Goal: Transaction & Acquisition: Book appointment/travel/reservation

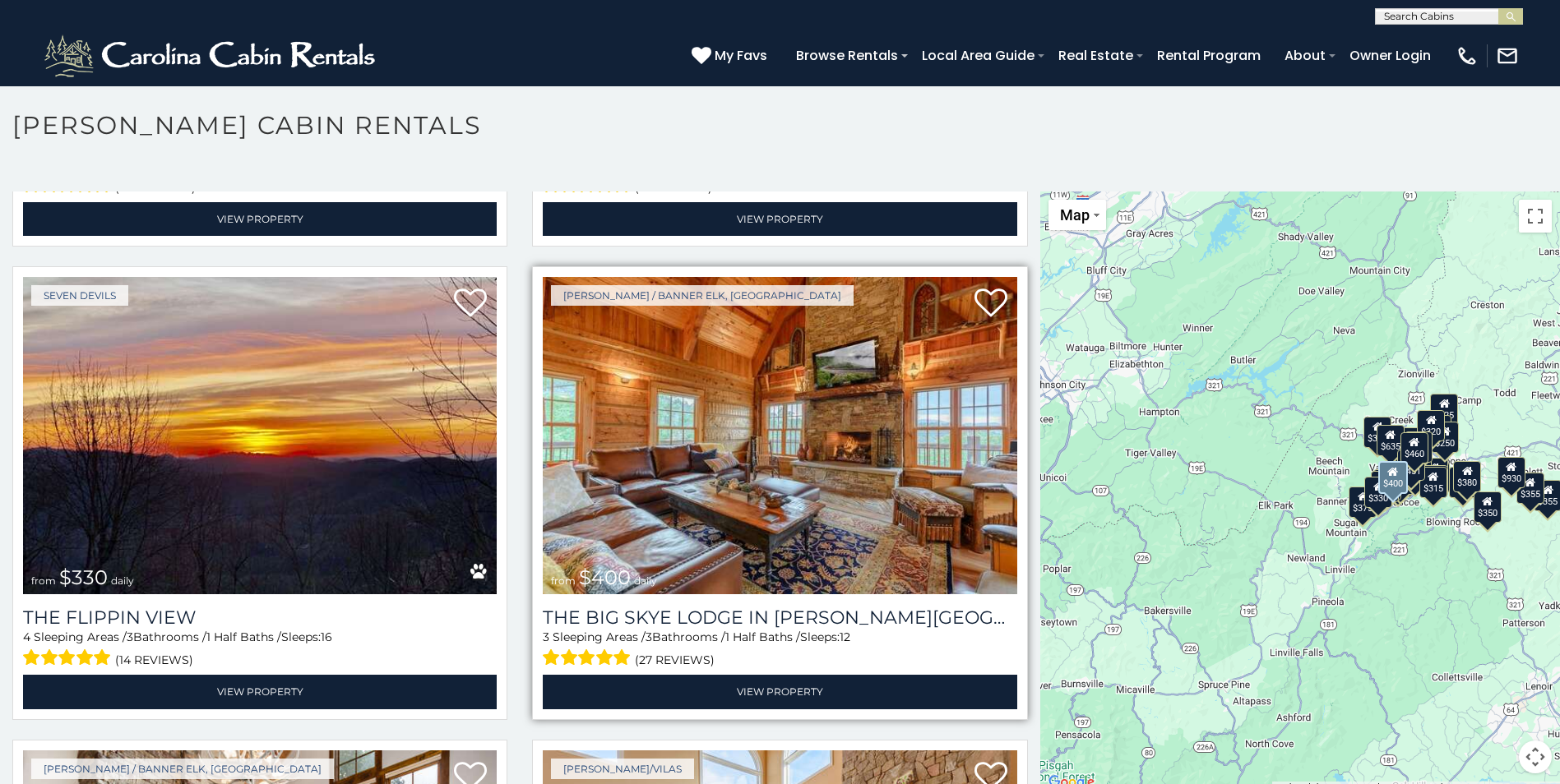
scroll to position [2301, 0]
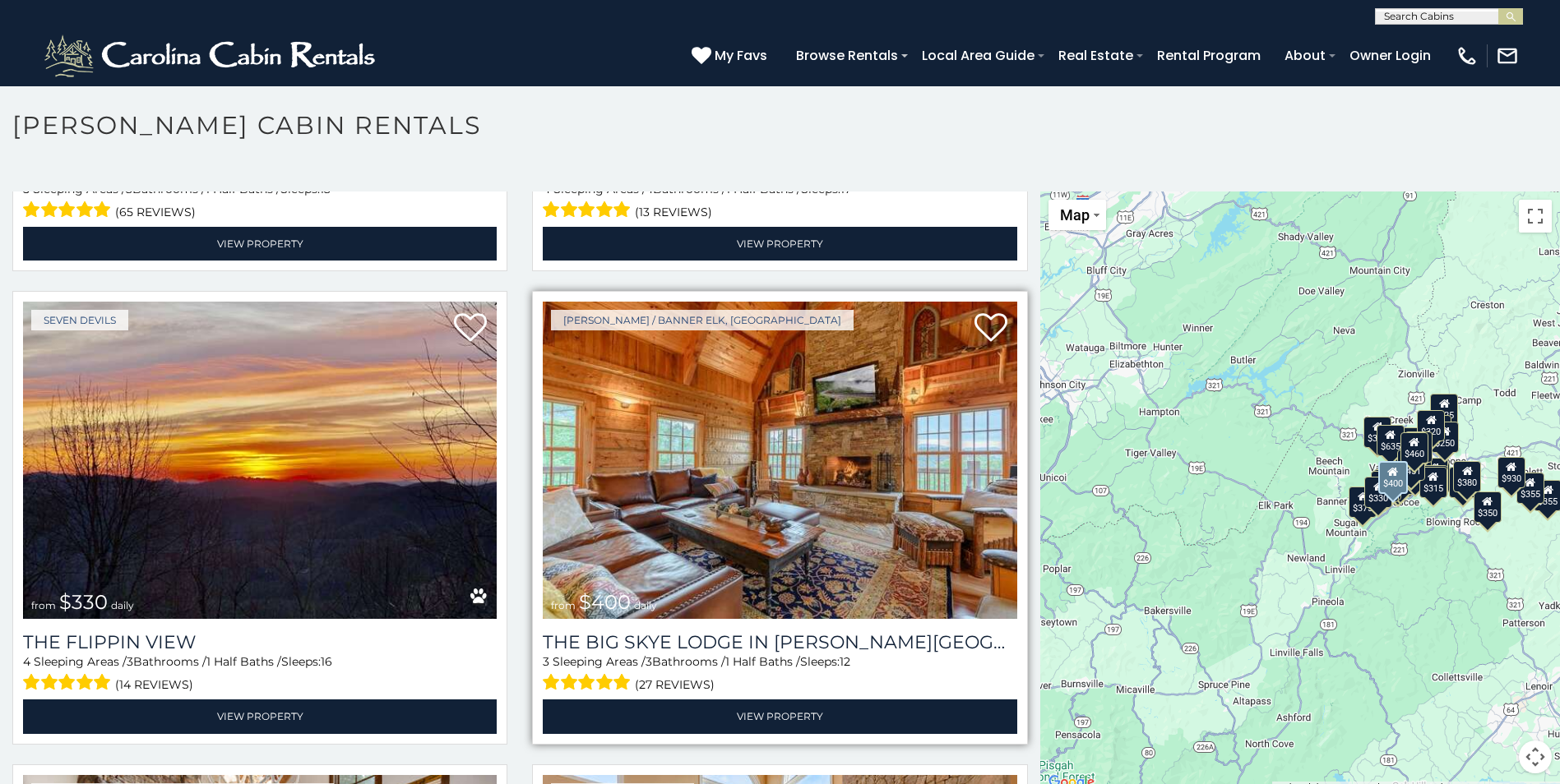
click at [838, 426] on img at bounding box center [779, 460] width 473 height 317
click at [866, 510] on img at bounding box center [779, 460] width 473 height 317
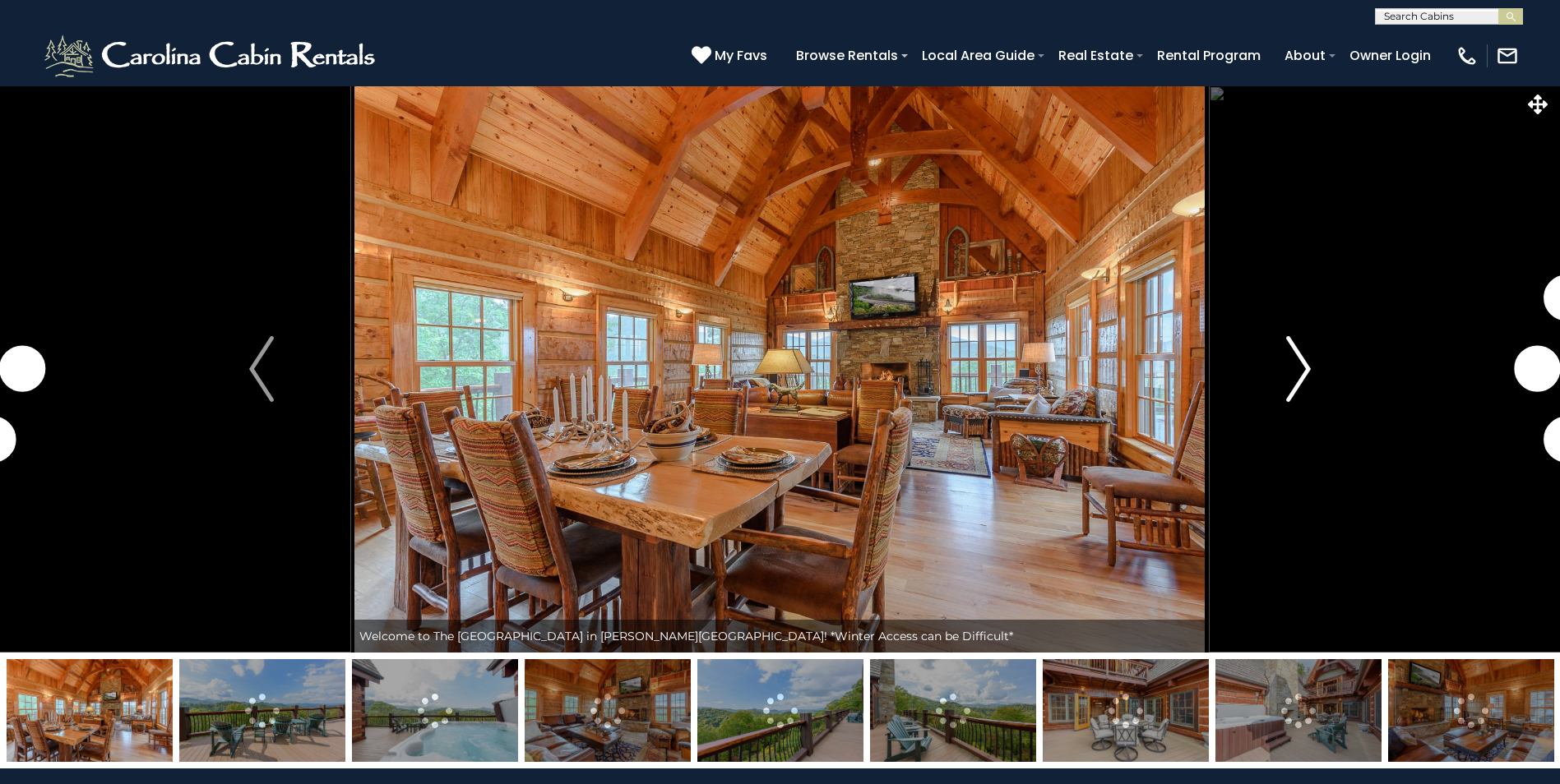
click at [1303, 378] on img "Next" at bounding box center [1298, 369] width 25 height 65
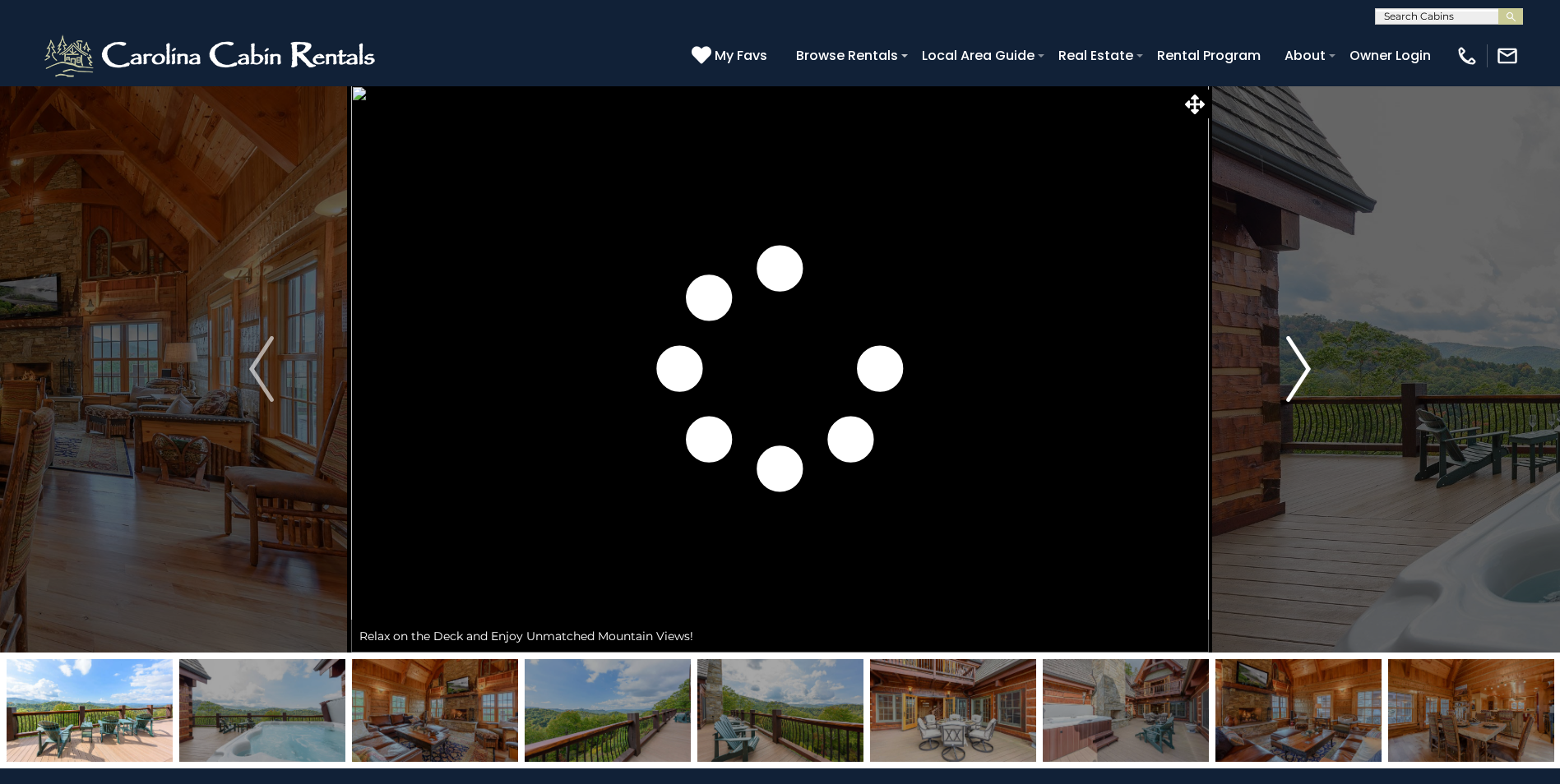
click at [1289, 371] on img "Next" at bounding box center [1298, 369] width 25 height 65
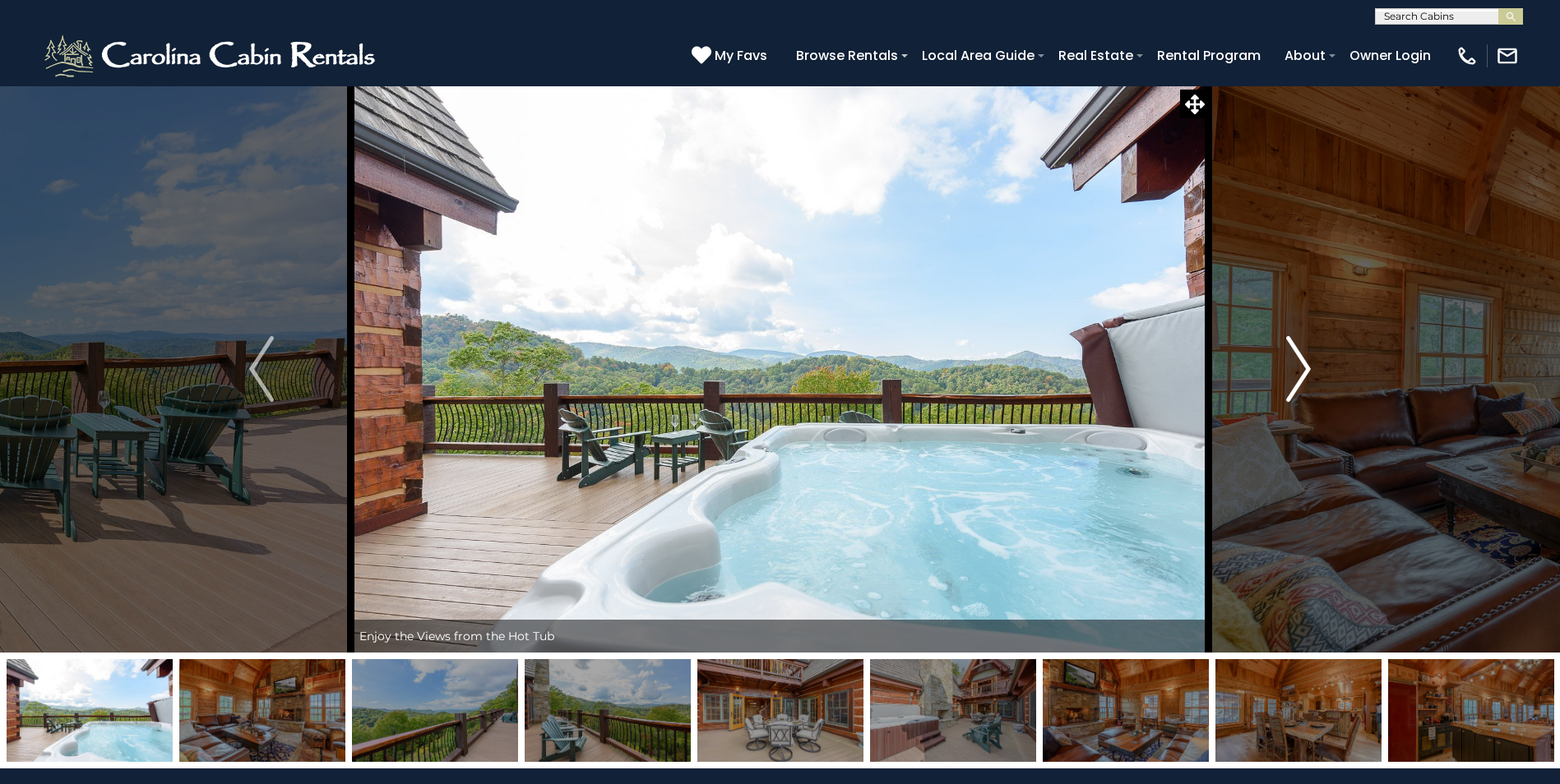
click at [1302, 370] on img "Next" at bounding box center [1298, 369] width 25 height 65
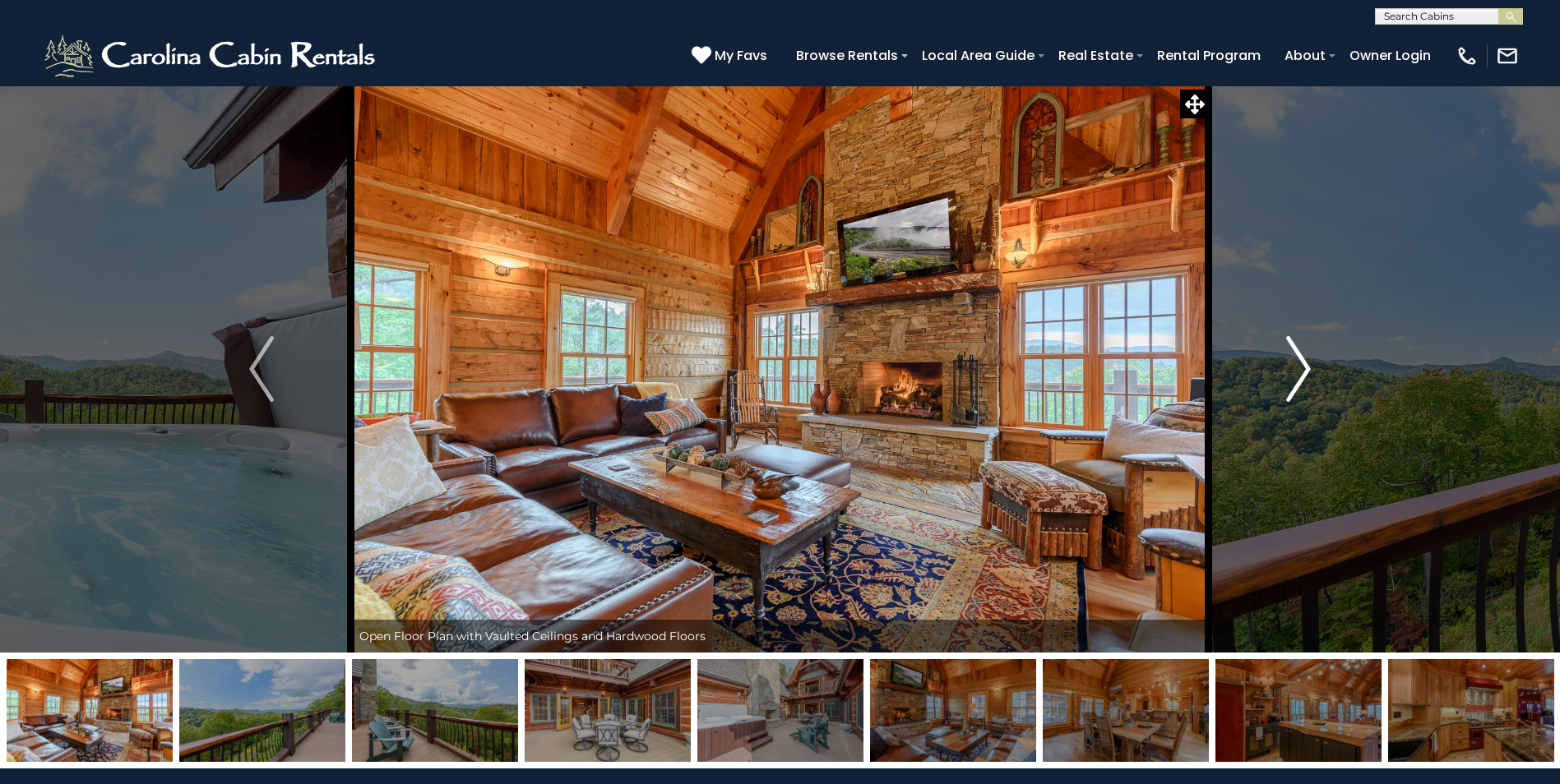
click at [1291, 380] on img "Next" at bounding box center [1298, 369] width 25 height 65
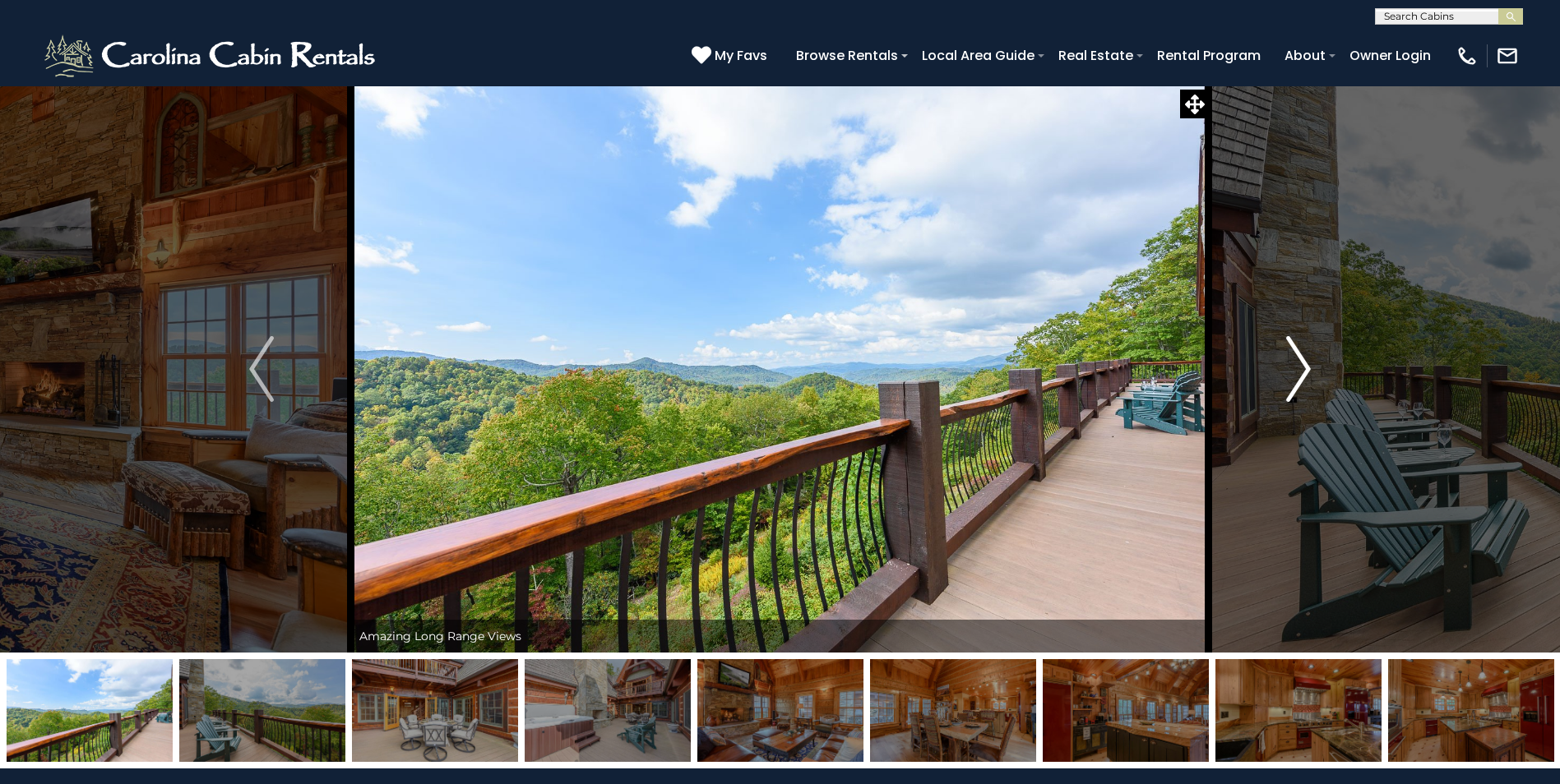
click at [1293, 379] on img "Next" at bounding box center [1298, 369] width 25 height 65
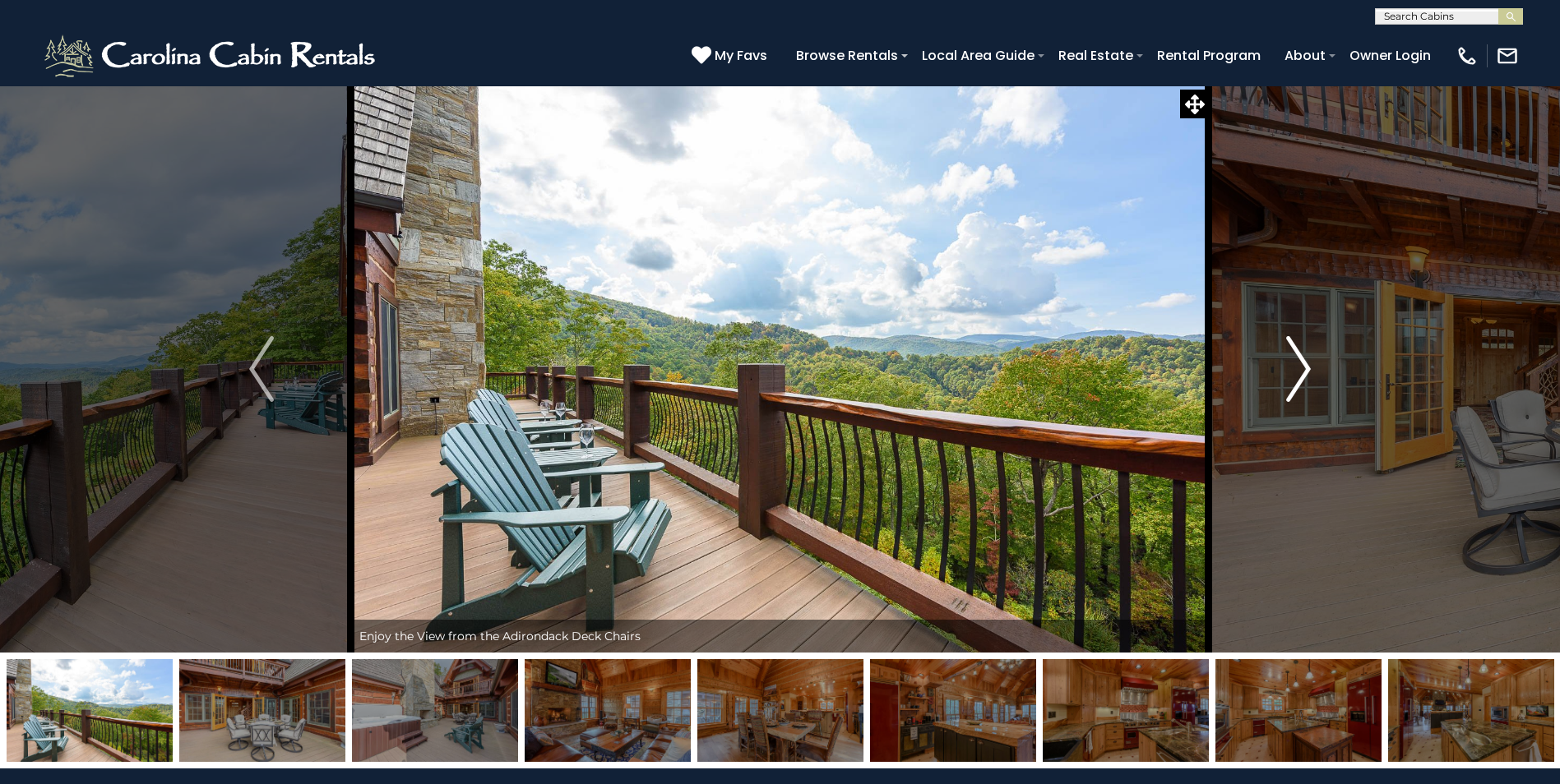
click at [1293, 379] on img "Next" at bounding box center [1298, 369] width 25 height 65
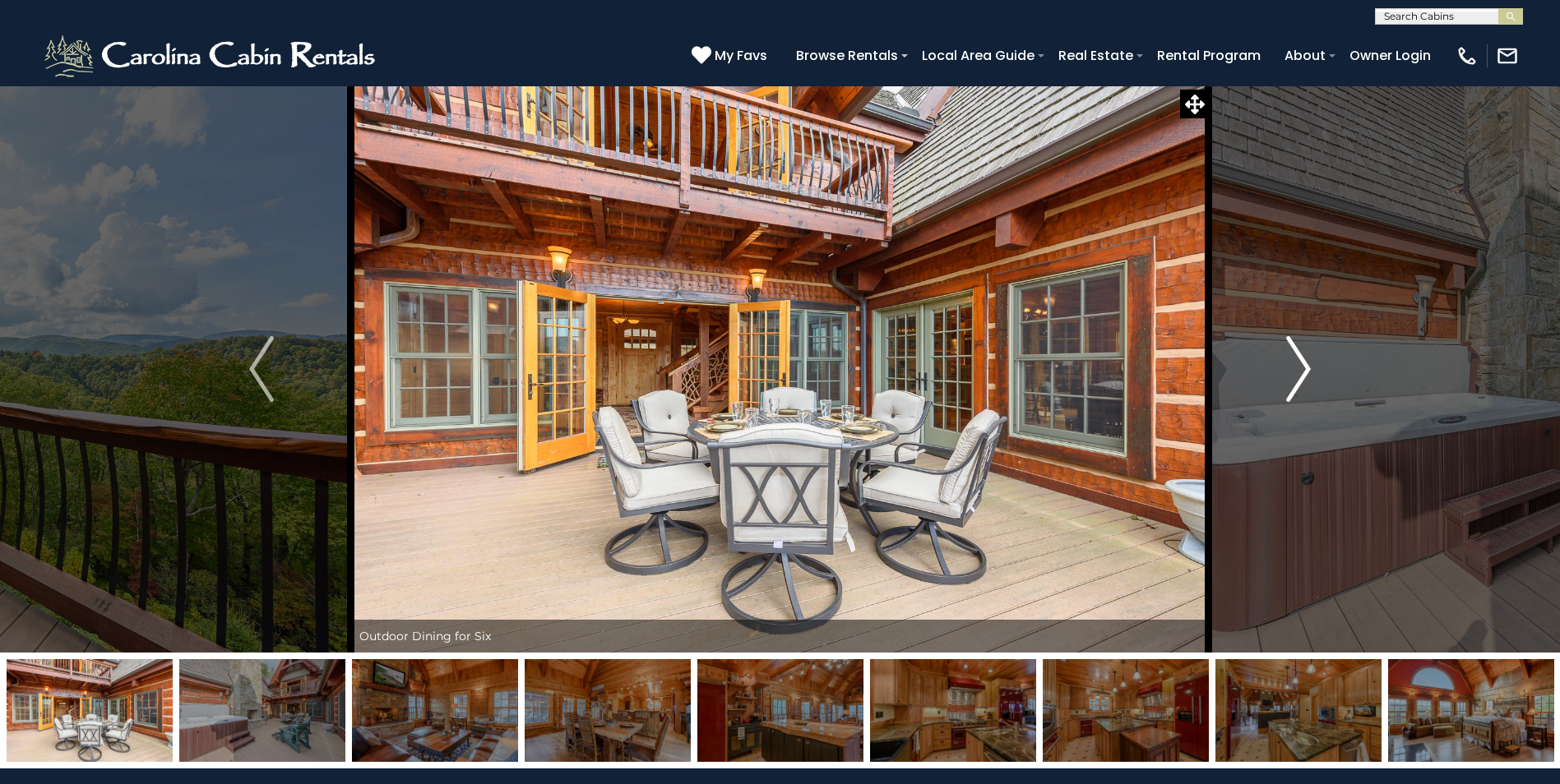
click at [1293, 379] on img "Next" at bounding box center [1298, 369] width 25 height 65
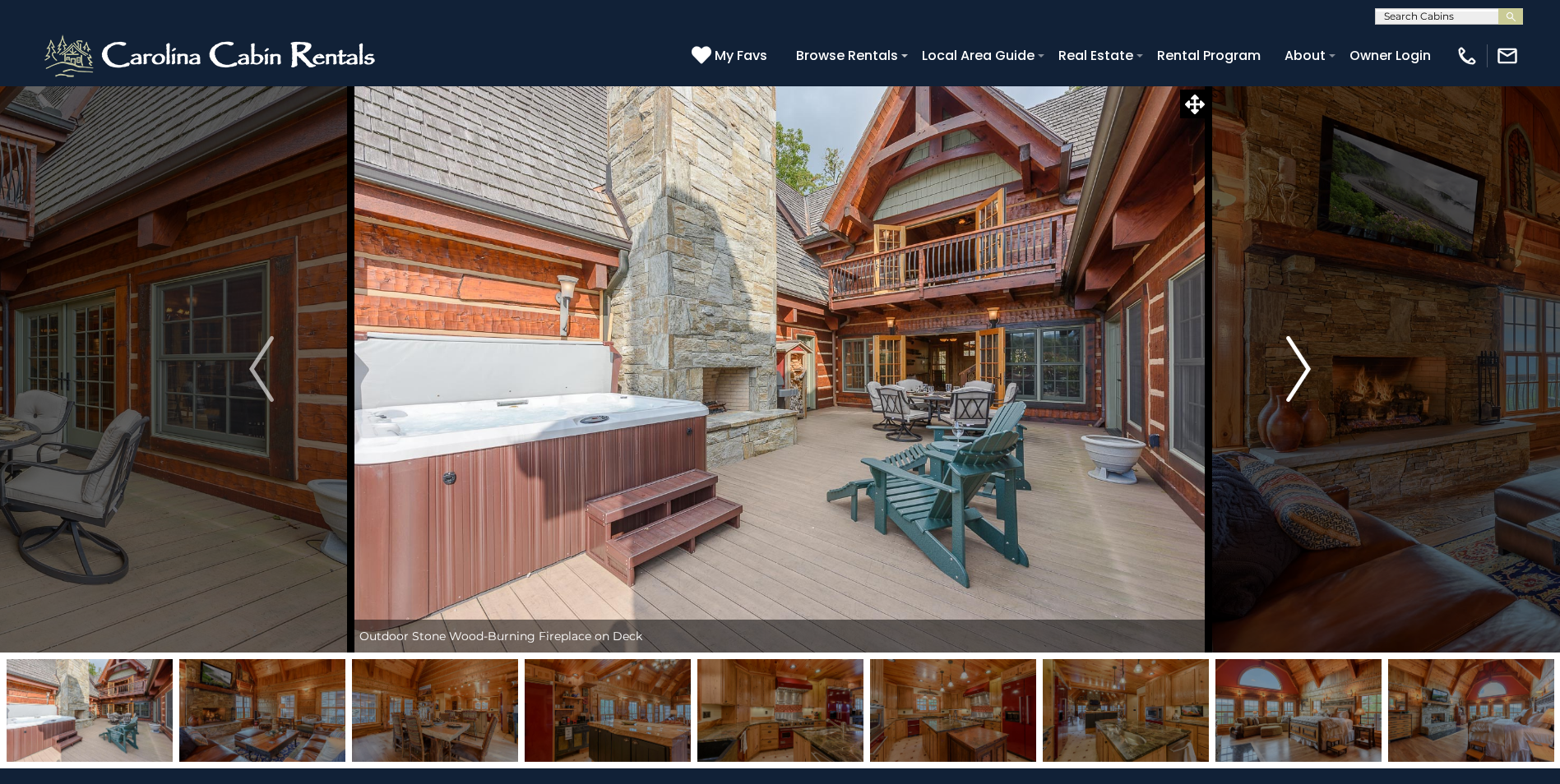
click at [1293, 379] on img "Next" at bounding box center [1298, 369] width 25 height 65
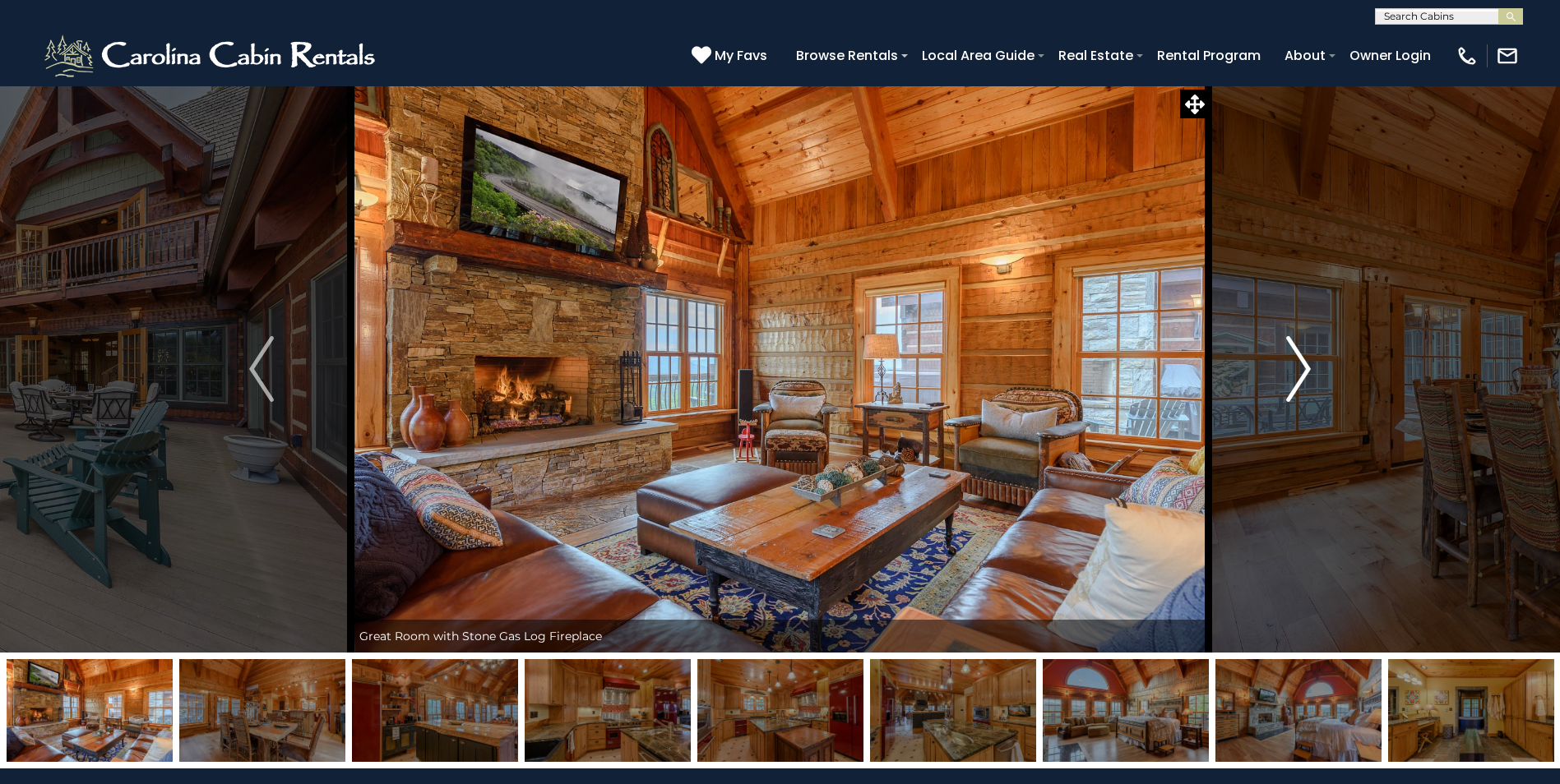
click at [1293, 379] on img "Next" at bounding box center [1298, 369] width 25 height 65
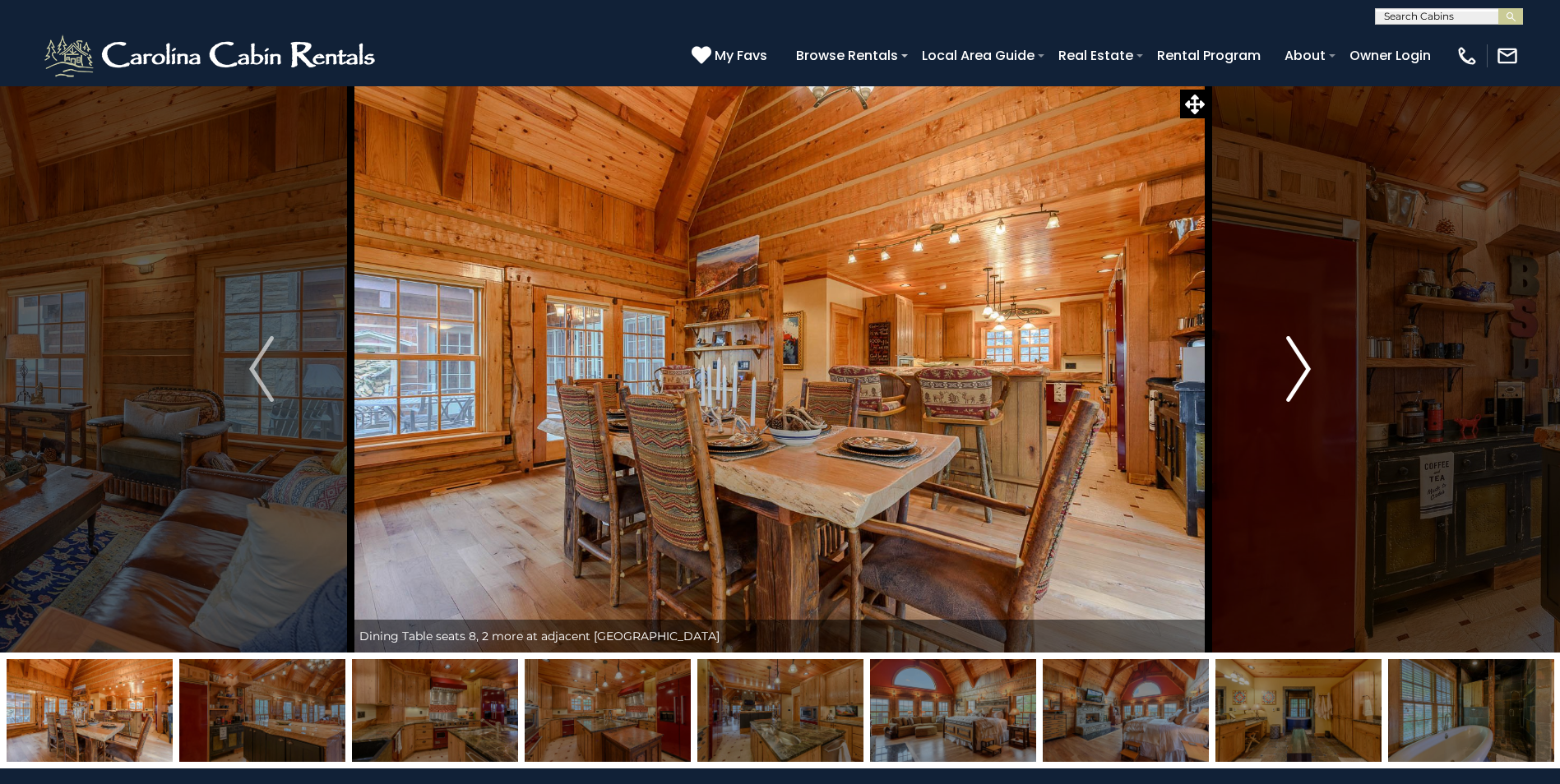
click at [1293, 379] on img "Next" at bounding box center [1298, 369] width 25 height 65
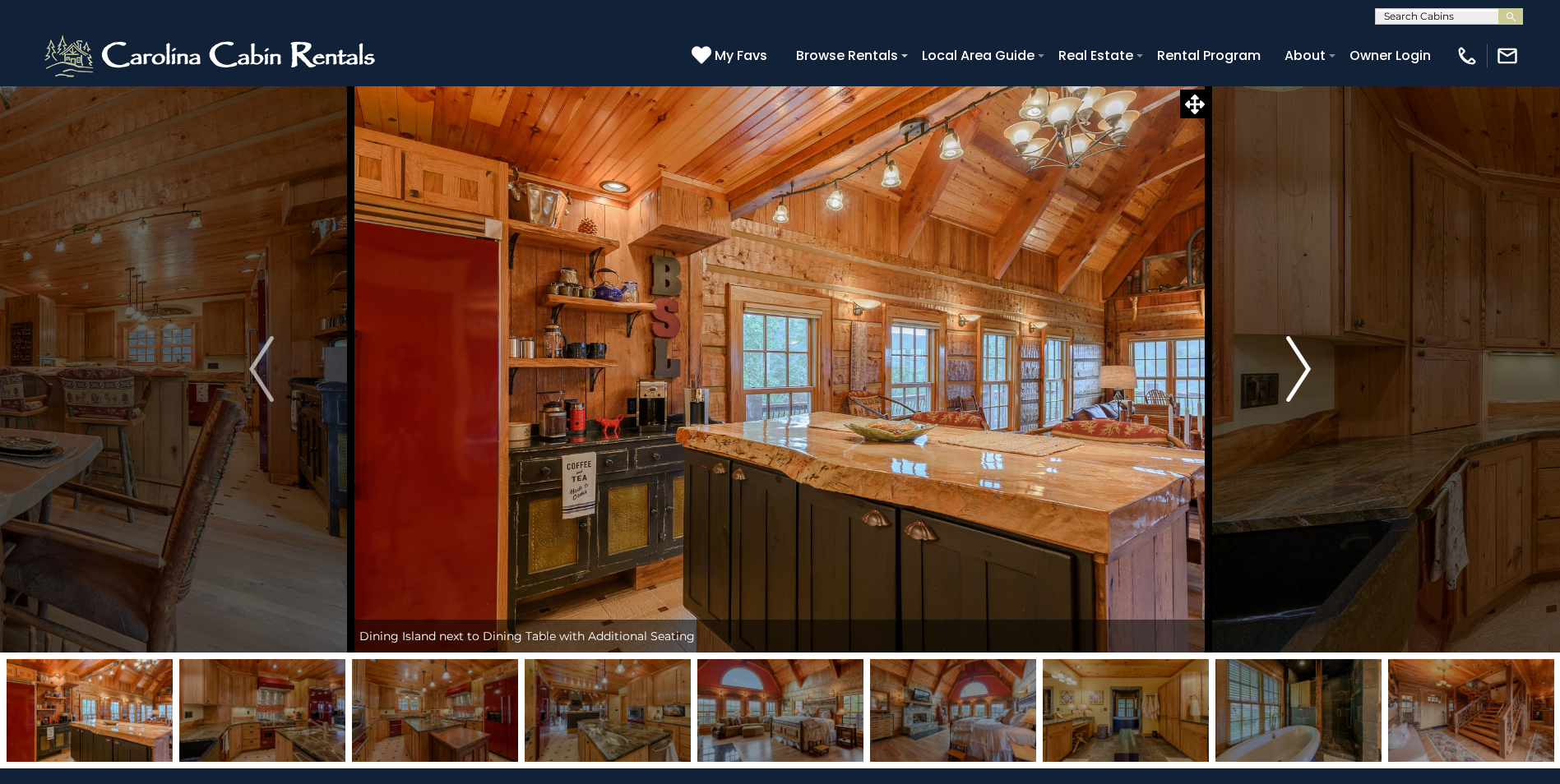
click at [1293, 379] on img "Next" at bounding box center [1298, 369] width 25 height 65
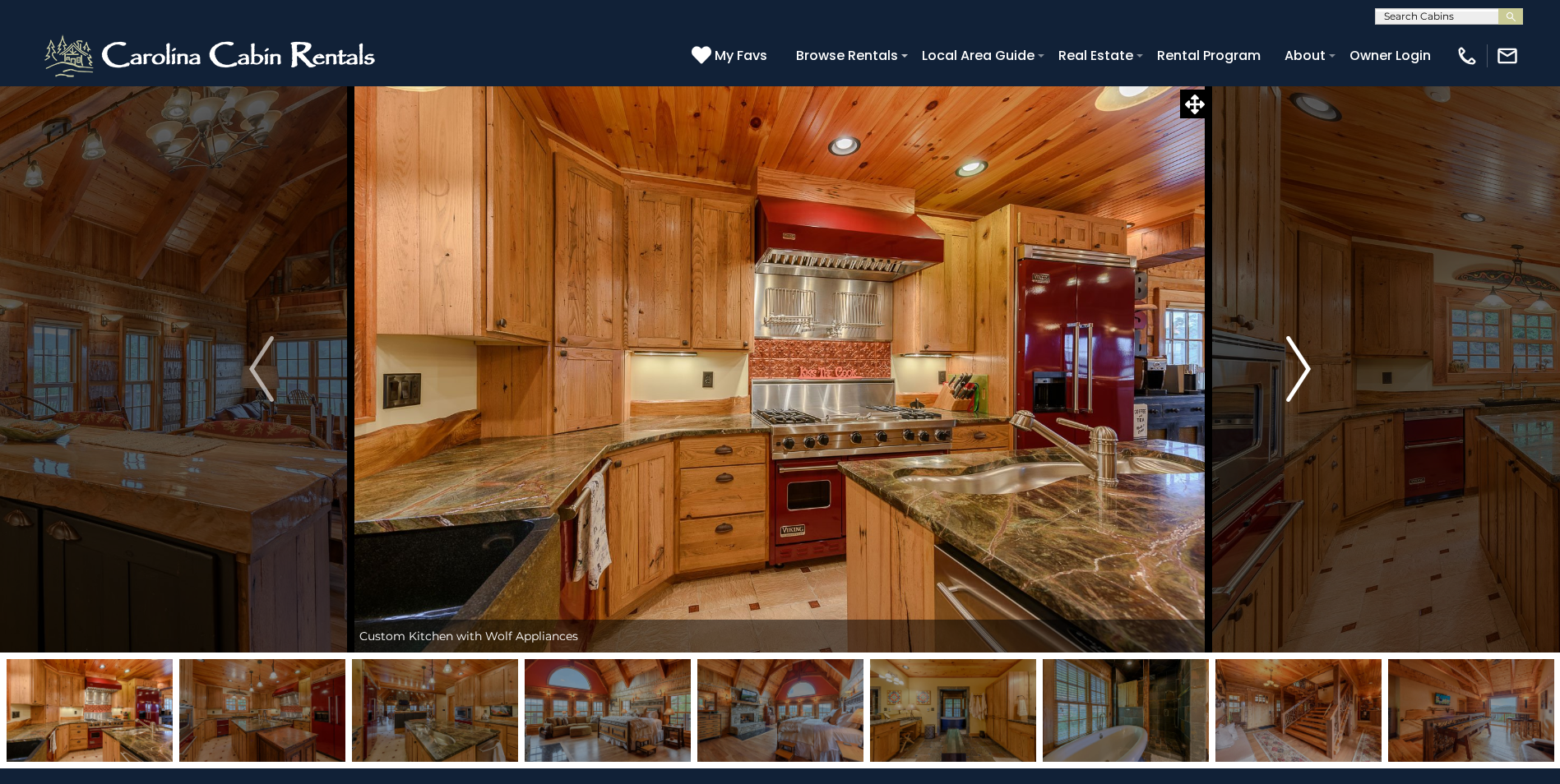
click at [1293, 379] on img "Next" at bounding box center [1298, 369] width 25 height 65
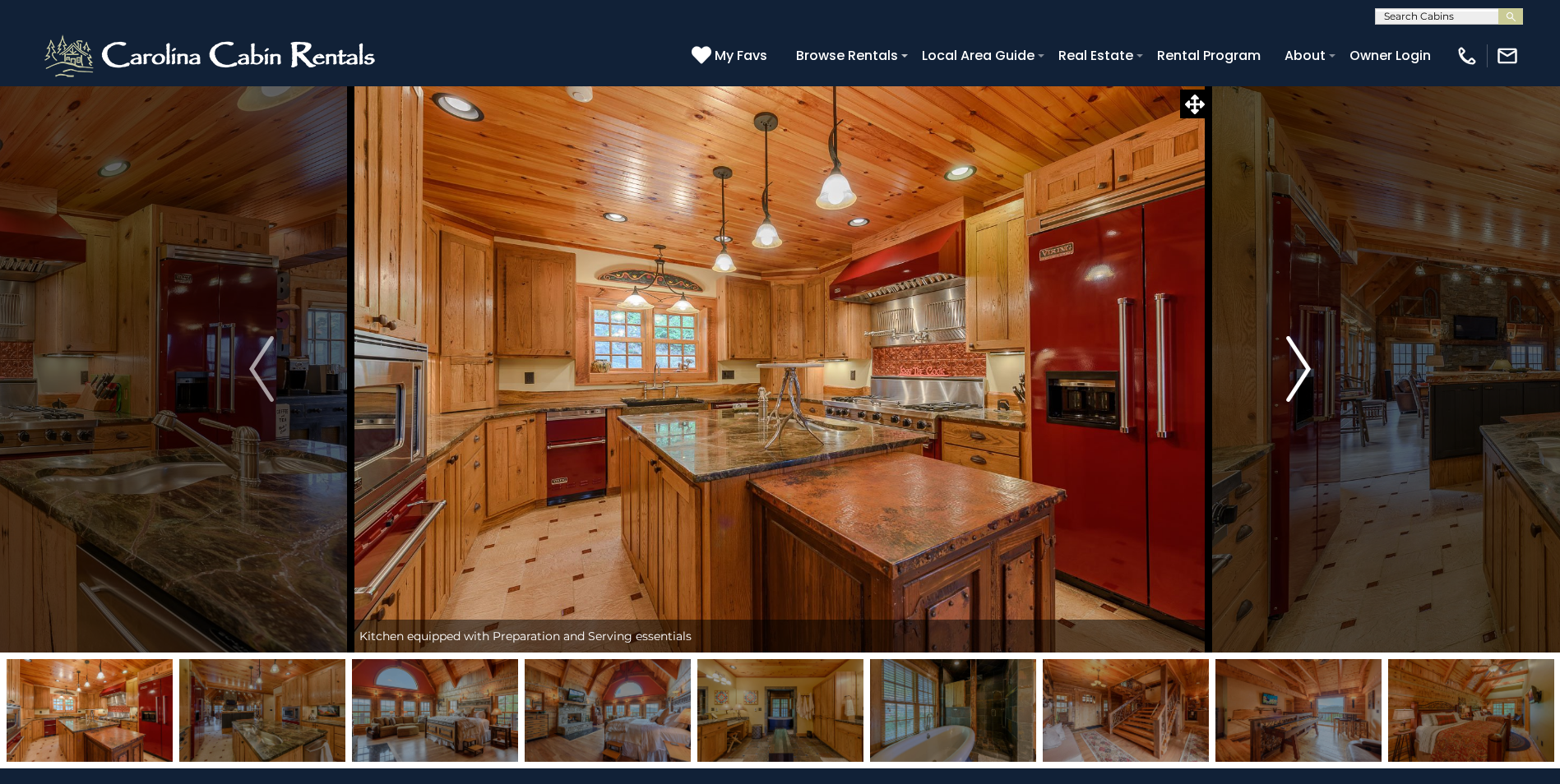
click at [1293, 379] on img "Next" at bounding box center [1298, 369] width 25 height 65
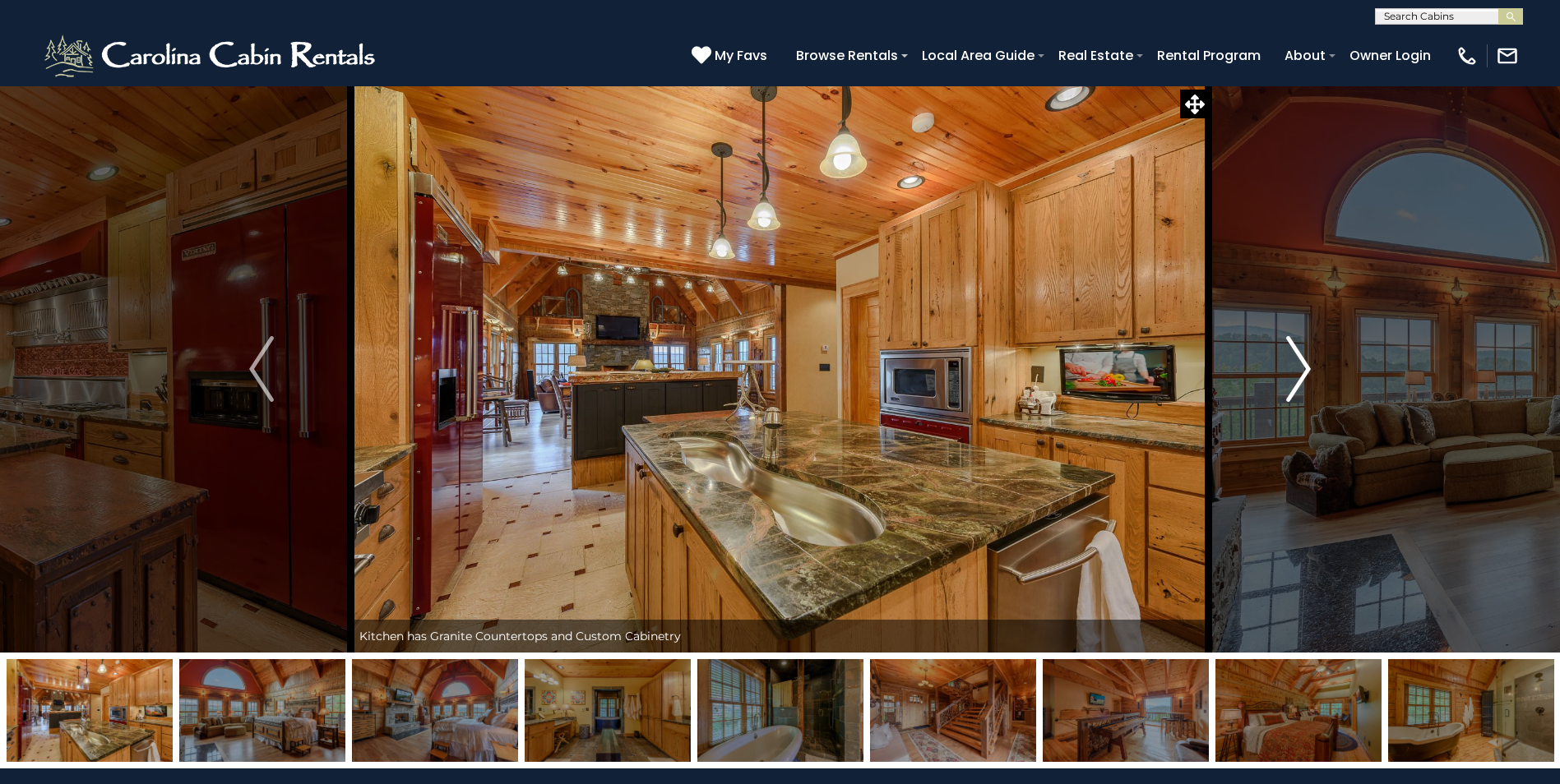
click at [1293, 379] on img "Next" at bounding box center [1298, 369] width 25 height 65
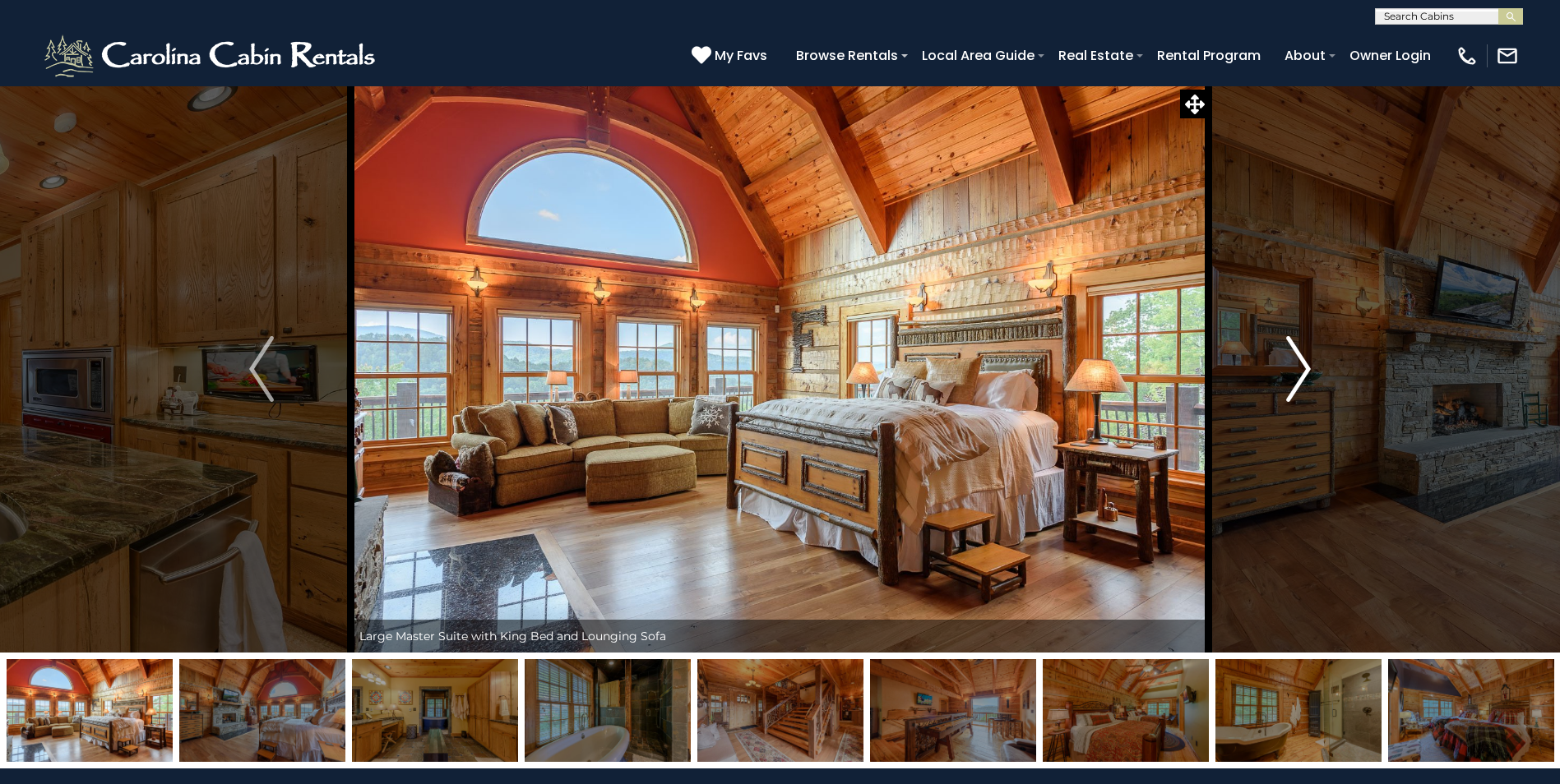
click at [1295, 370] on img "Next" at bounding box center [1298, 369] width 25 height 65
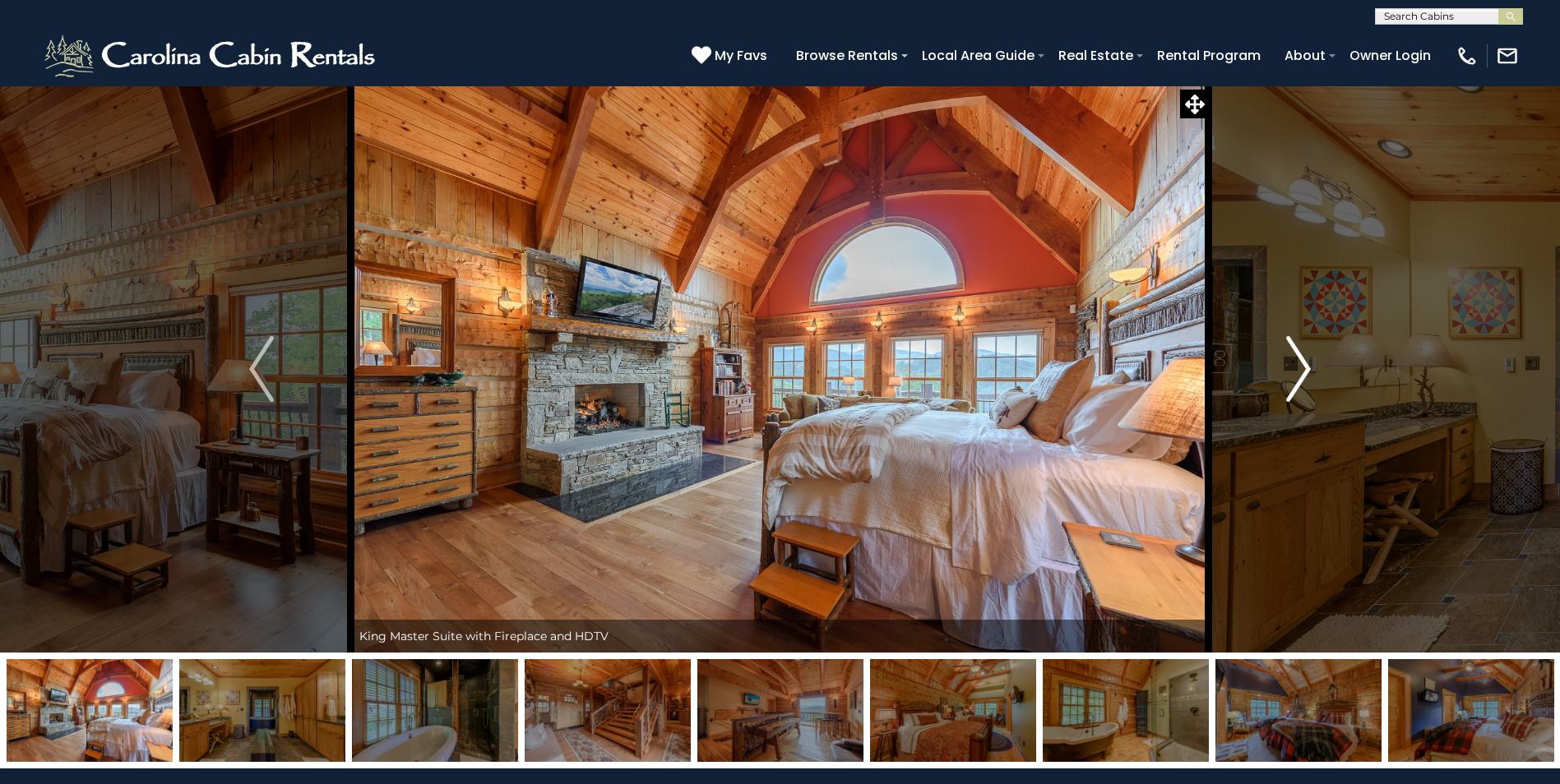
click at [1295, 370] on img "Next" at bounding box center [1298, 369] width 25 height 65
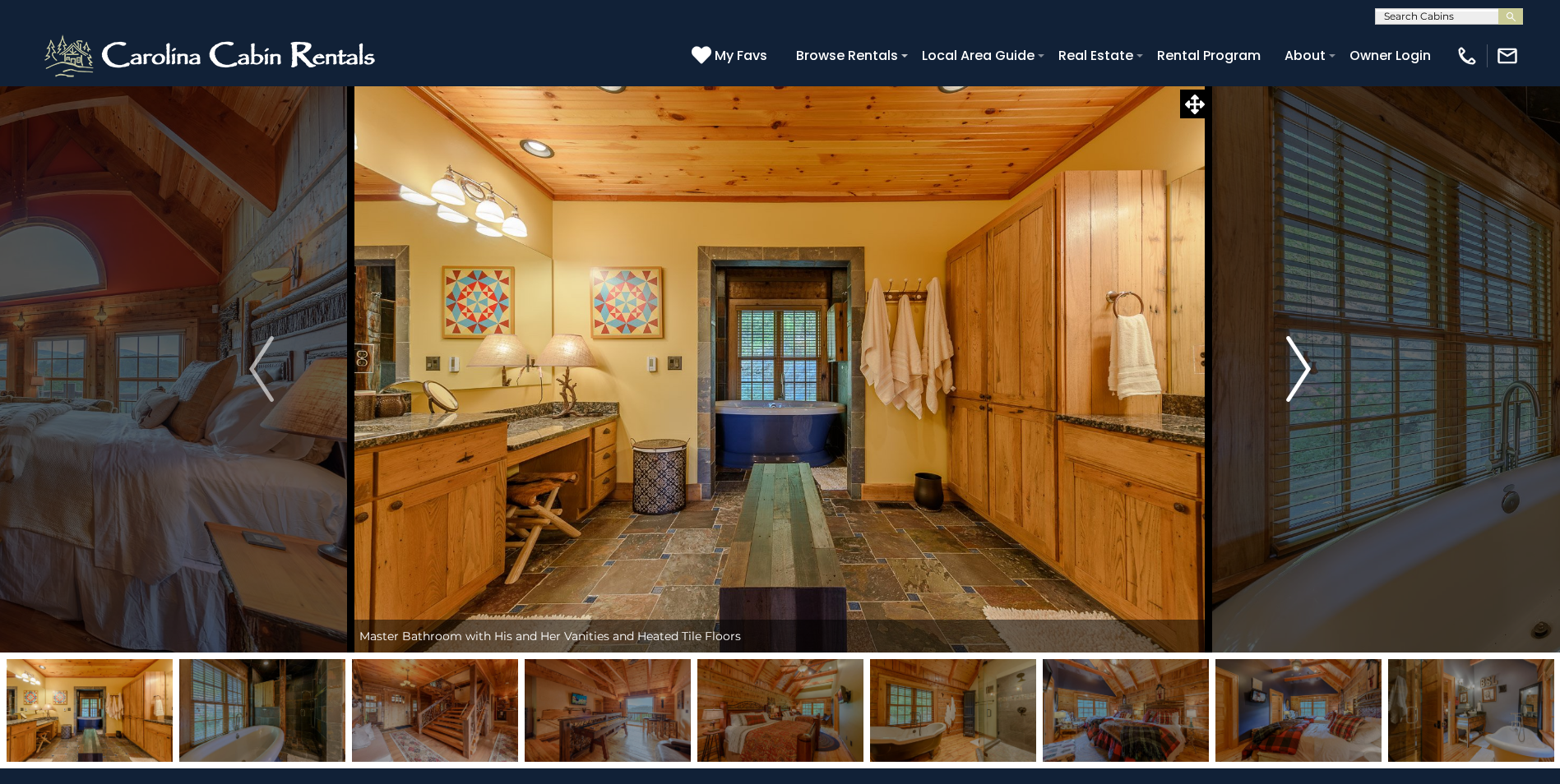
click at [1293, 368] on img "Next" at bounding box center [1298, 369] width 25 height 65
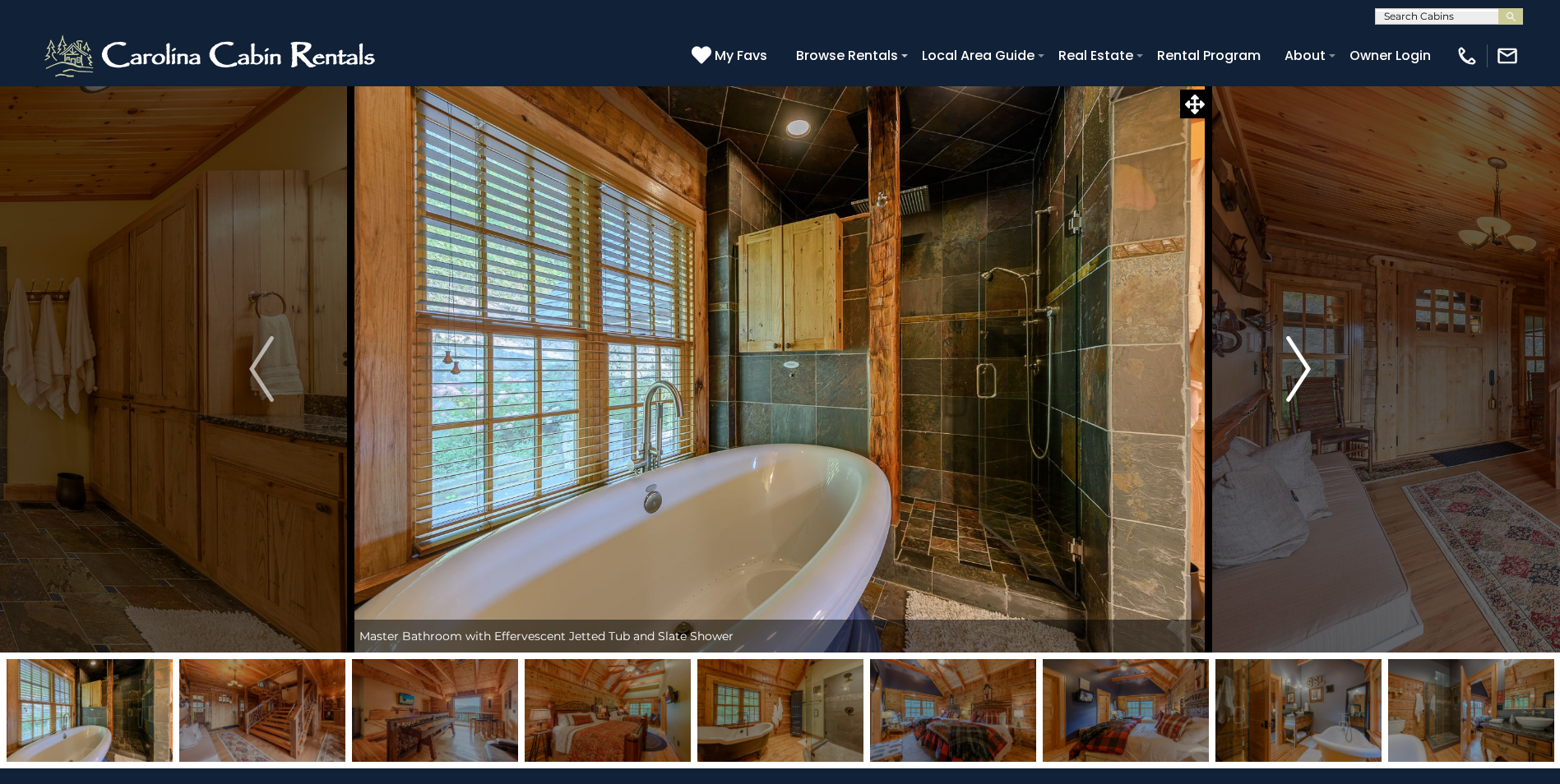
click at [1293, 368] on img "Next" at bounding box center [1298, 369] width 25 height 65
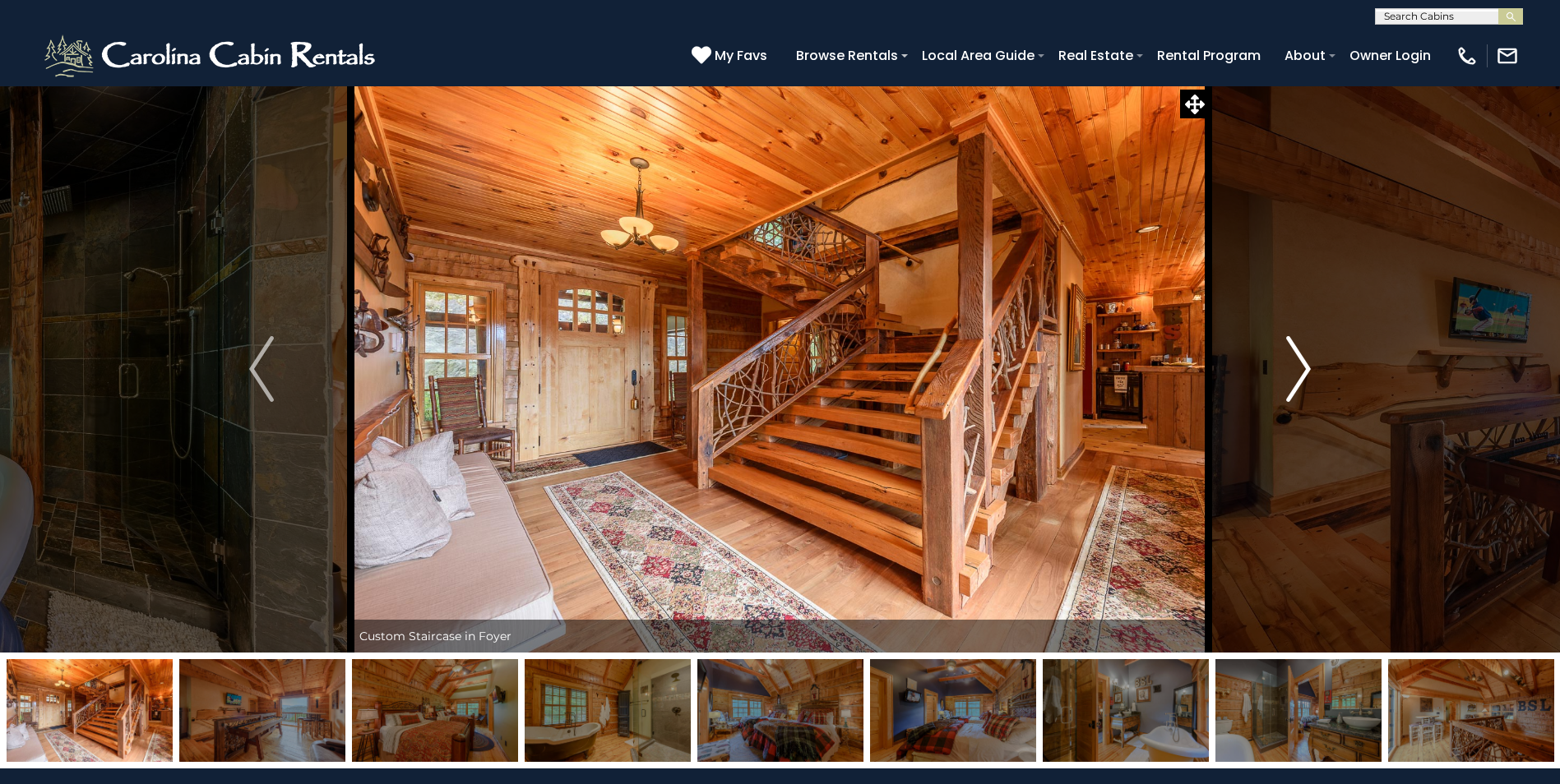
click at [1293, 368] on img "Next" at bounding box center [1298, 369] width 25 height 65
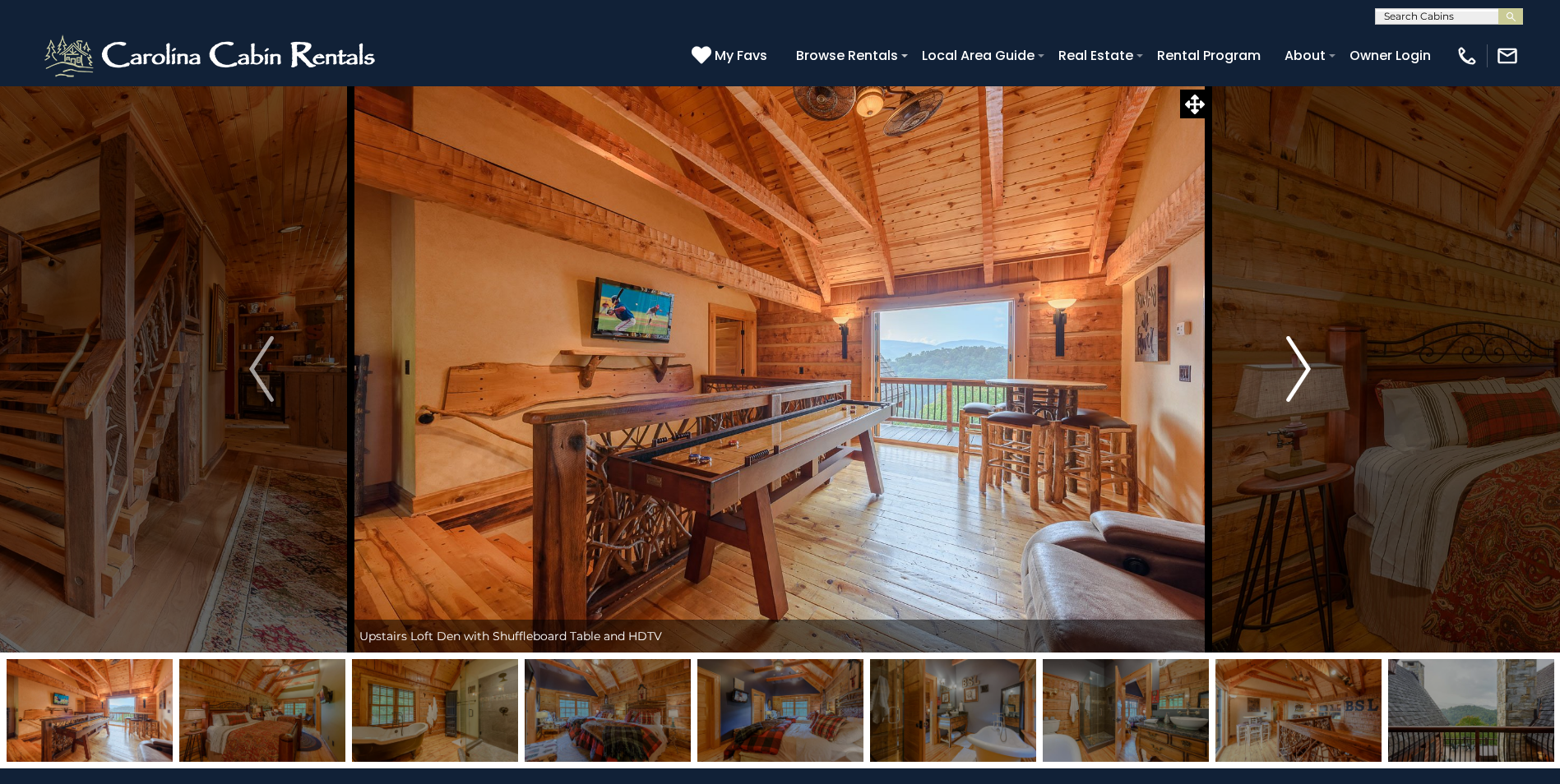
click at [1293, 368] on img "Next" at bounding box center [1298, 369] width 25 height 65
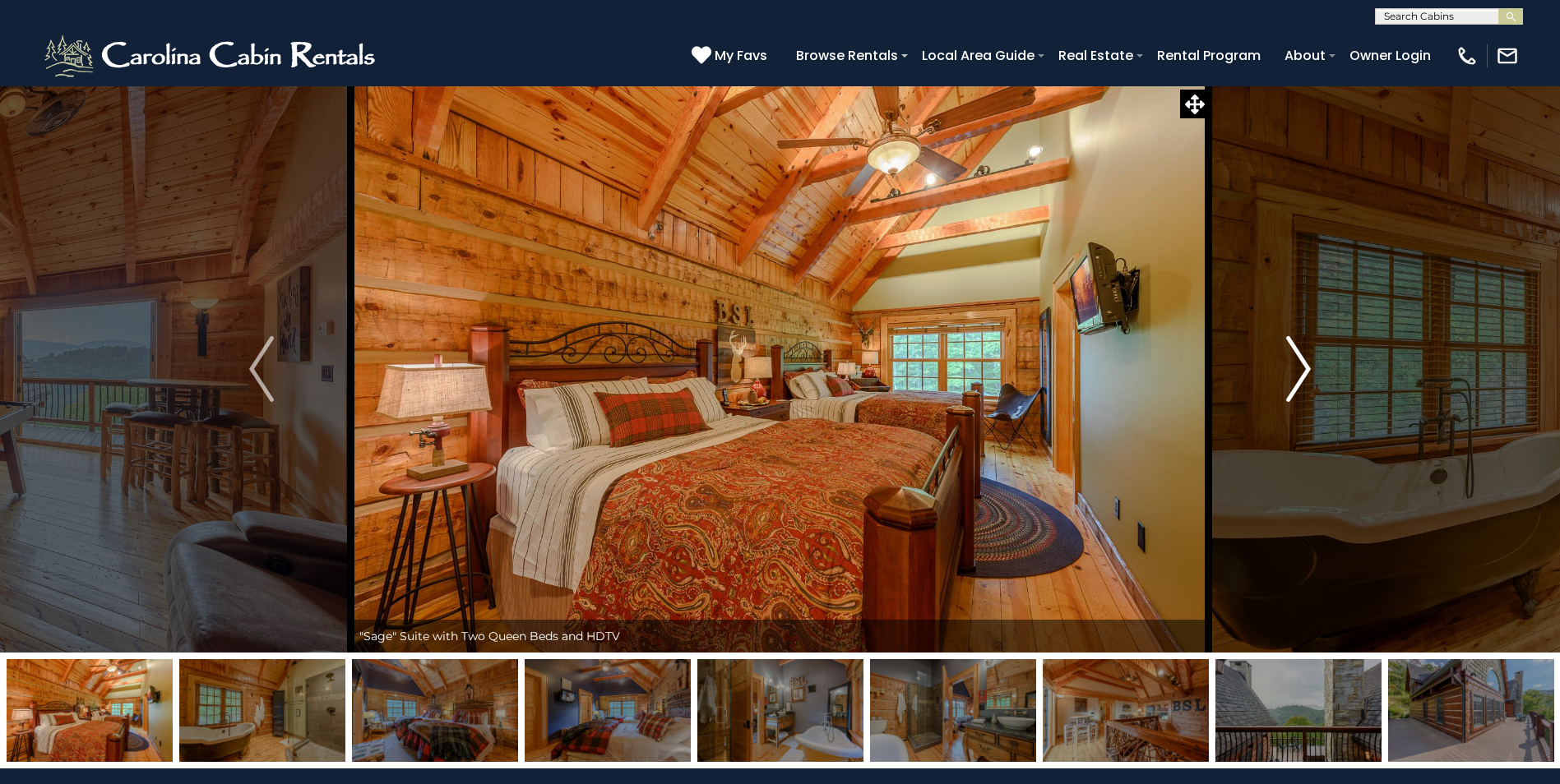
click at [1293, 368] on img "Next" at bounding box center [1298, 369] width 25 height 65
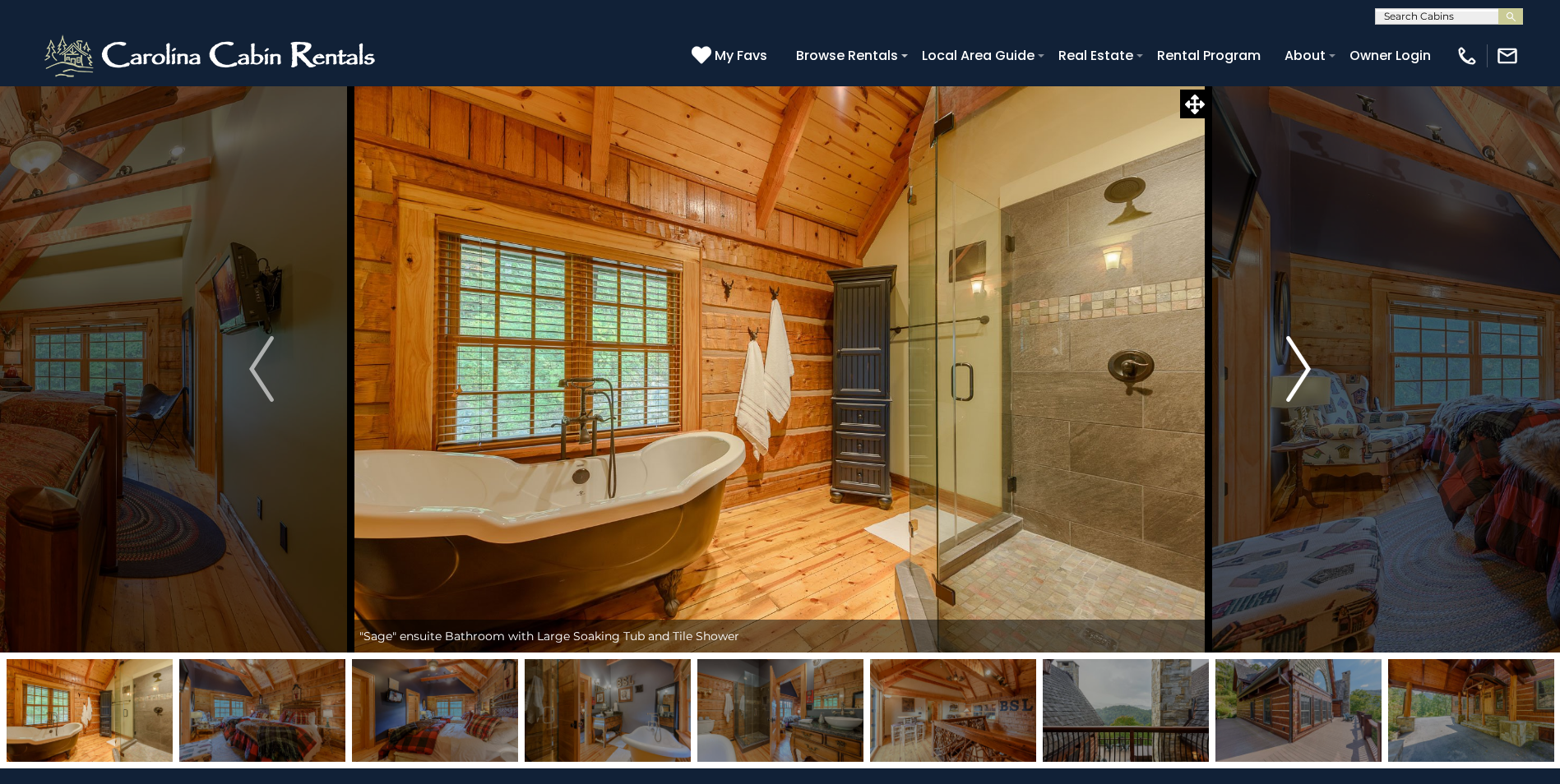
click at [1293, 368] on img "Next" at bounding box center [1298, 369] width 25 height 65
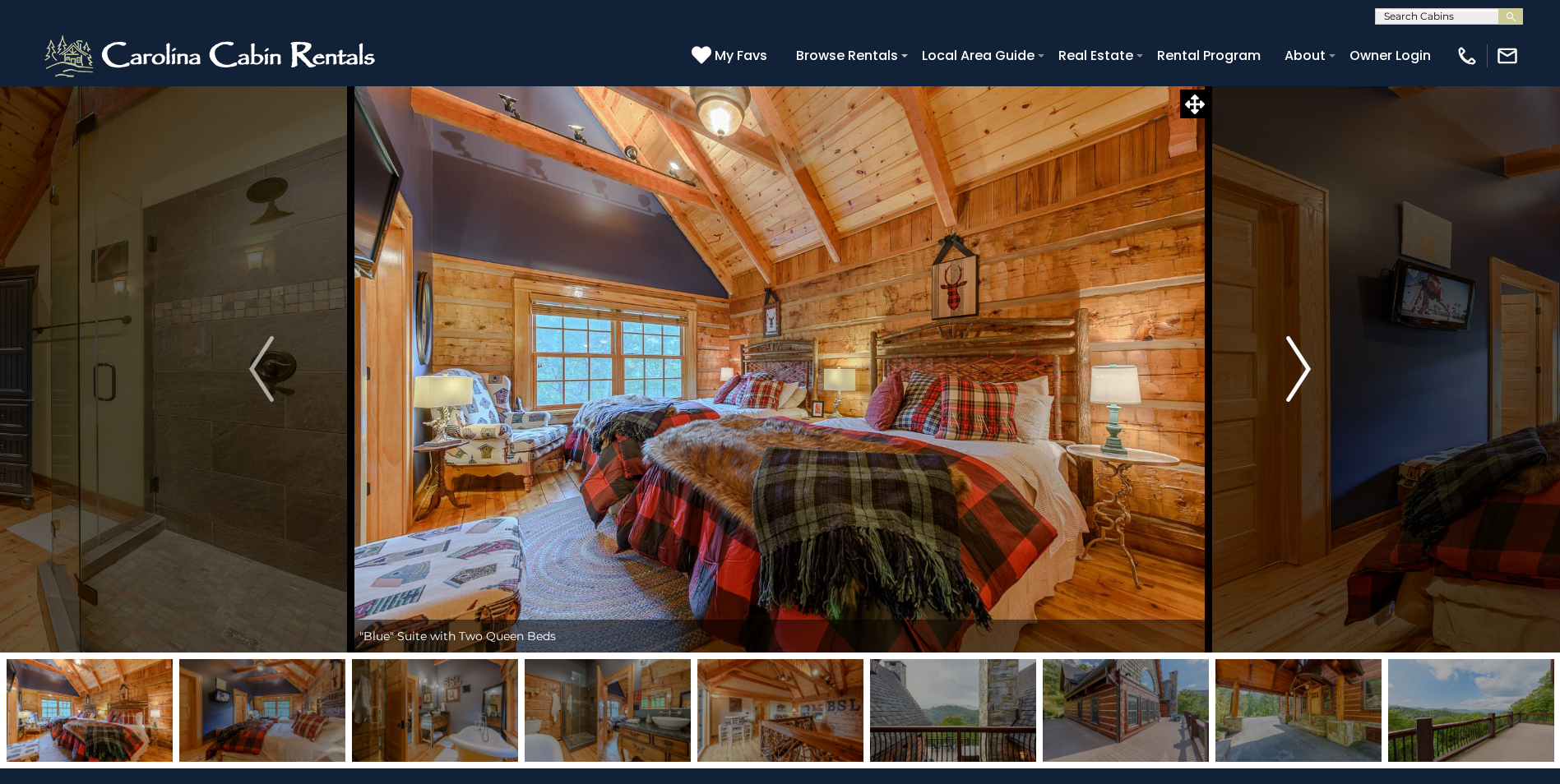
click at [1293, 368] on img "Next" at bounding box center [1298, 369] width 25 height 65
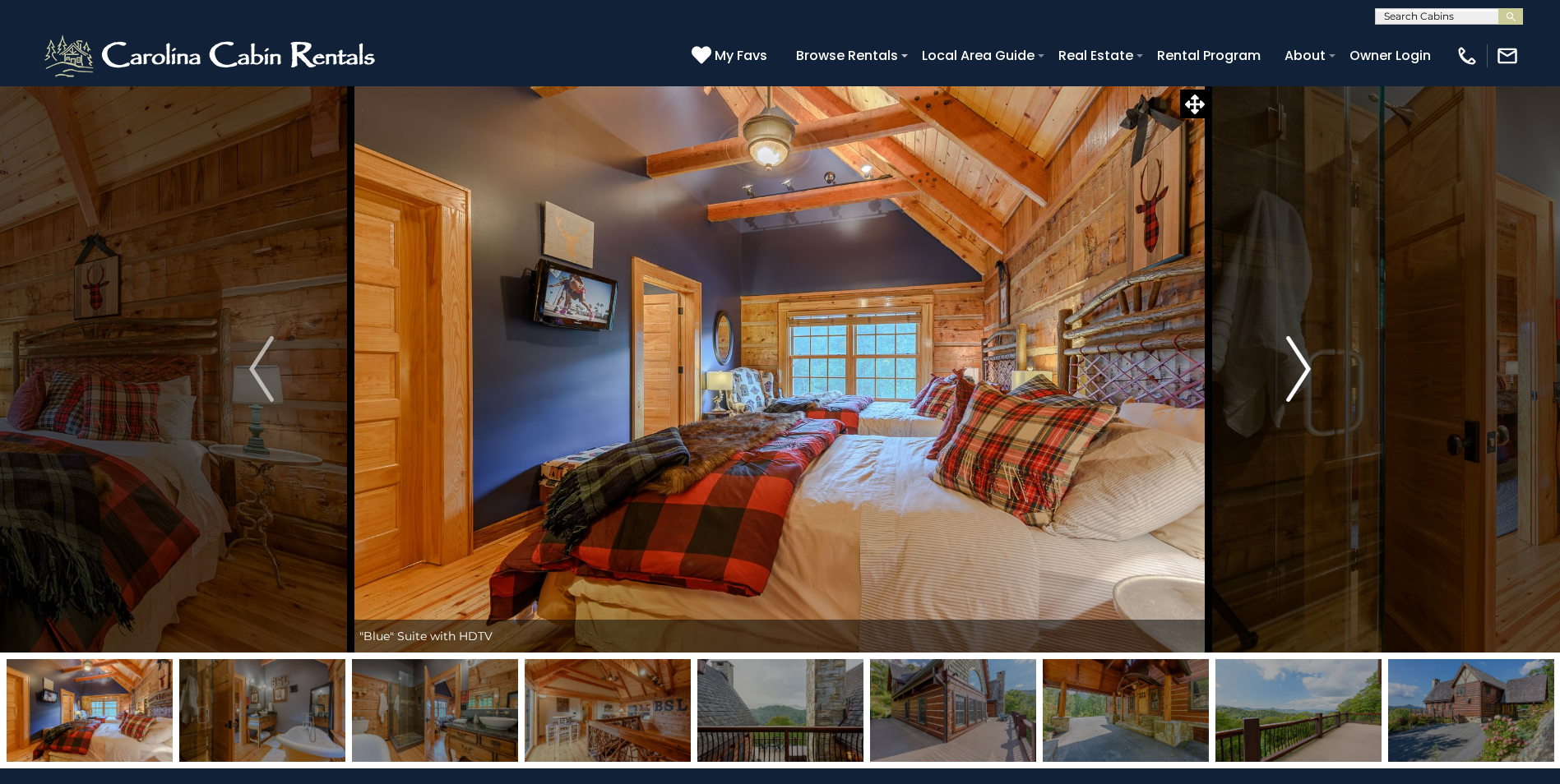
click at [1293, 368] on img "Next" at bounding box center [1298, 369] width 25 height 65
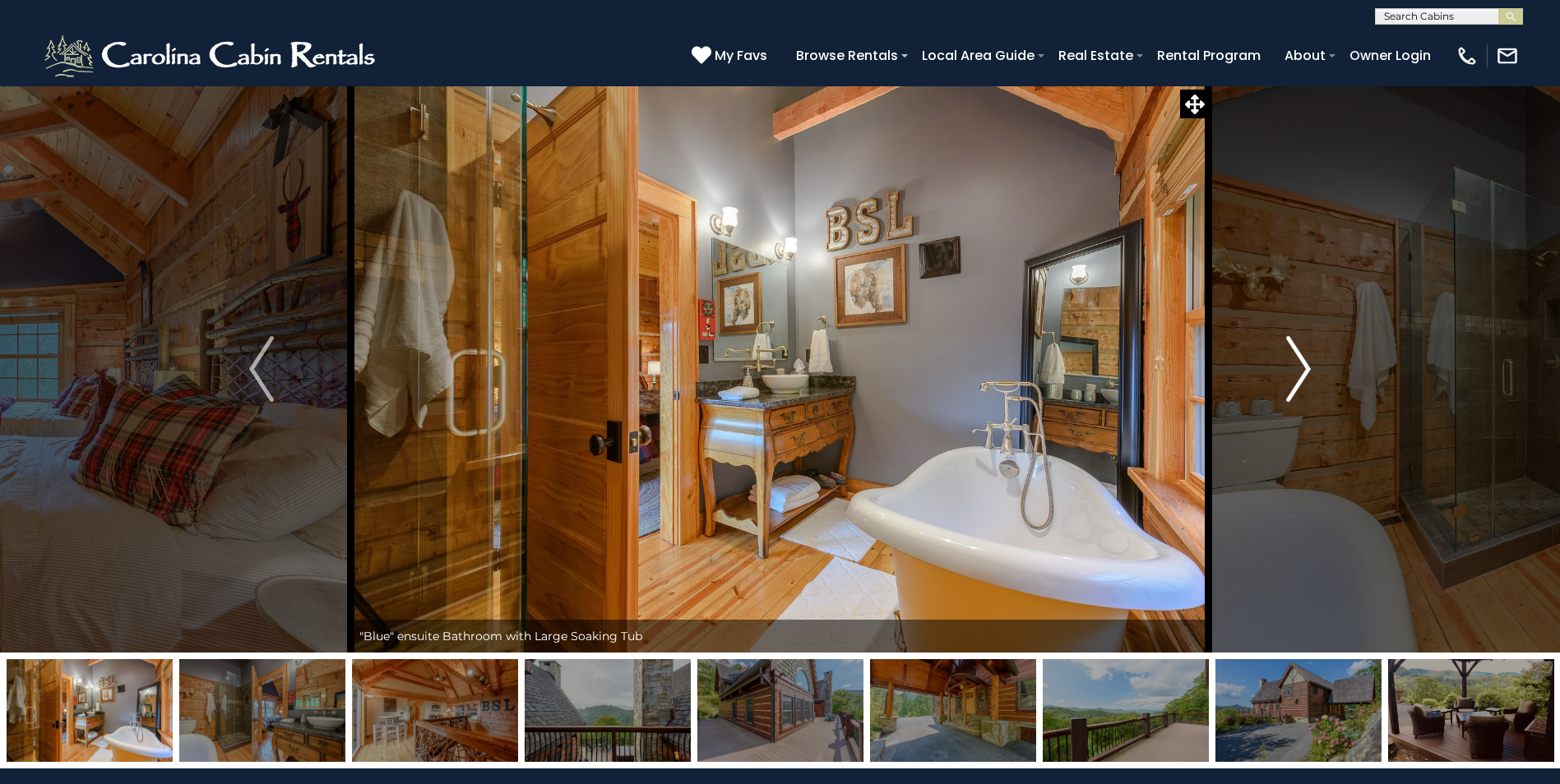
click at [1293, 368] on img "Next" at bounding box center [1298, 369] width 25 height 65
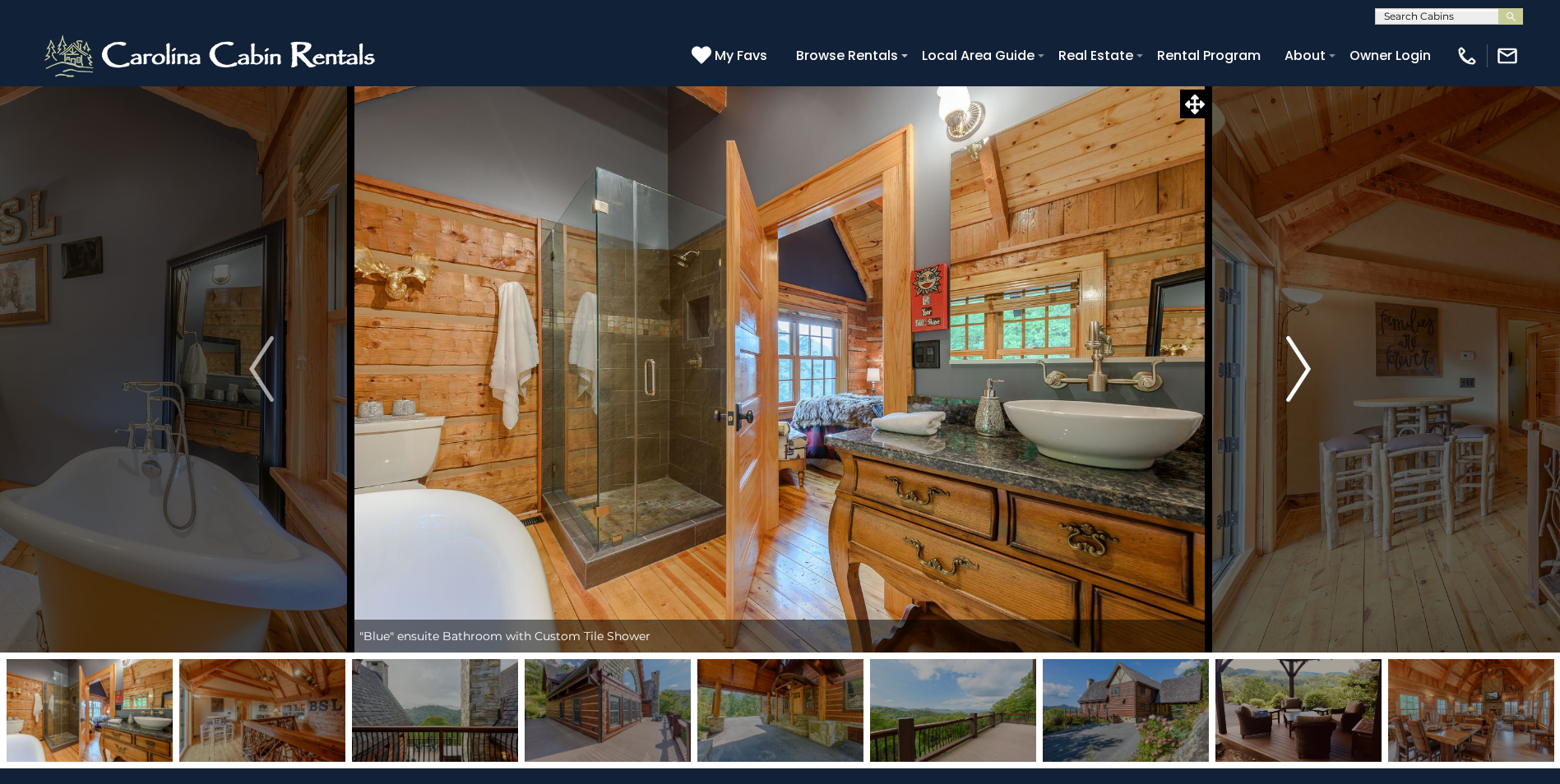
click at [1293, 368] on img "Next" at bounding box center [1298, 369] width 25 height 65
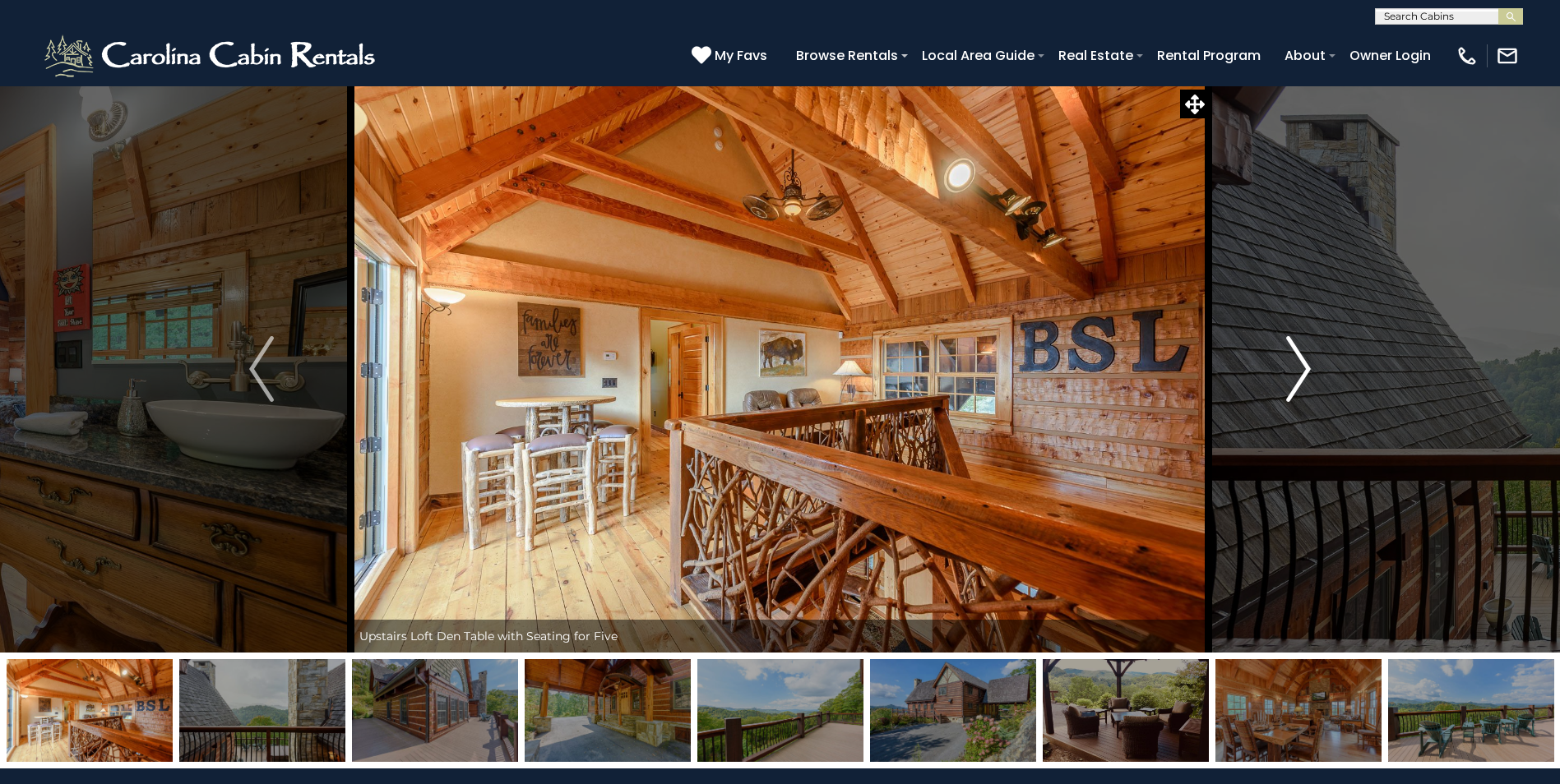
click at [1293, 368] on img "Next" at bounding box center [1298, 369] width 25 height 65
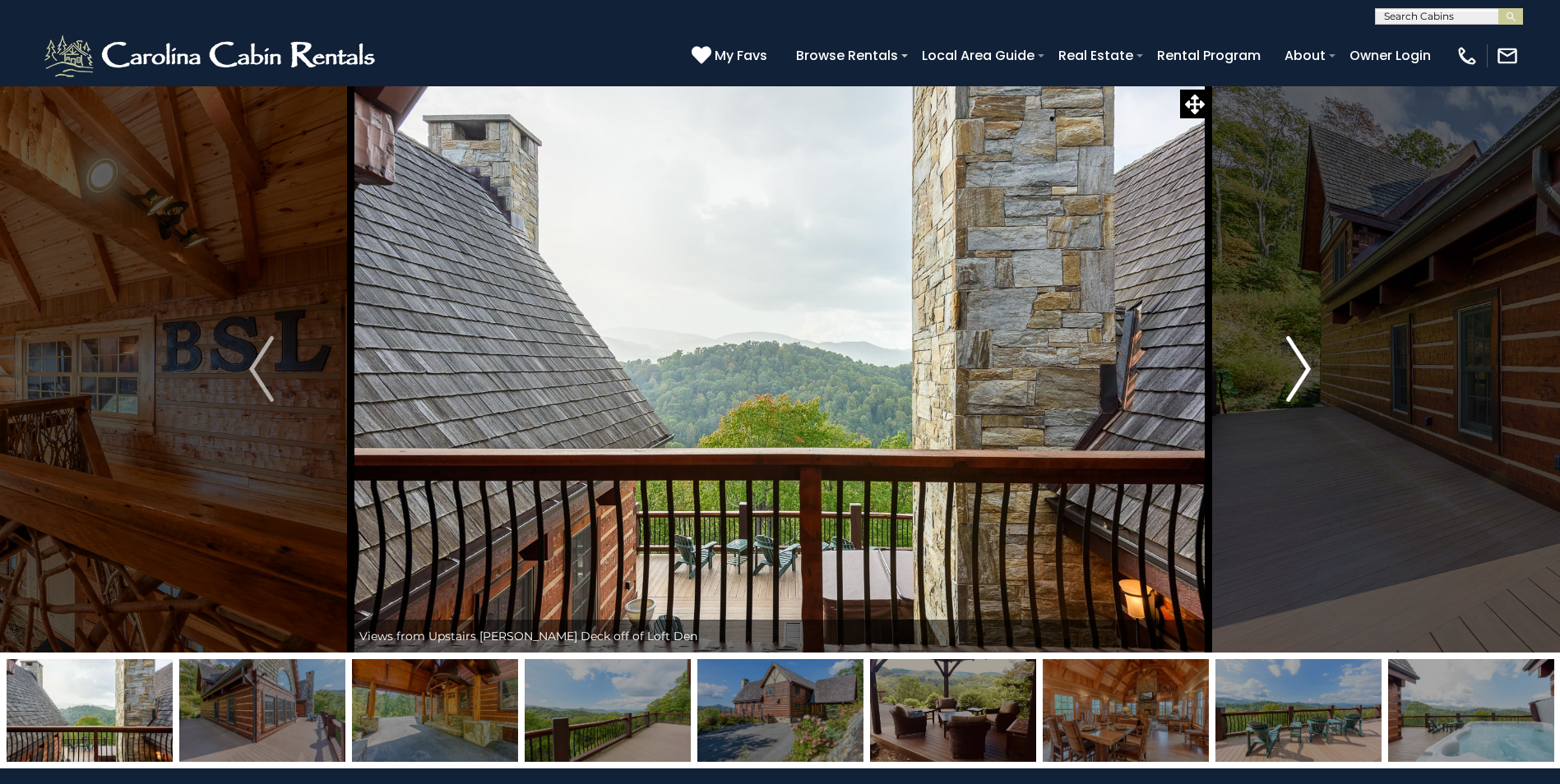
click at [1293, 368] on img "Next" at bounding box center [1298, 369] width 25 height 65
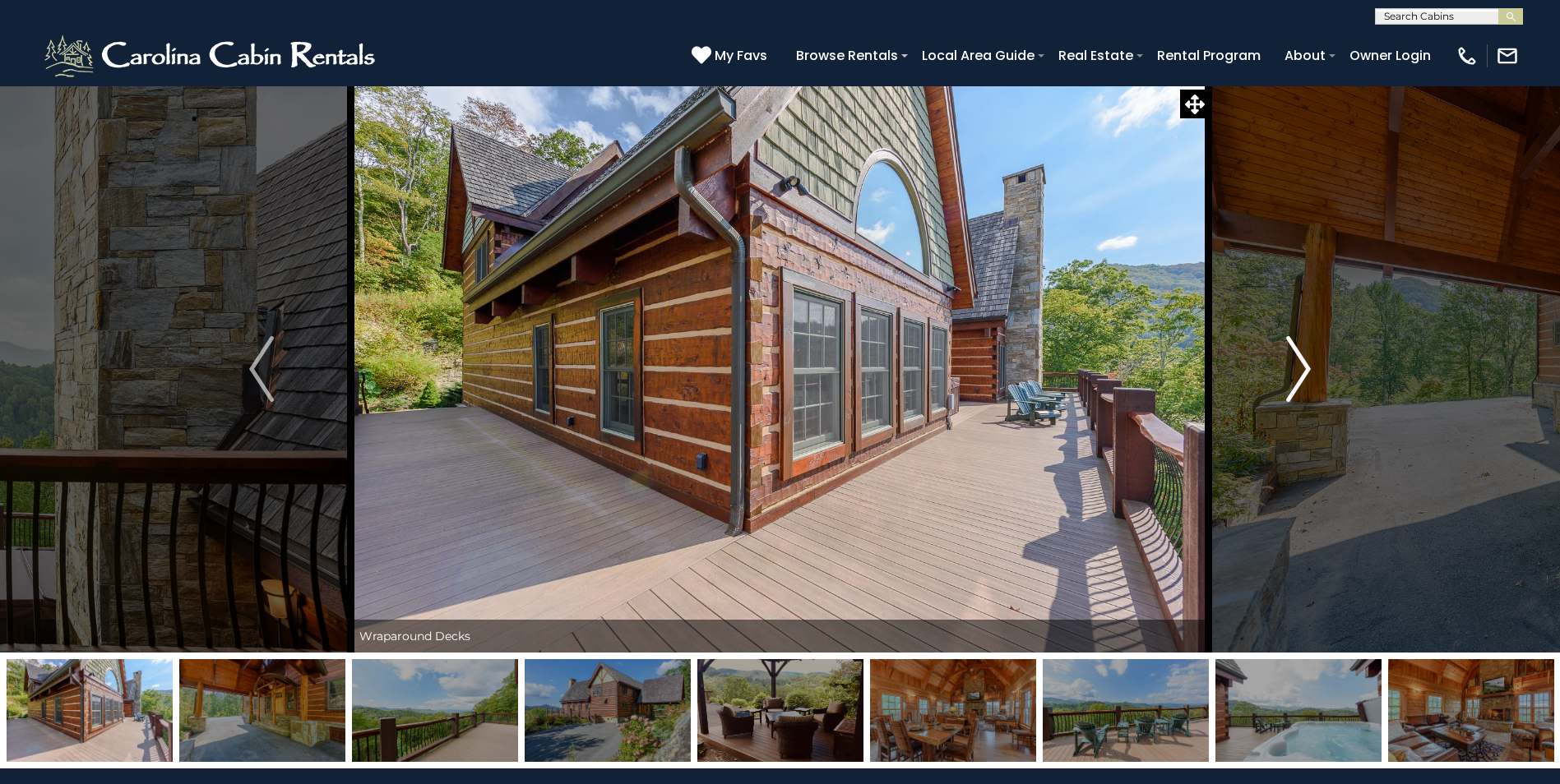
click at [1293, 368] on img "Next" at bounding box center [1298, 369] width 25 height 65
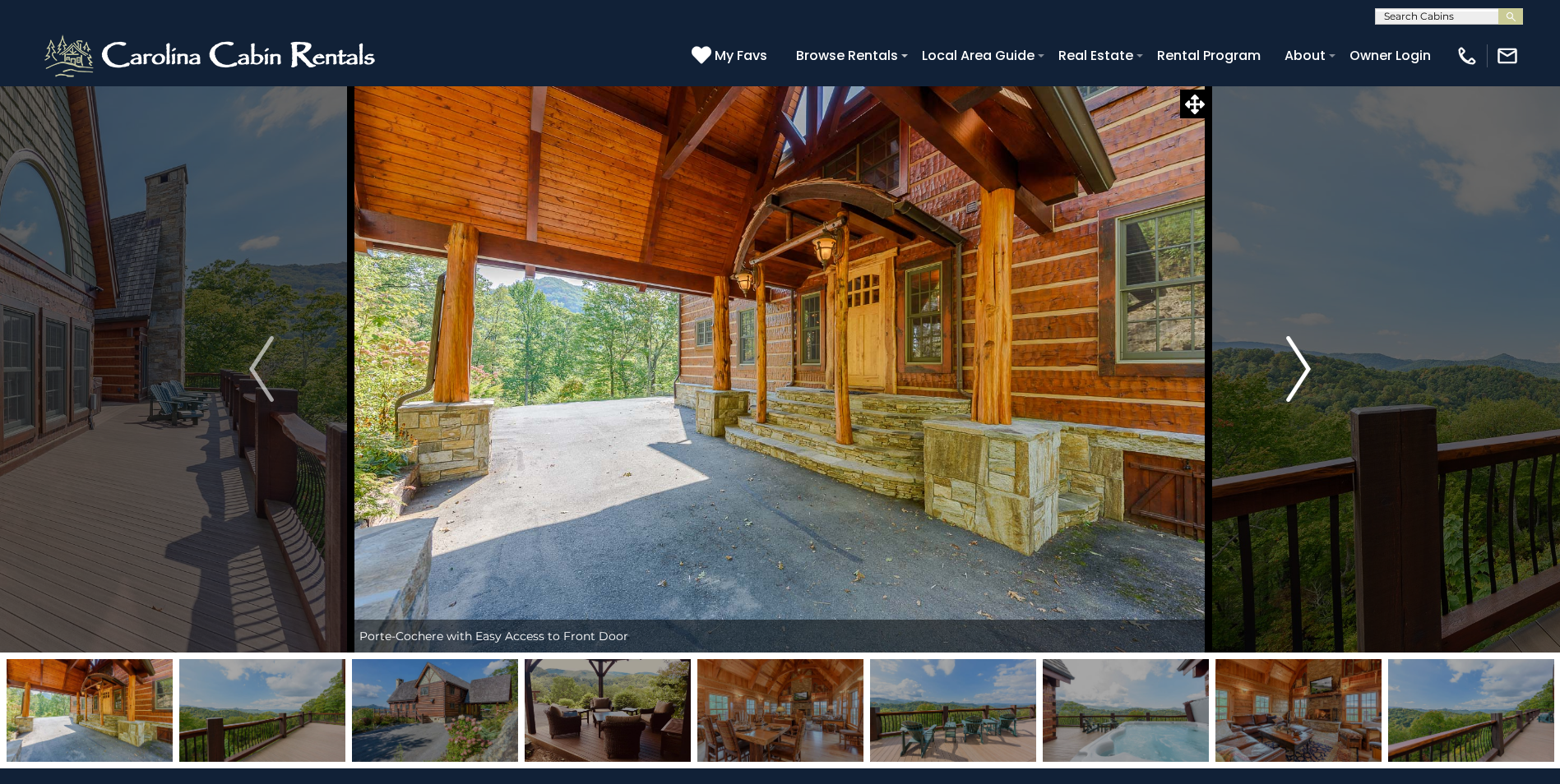
click at [1293, 368] on img "Next" at bounding box center [1298, 369] width 25 height 65
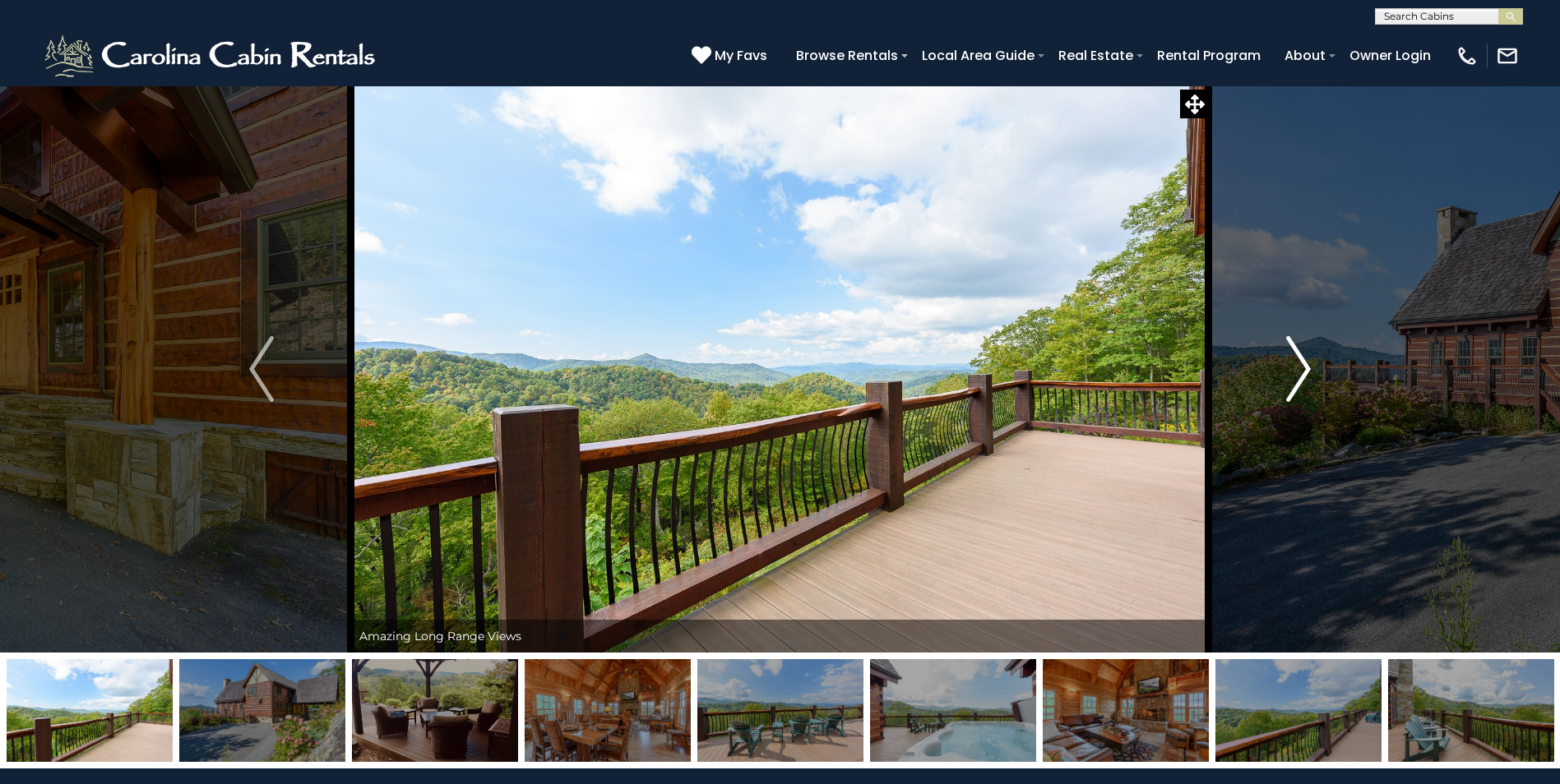
click at [1293, 368] on img "Next" at bounding box center [1298, 369] width 25 height 65
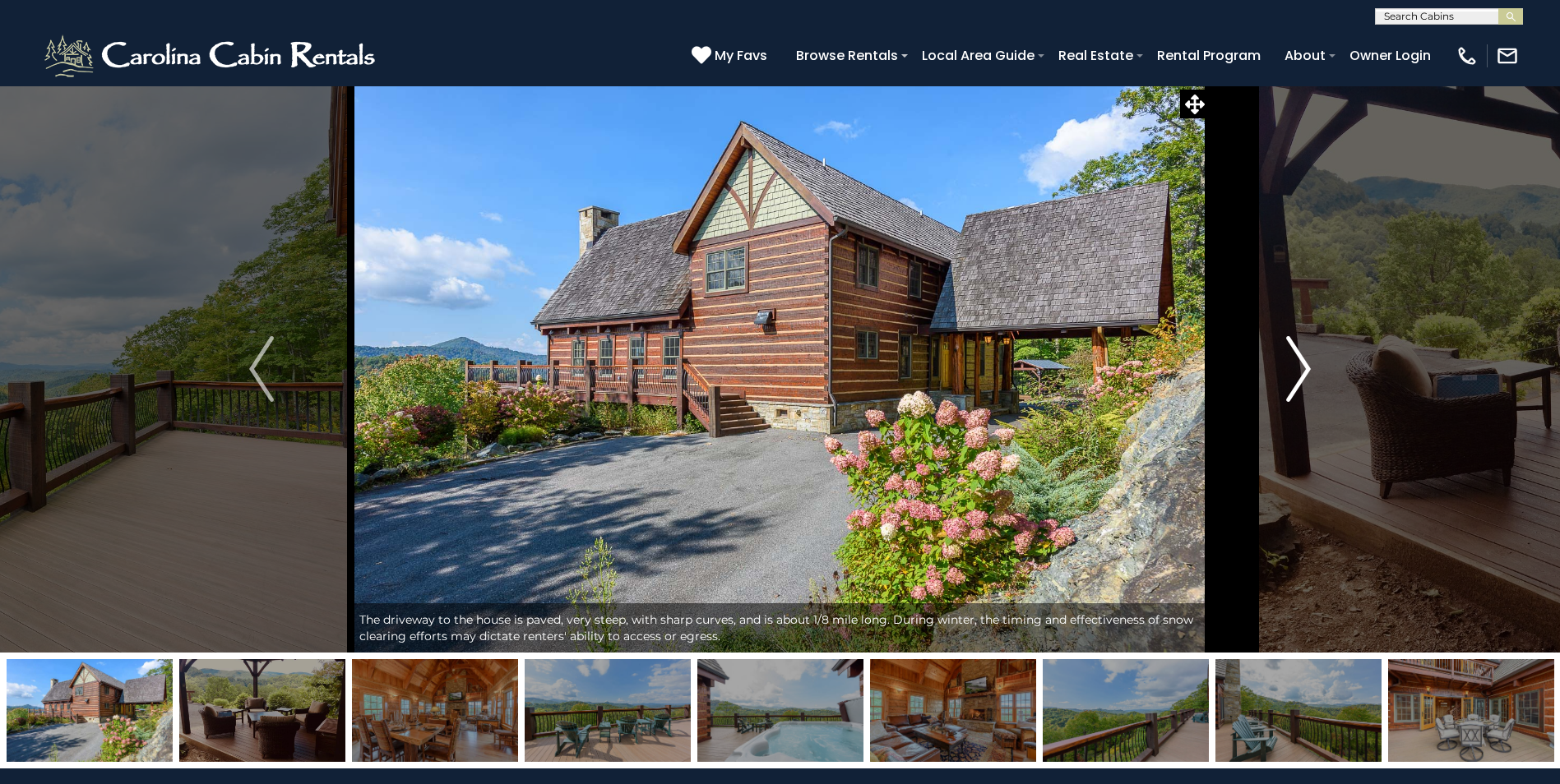
click at [1293, 368] on img "Next" at bounding box center [1298, 369] width 25 height 65
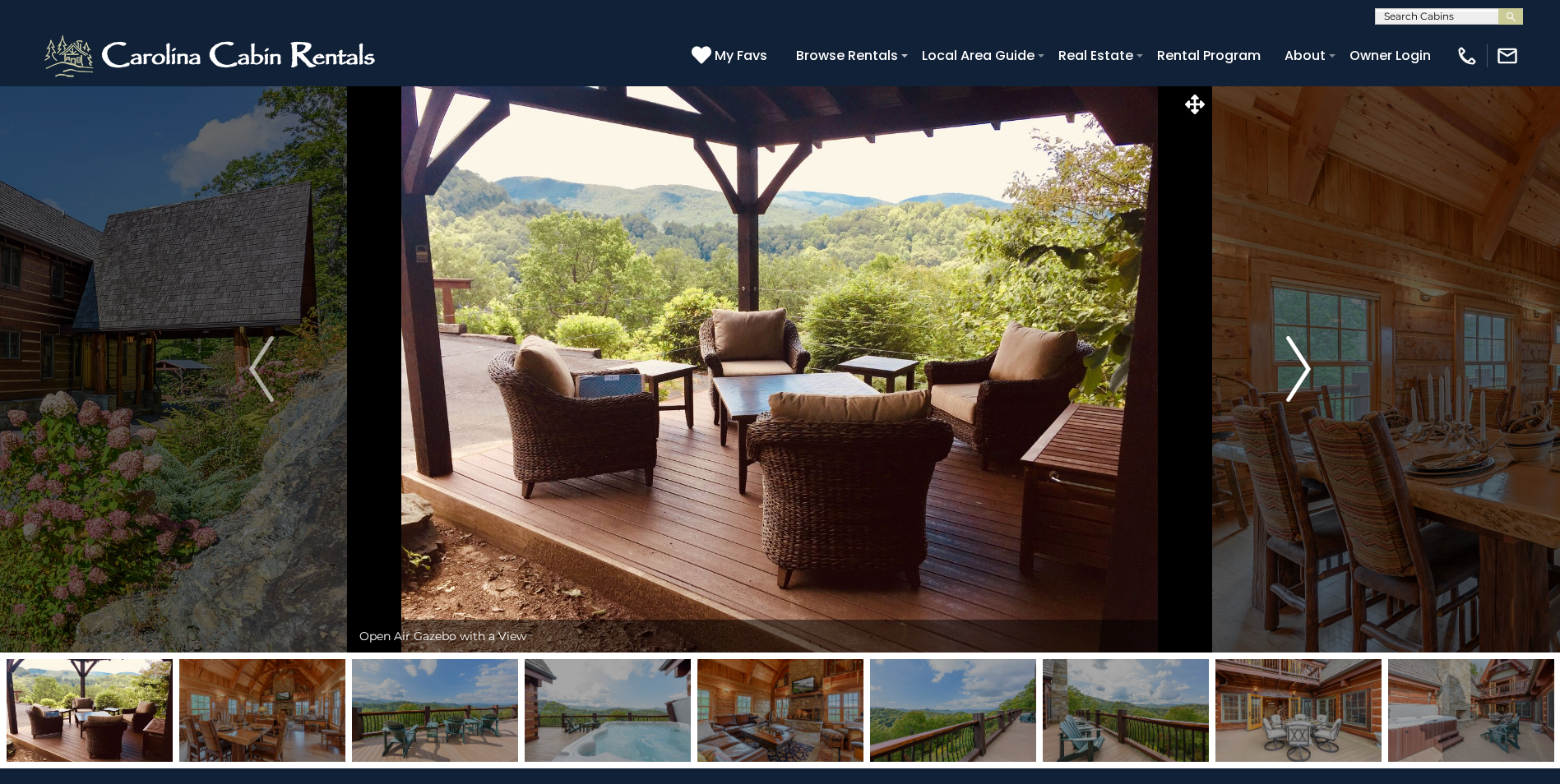
click at [1293, 368] on img "Next" at bounding box center [1298, 369] width 25 height 65
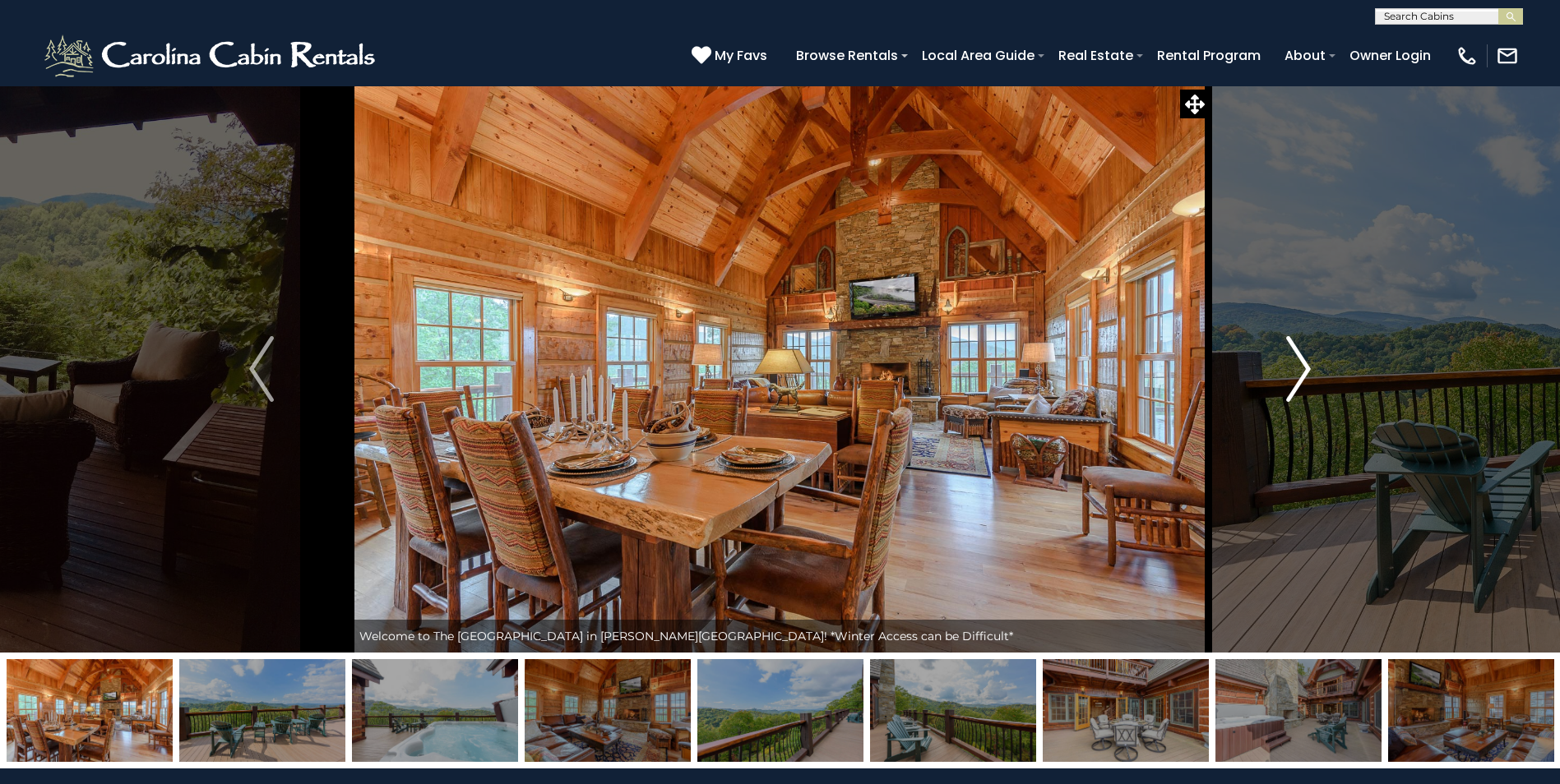
click at [1293, 368] on img "Next" at bounding box center [1298, 369] width 25 height 65
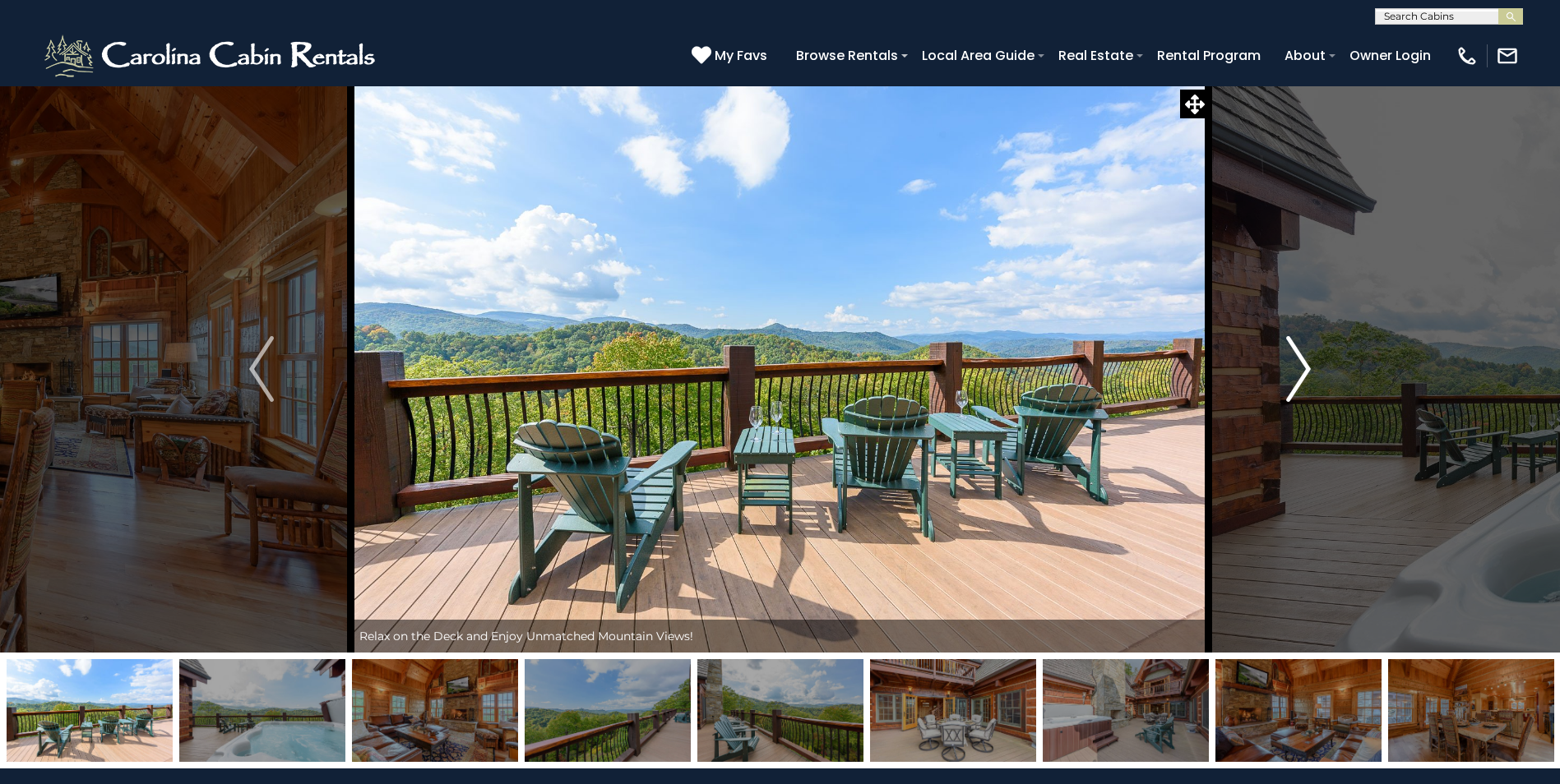
click at [1293, 368] on img "Next" at bounding box center [1298, 369] width 25 height 65
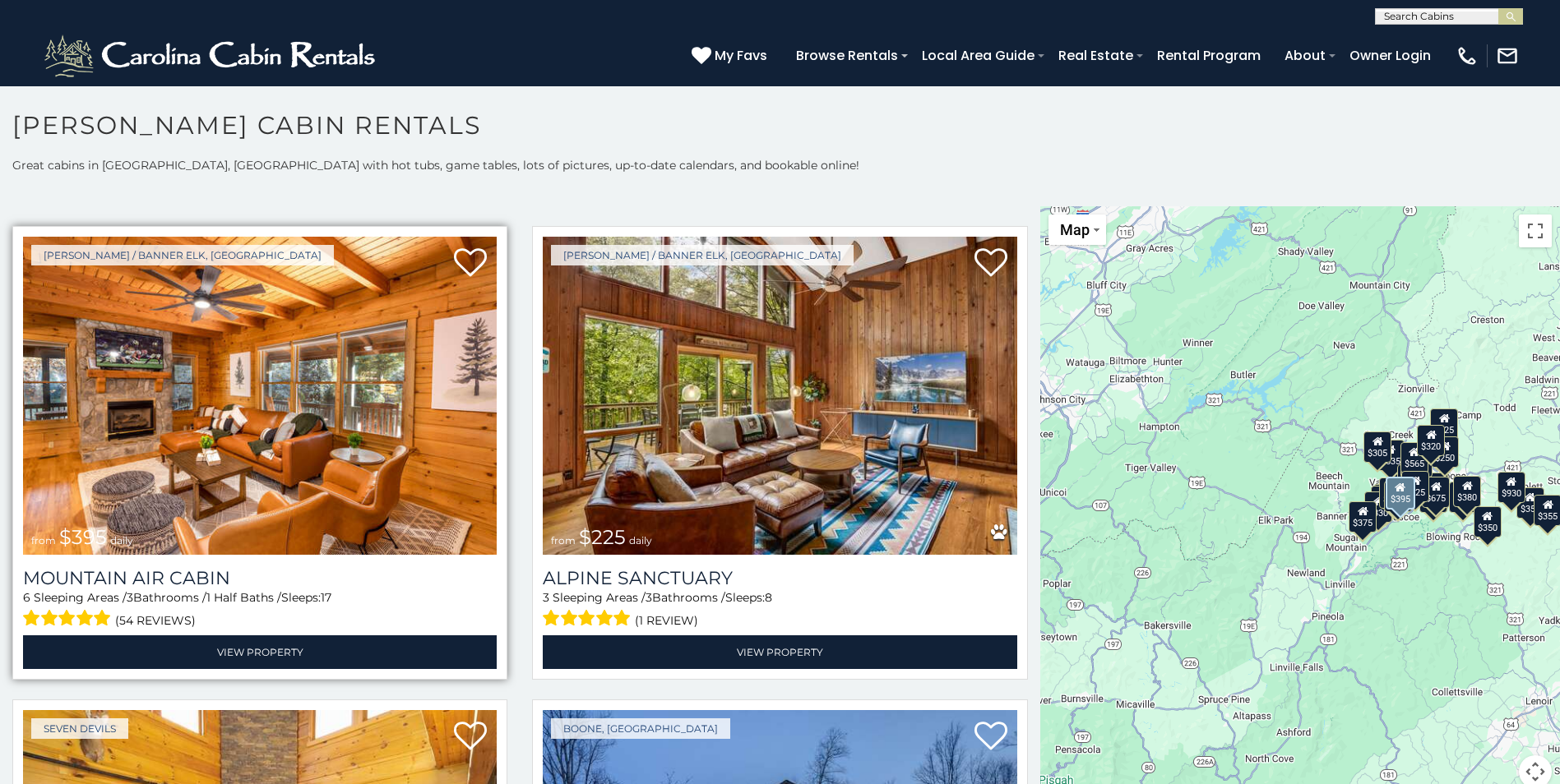
scroll to position [6163, 0]
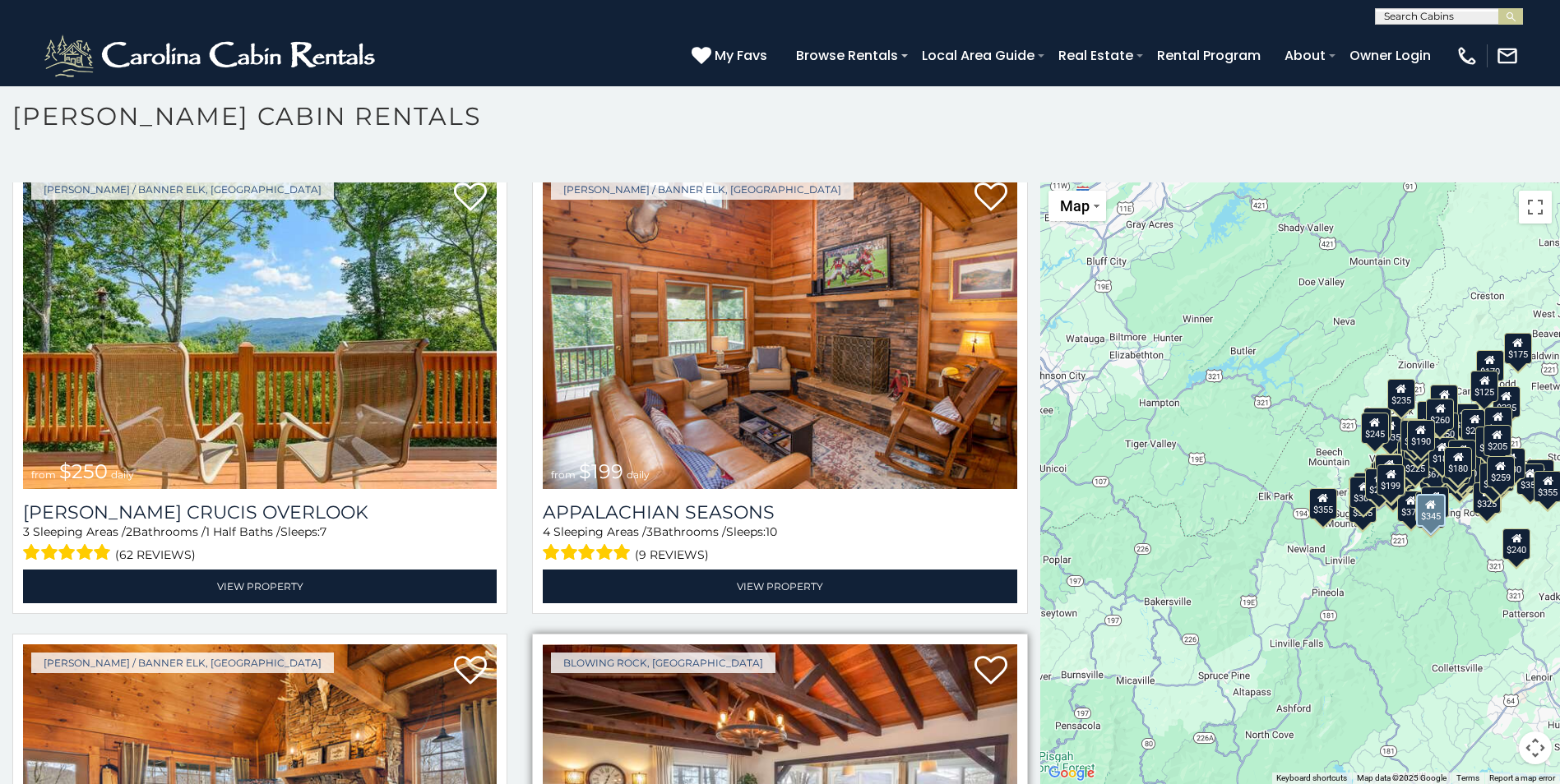
scroll to position [20467, 0]
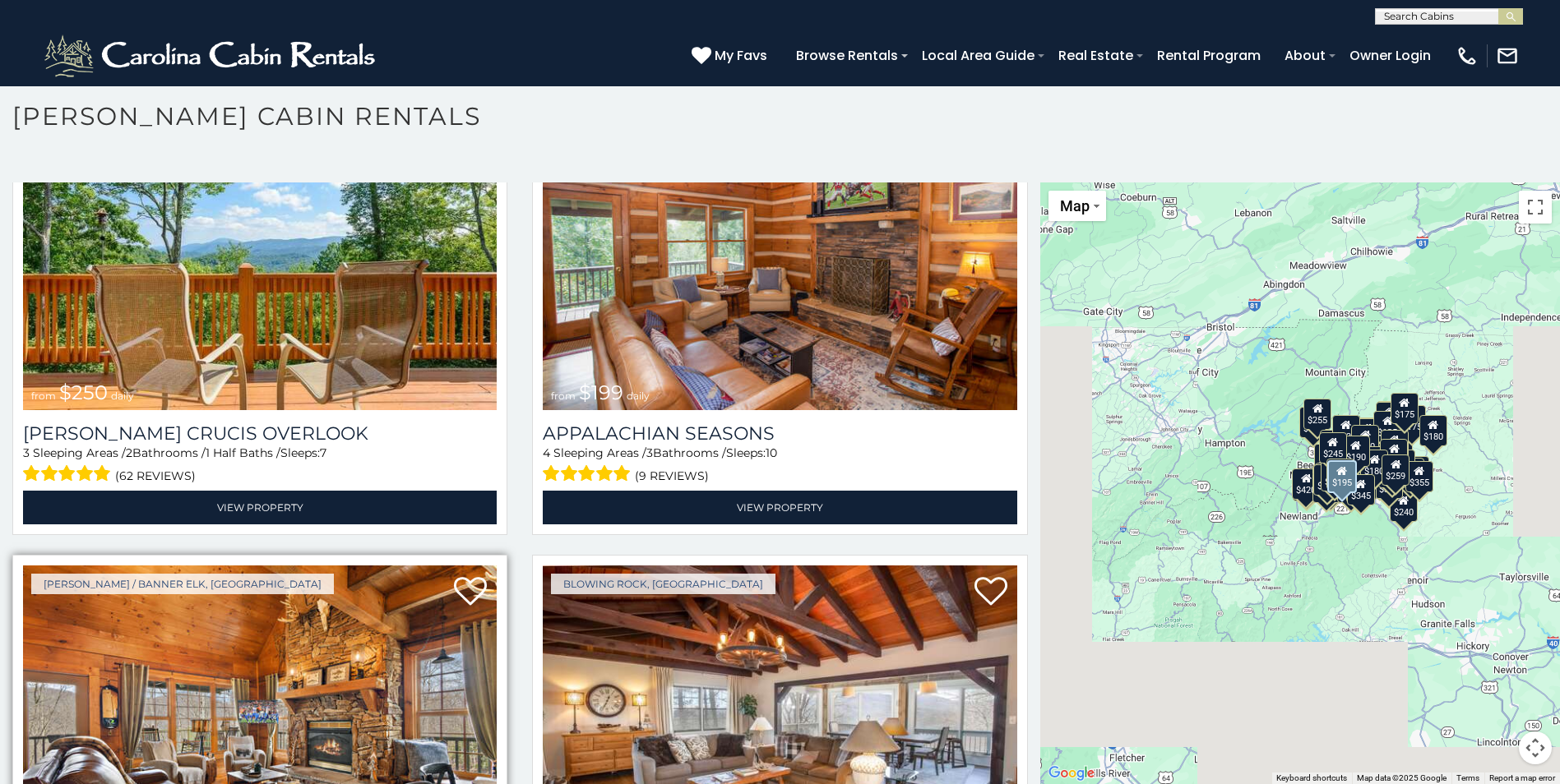
click at [275, 565] on img at bounding box center [259, 724] width 473 height 317
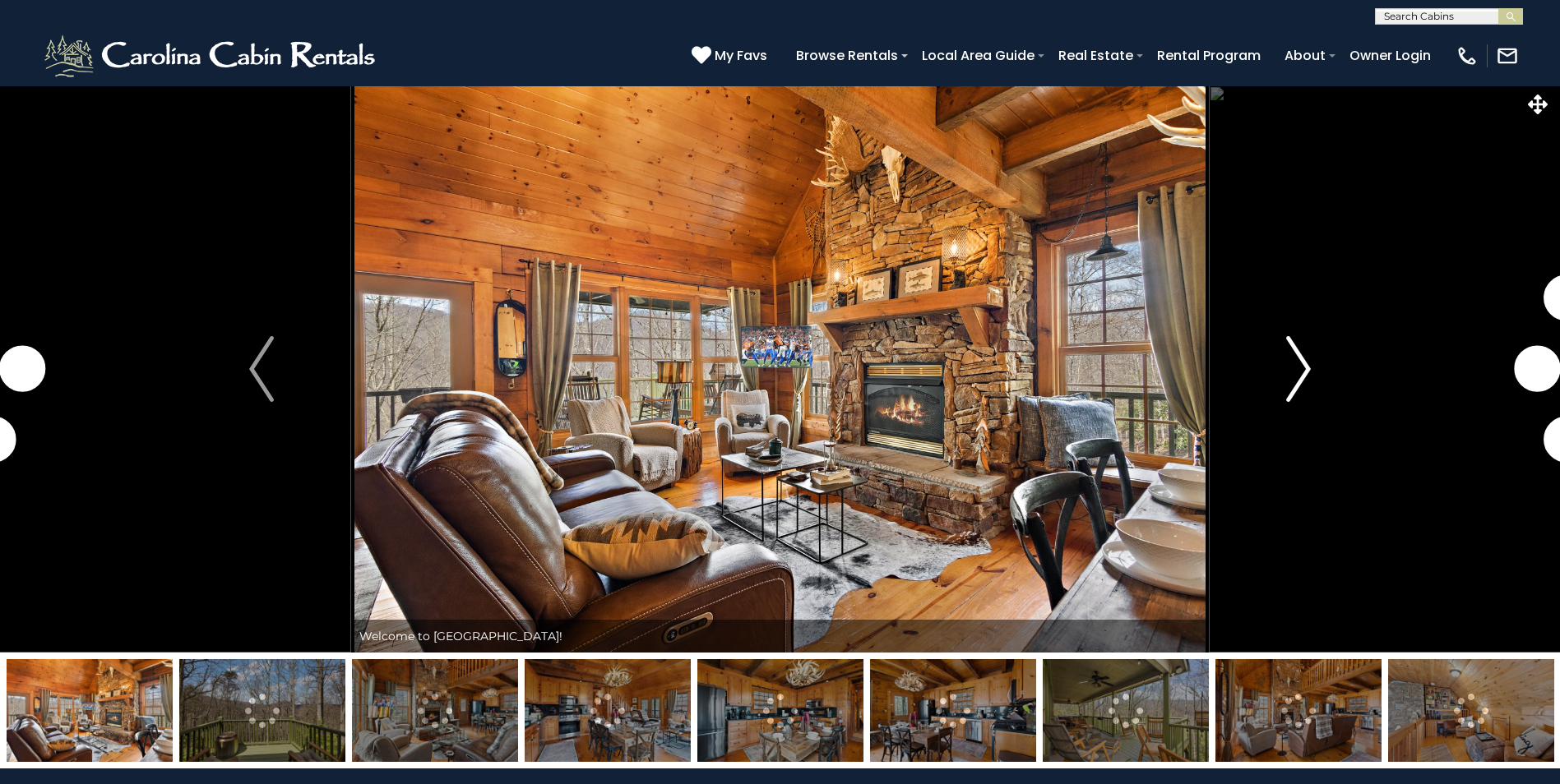
click at [1293, 378] on img "Next" at bounding box center [1298, 369] width 25 height 65
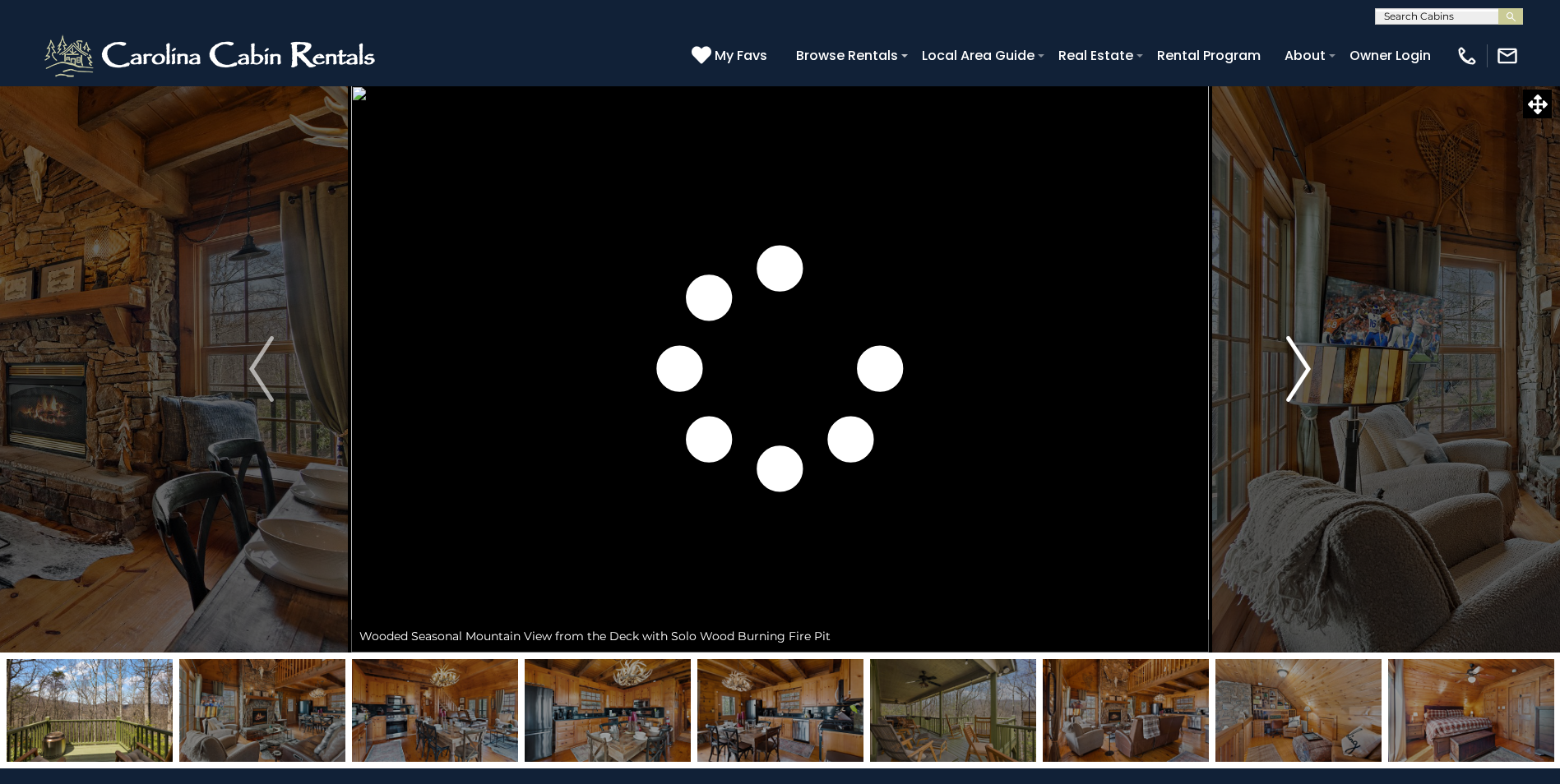
click at [1292, 378] on img "Next" at bounding box center [1298, 369] width 25 height 65
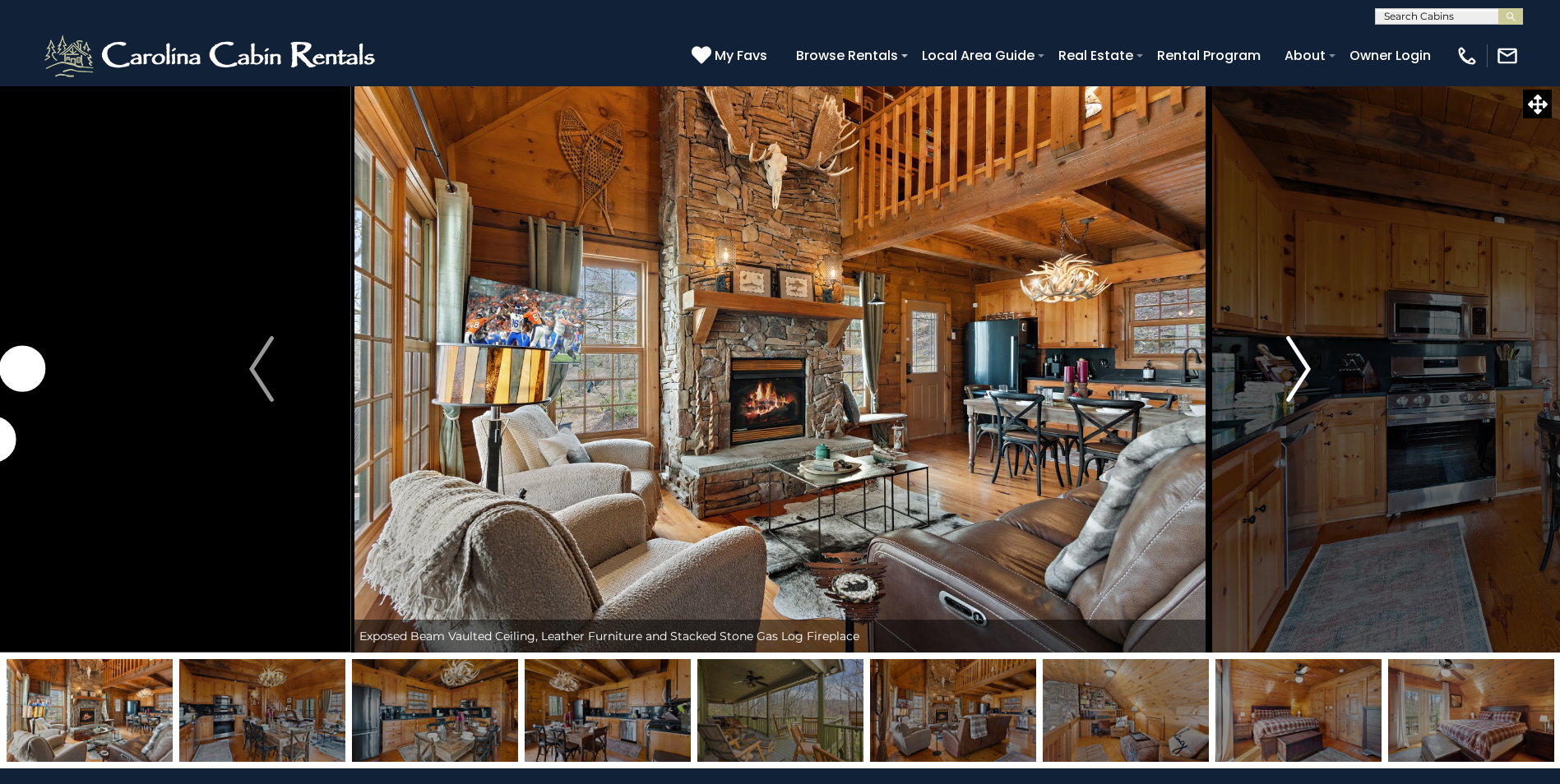
click at [1290, 379] on img "Next" at bounding box center [1298, 369] width 25 height 65
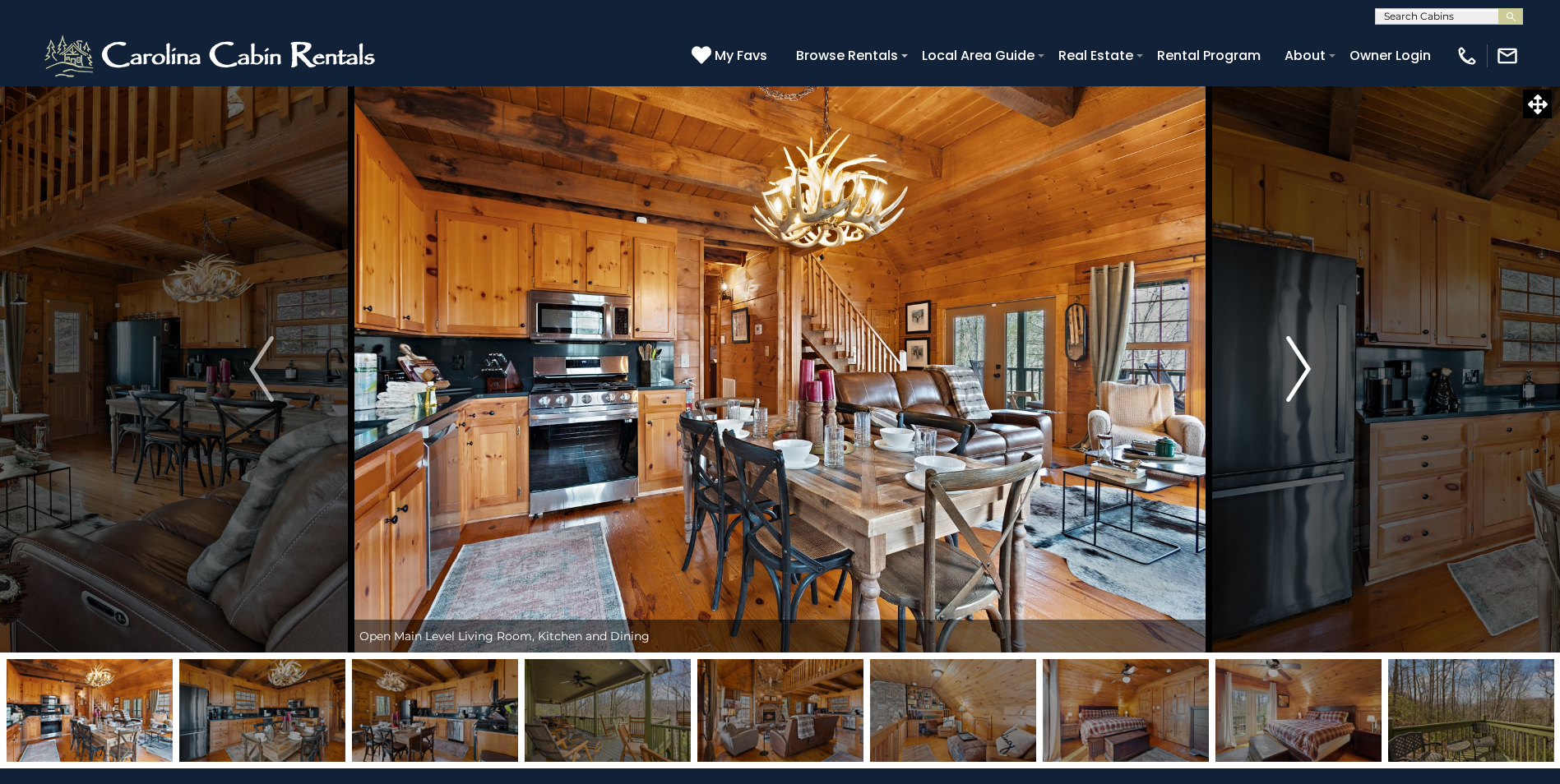
click at [1289, 383] on img "Next" at bounding box center [1298, 369] width 25 height 65
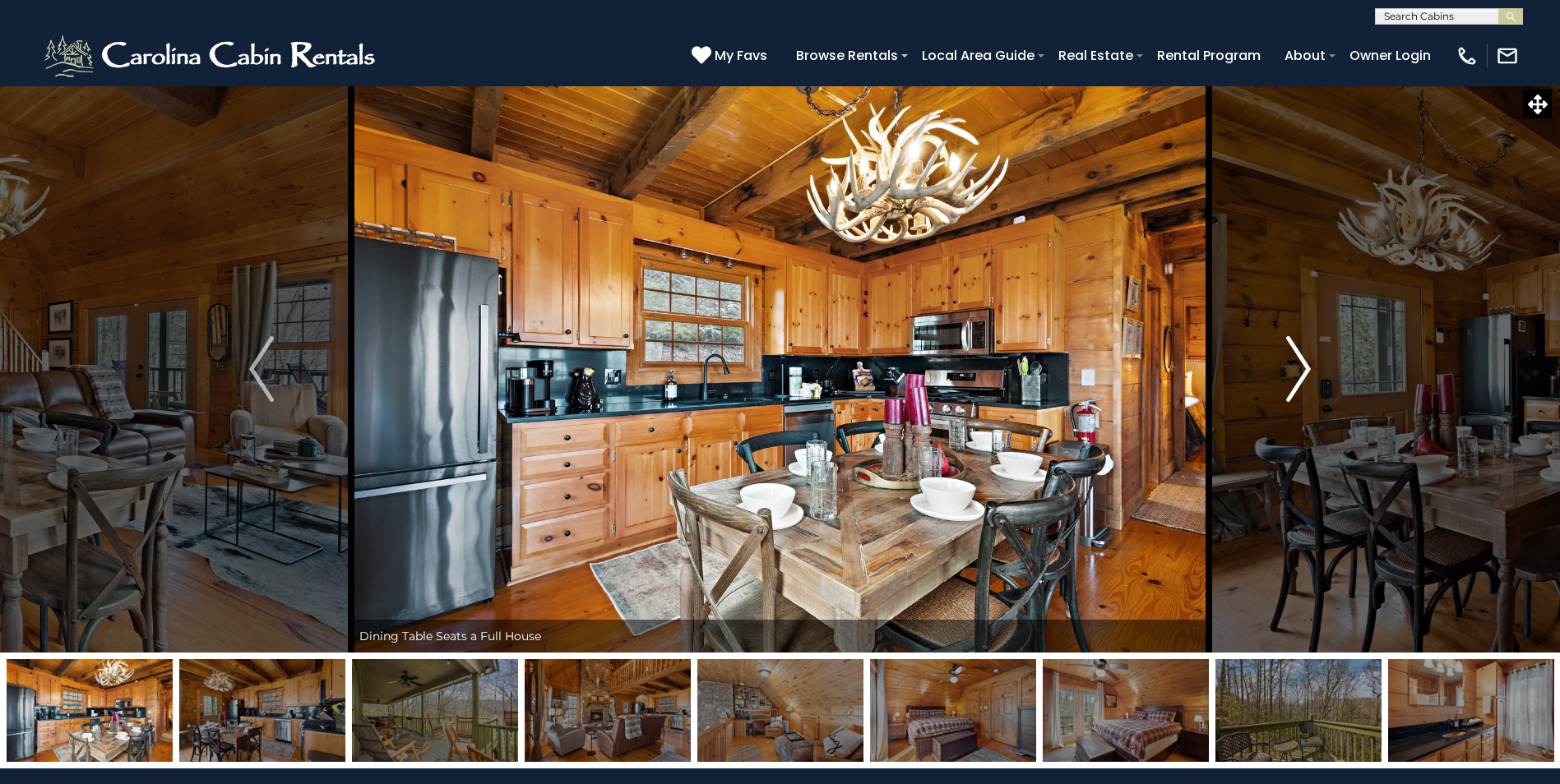
click at [1287, 384] on img "Next" at bounding box center [1298, 369] width 25 height 65
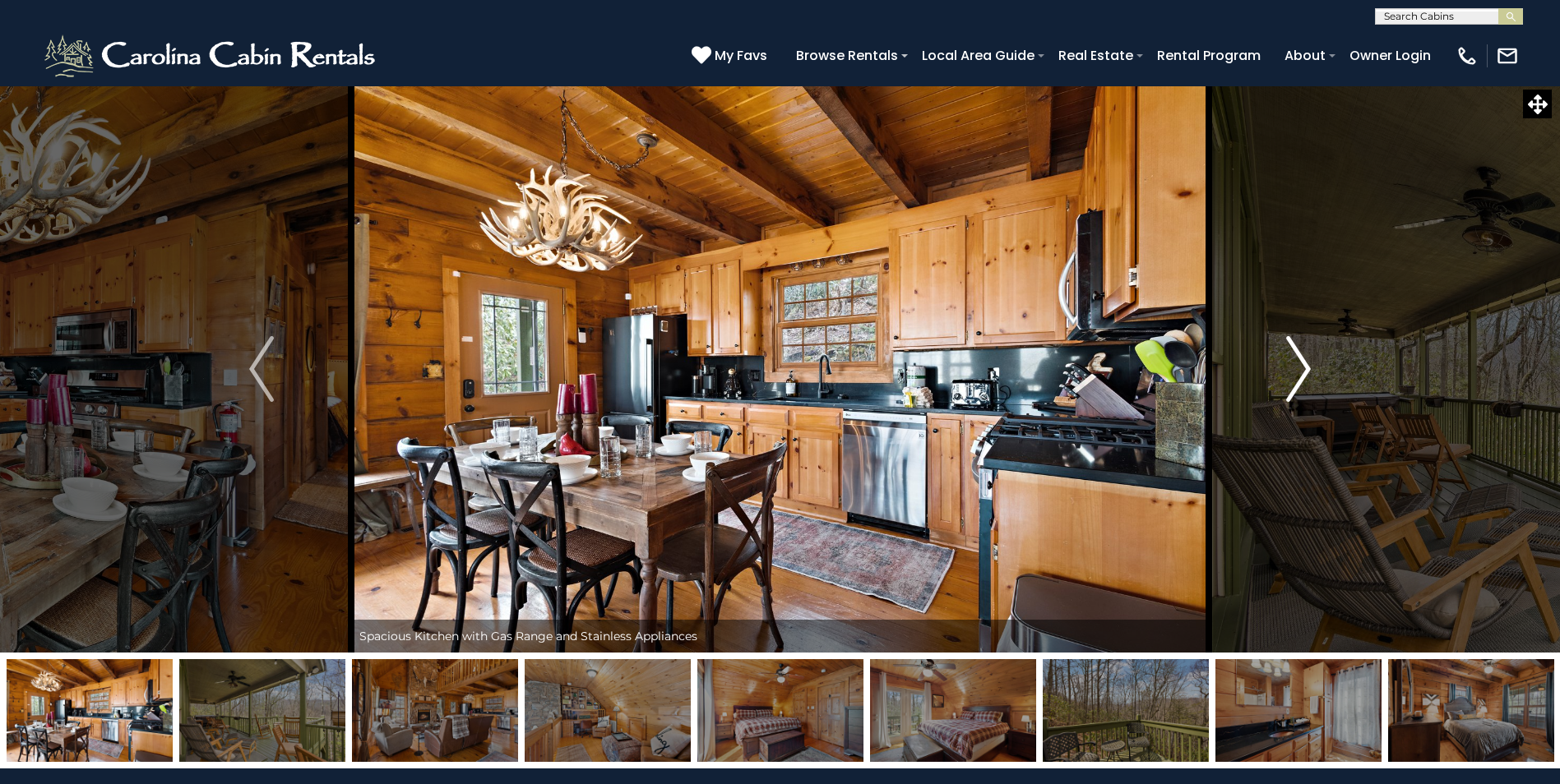
click at [1283, 387] on button "Next" at bounding box center [1298, 369] width 179 height 567
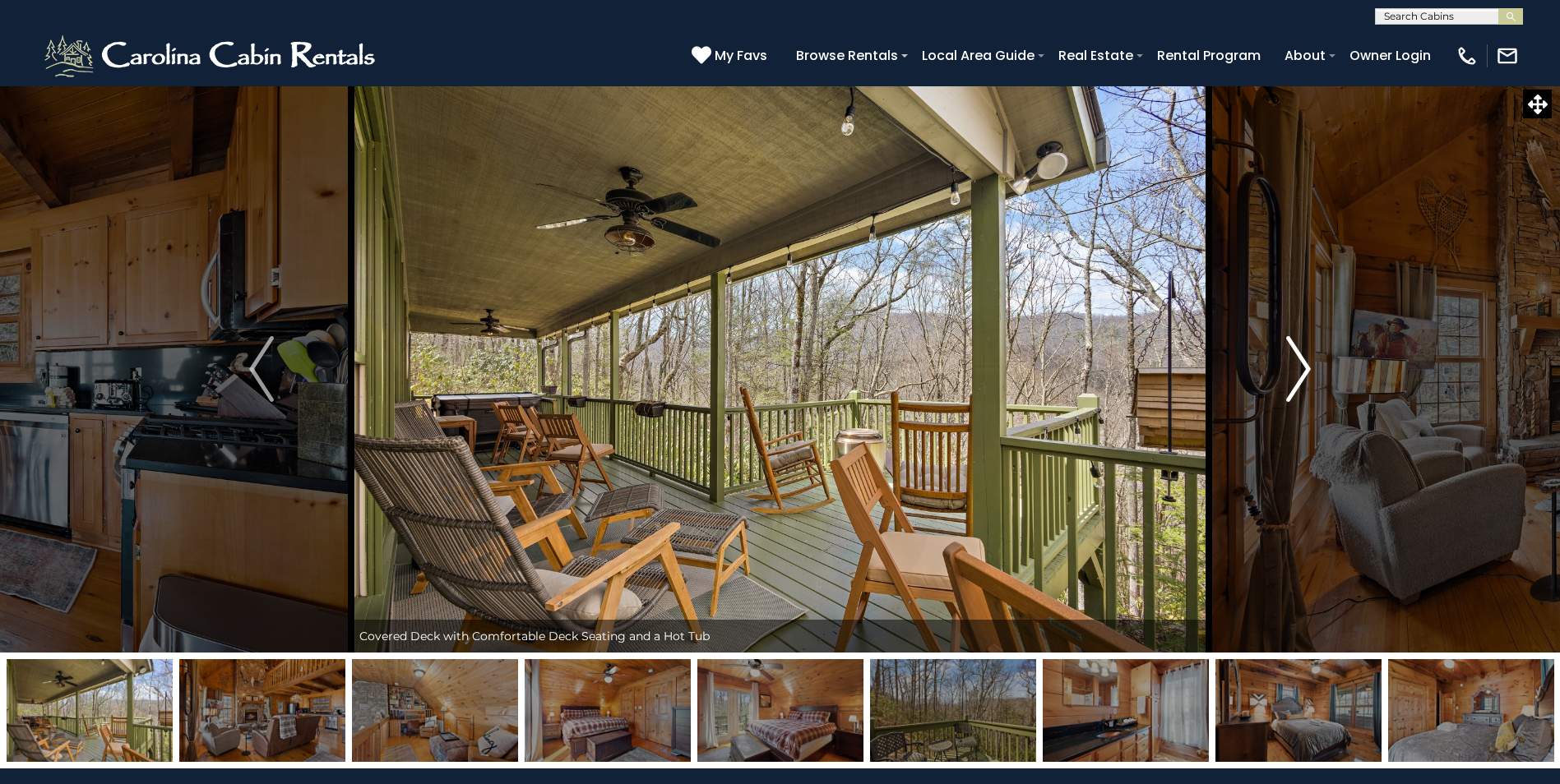
click at [1283, 388] on button "Next" at bounding box center [1298, 369] width 179 height 567
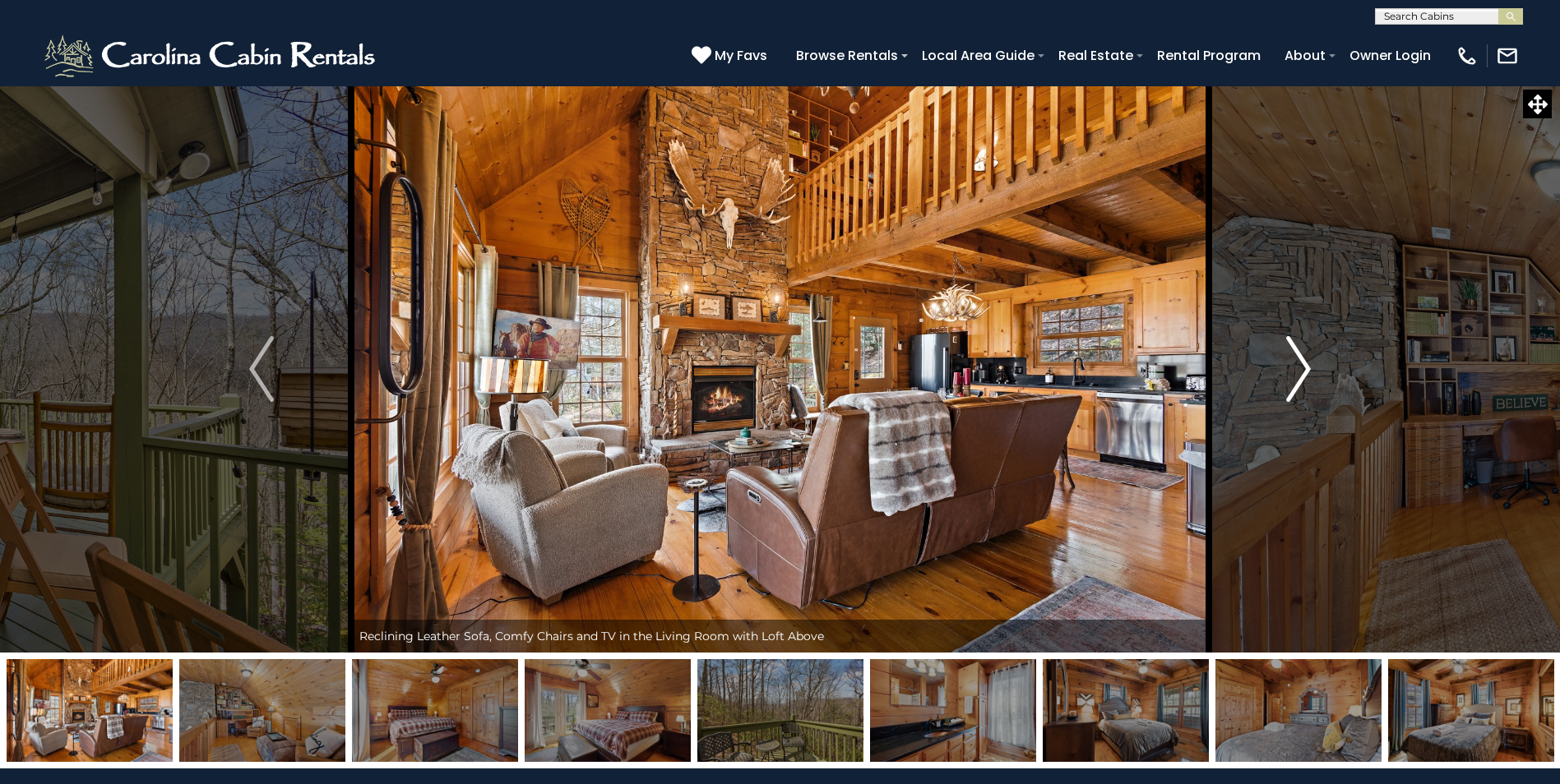
click at [1275, 391] on button "Next" at bounding box center [1298, 369] width 179 height 567
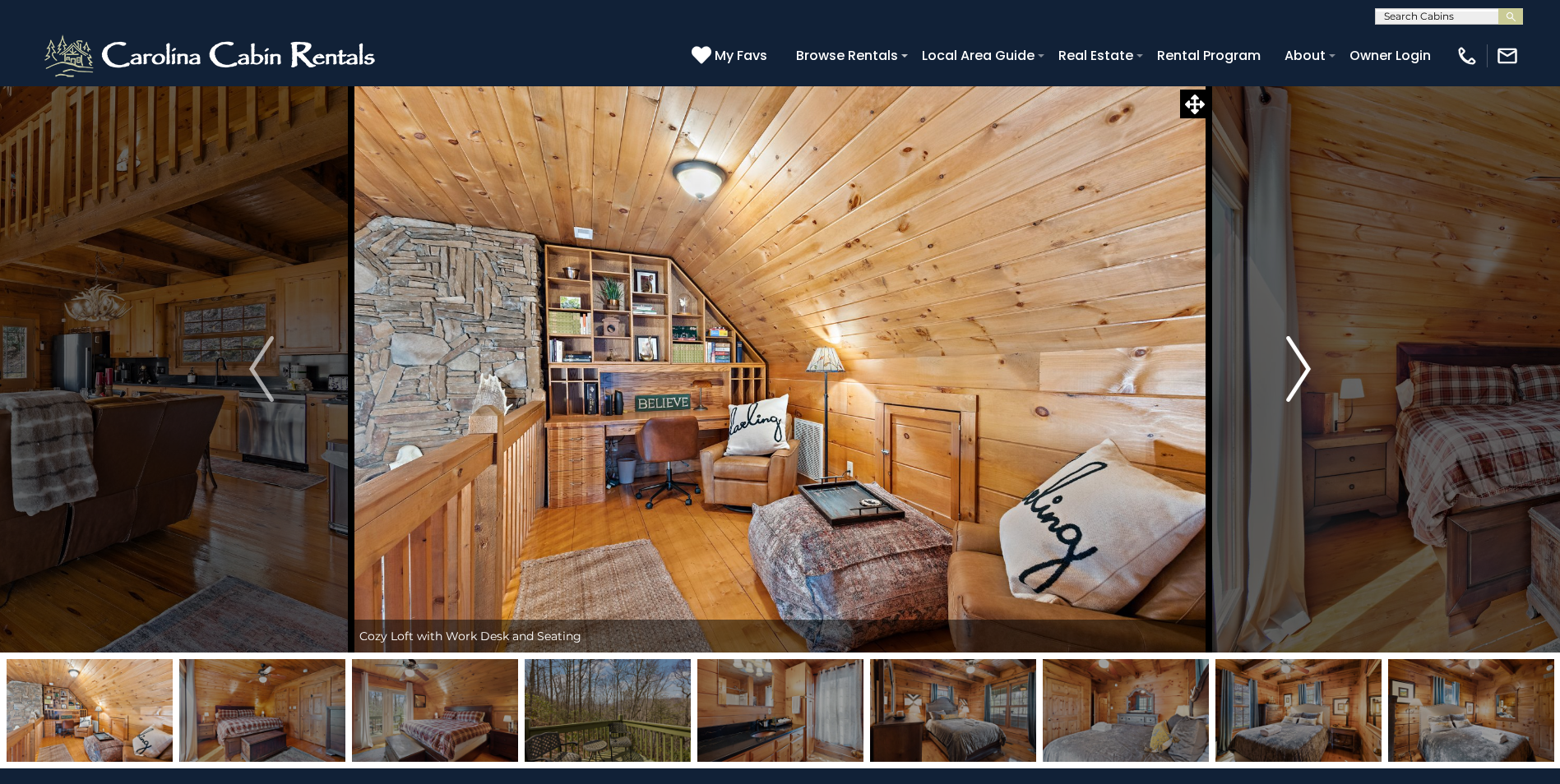
click at [1271, 392] on button "Next" at bounding box center [1298, 369] width 179 height 567
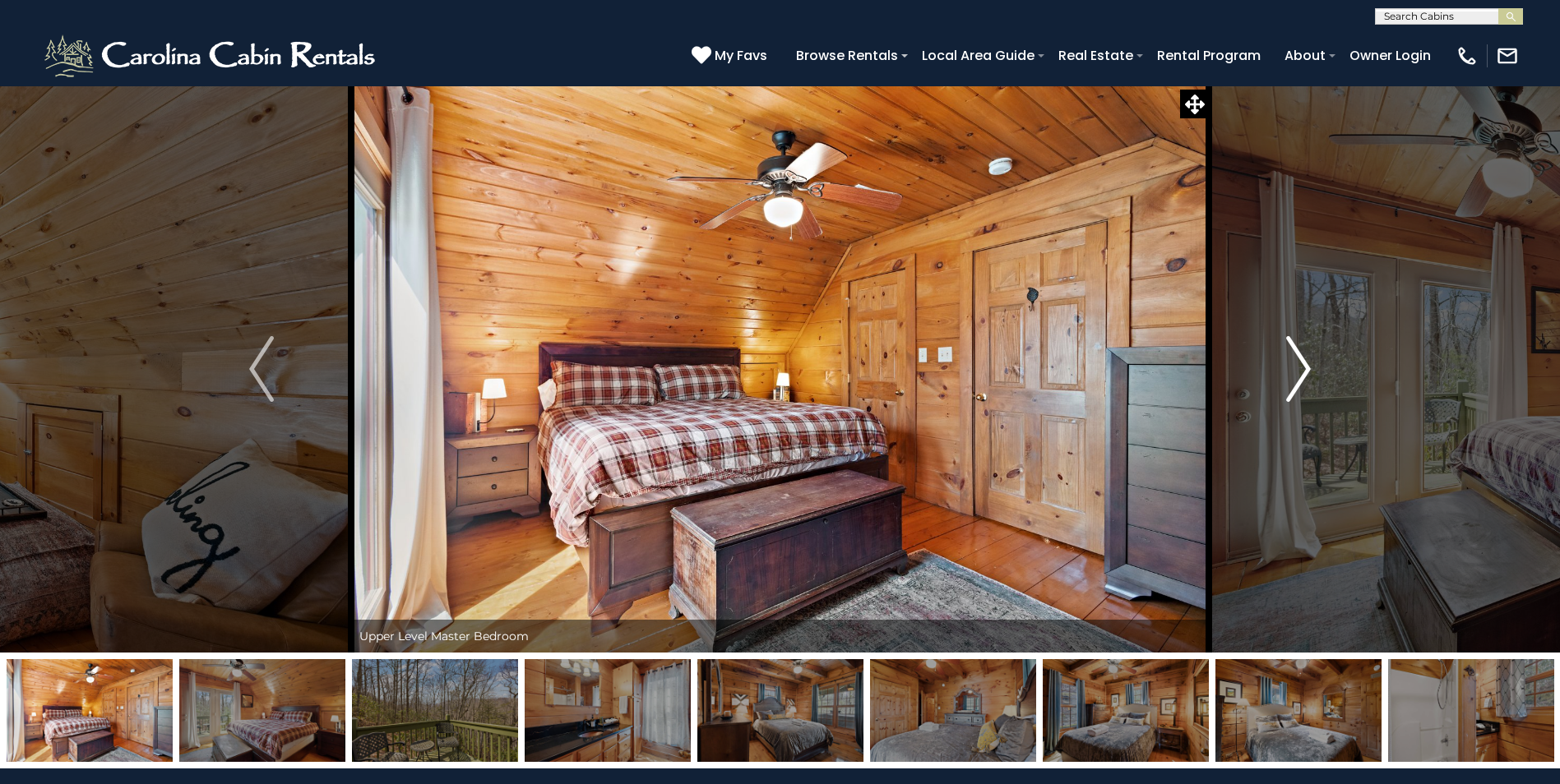
click at [1257, 398] on button "Next" at bounding box center [1298, 369] width 179 height 567
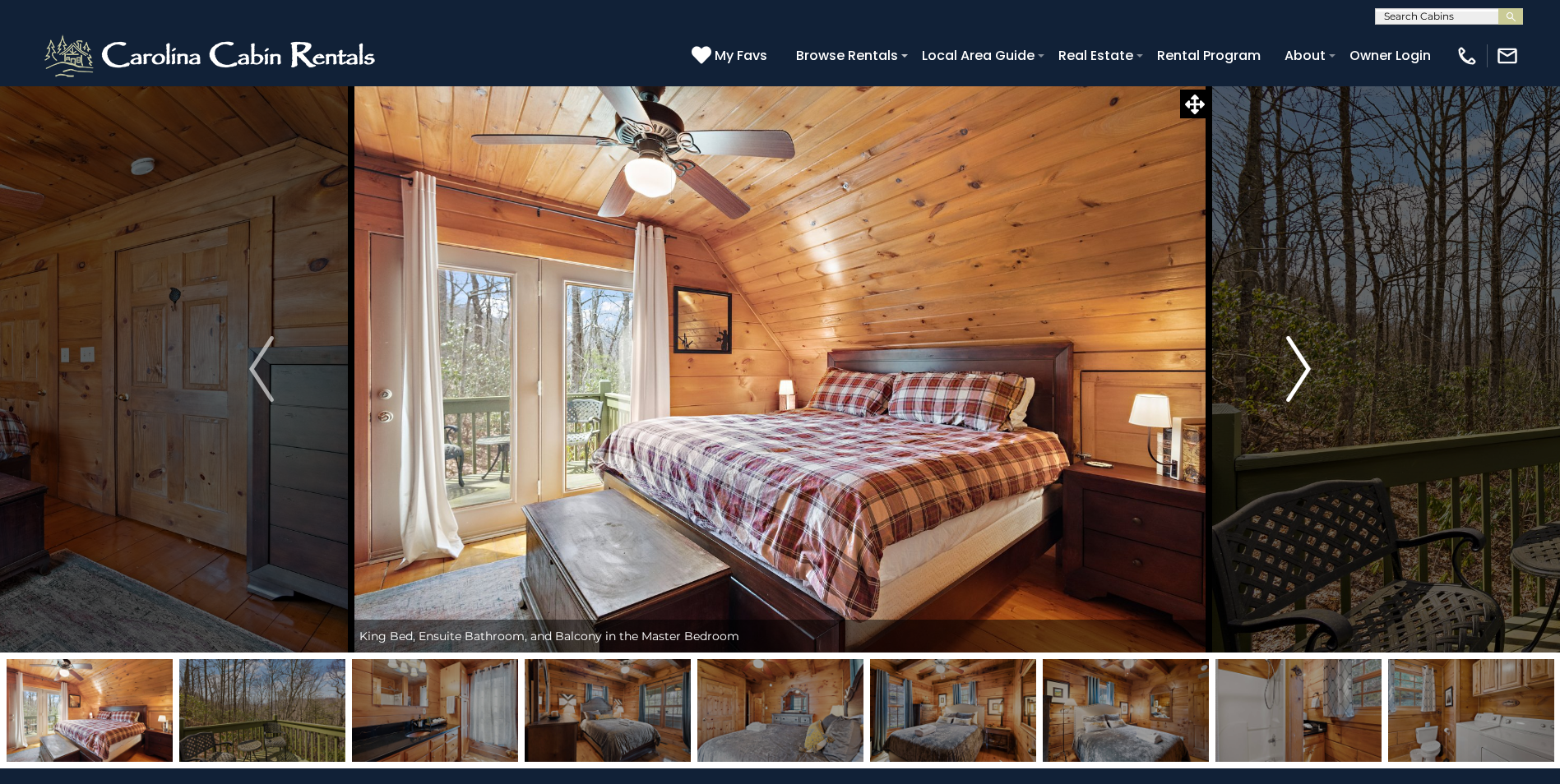
click at [1257, 398] on button "Next" at bounding box center [1298, 369] width 179 height 567
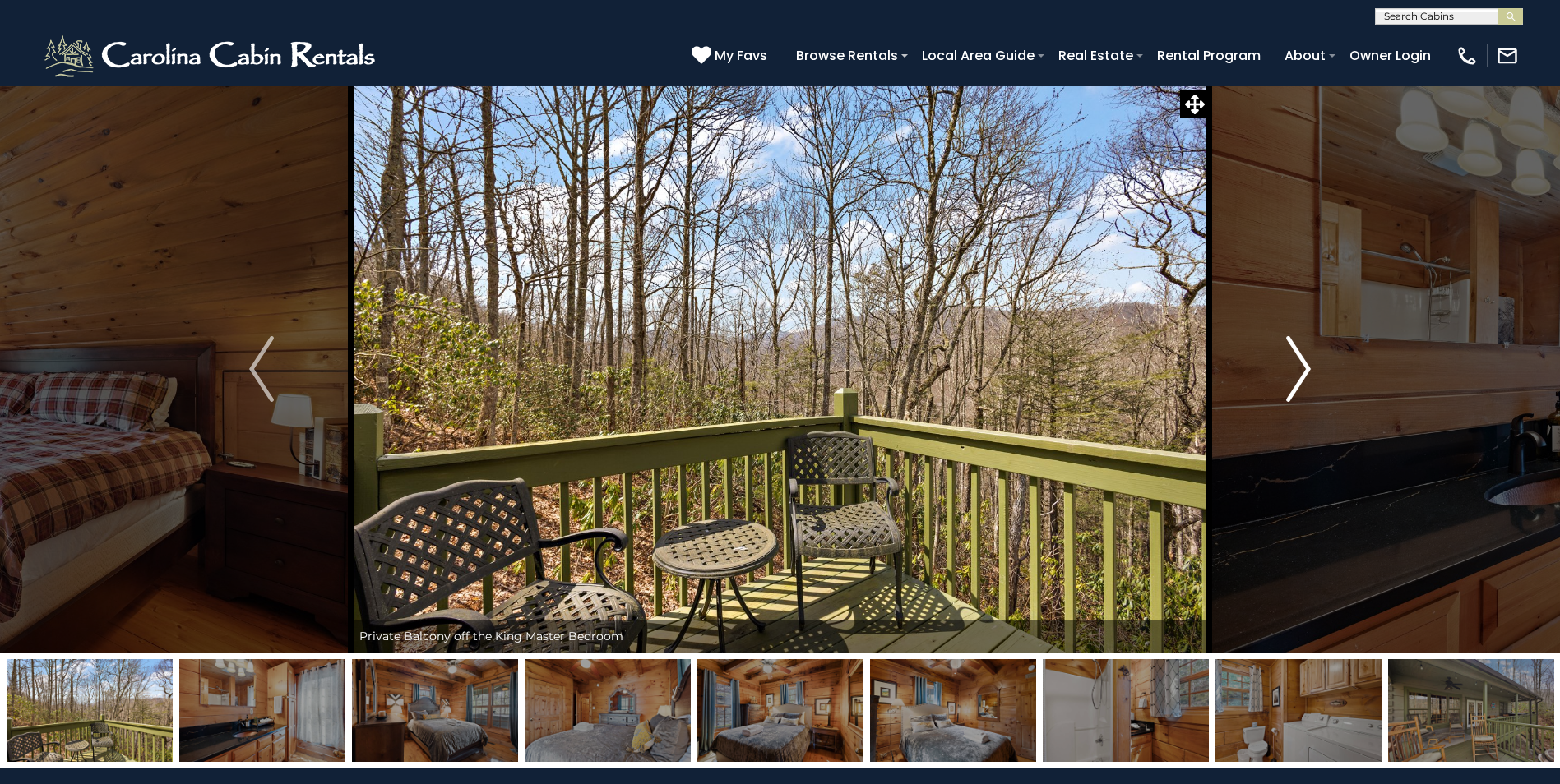
click at [1251, 398] on button "Next" at bounding box center [1298, 369] width 179 height 567
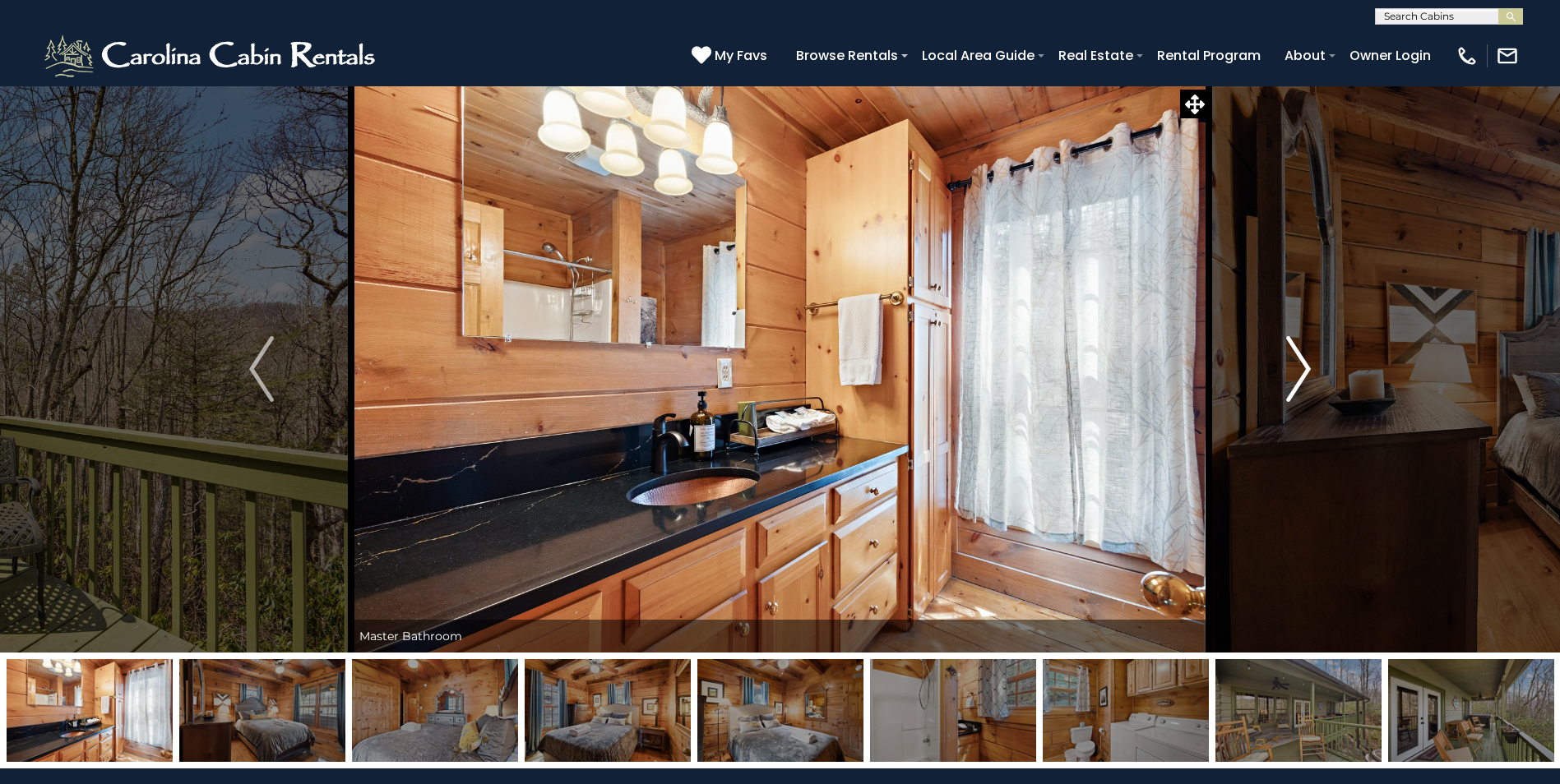
click at [1247, 400] on button "Next" at bounding box center [1298, 369] width 179 height 567
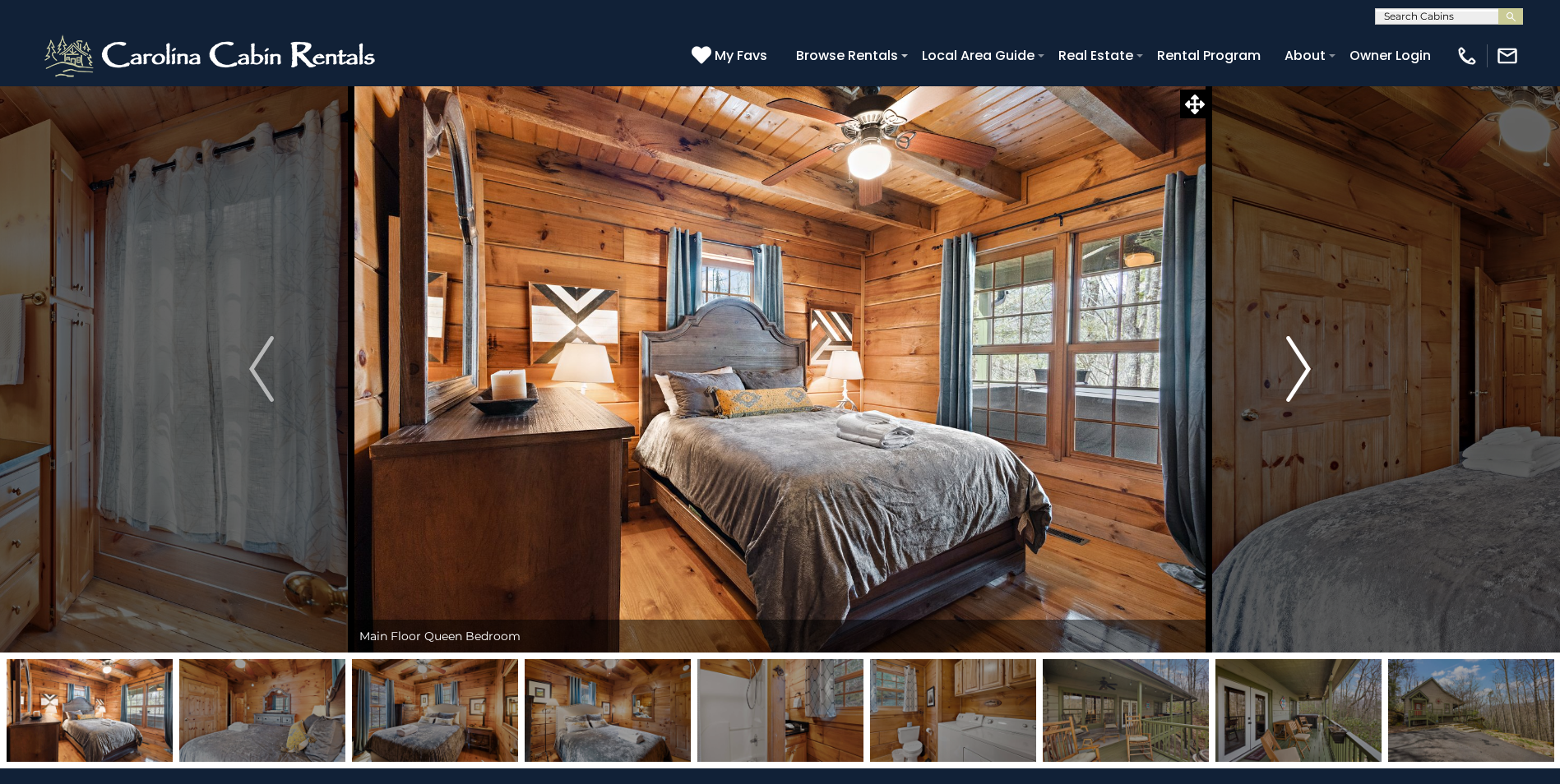
click at [1290, 375] on img "Next" at bounding box center [1298, 369] width 25 height 65
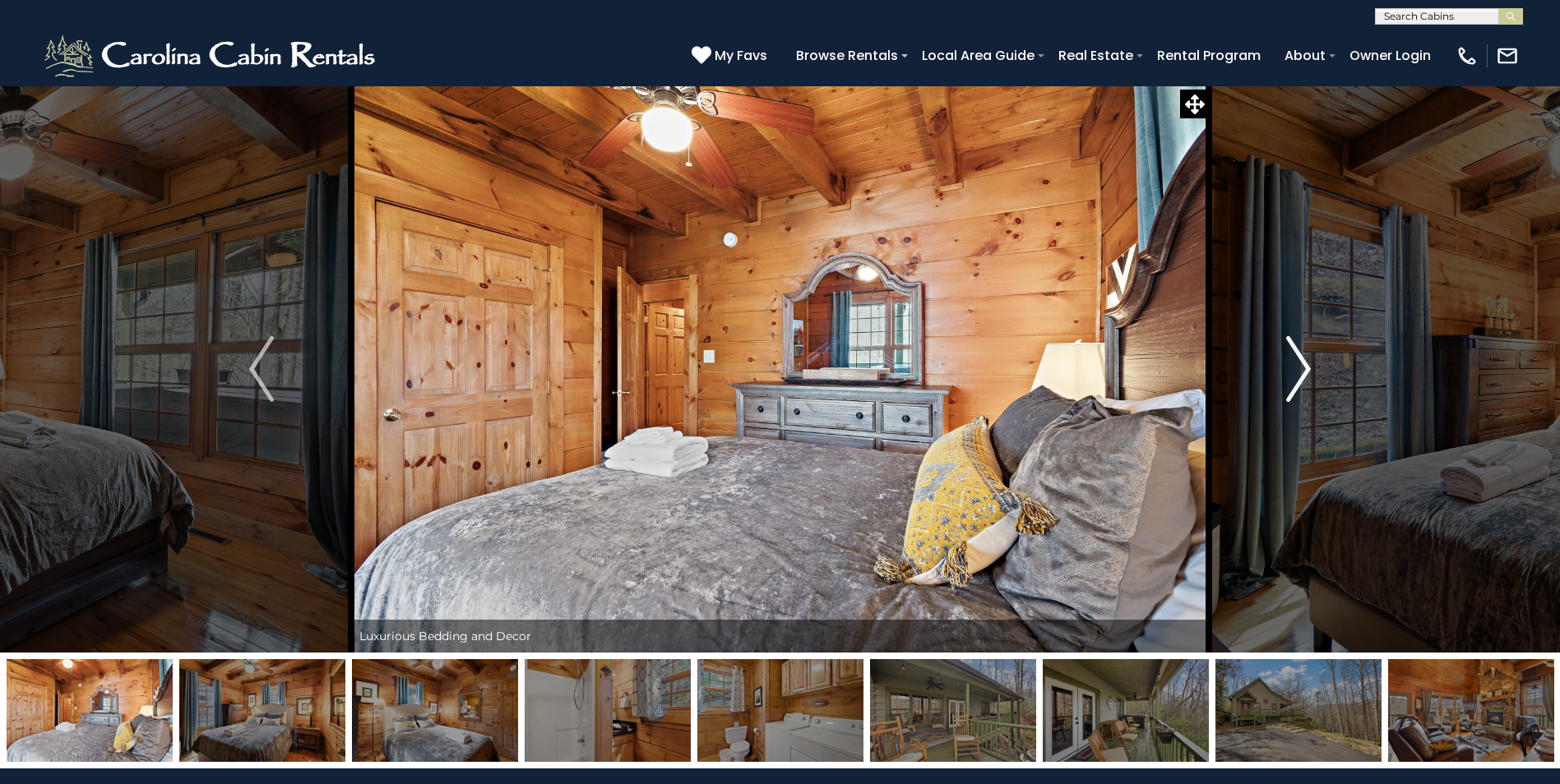
click at [1293, 374] on img "Next" at bounding box center [1298, 369] width 25 height 65
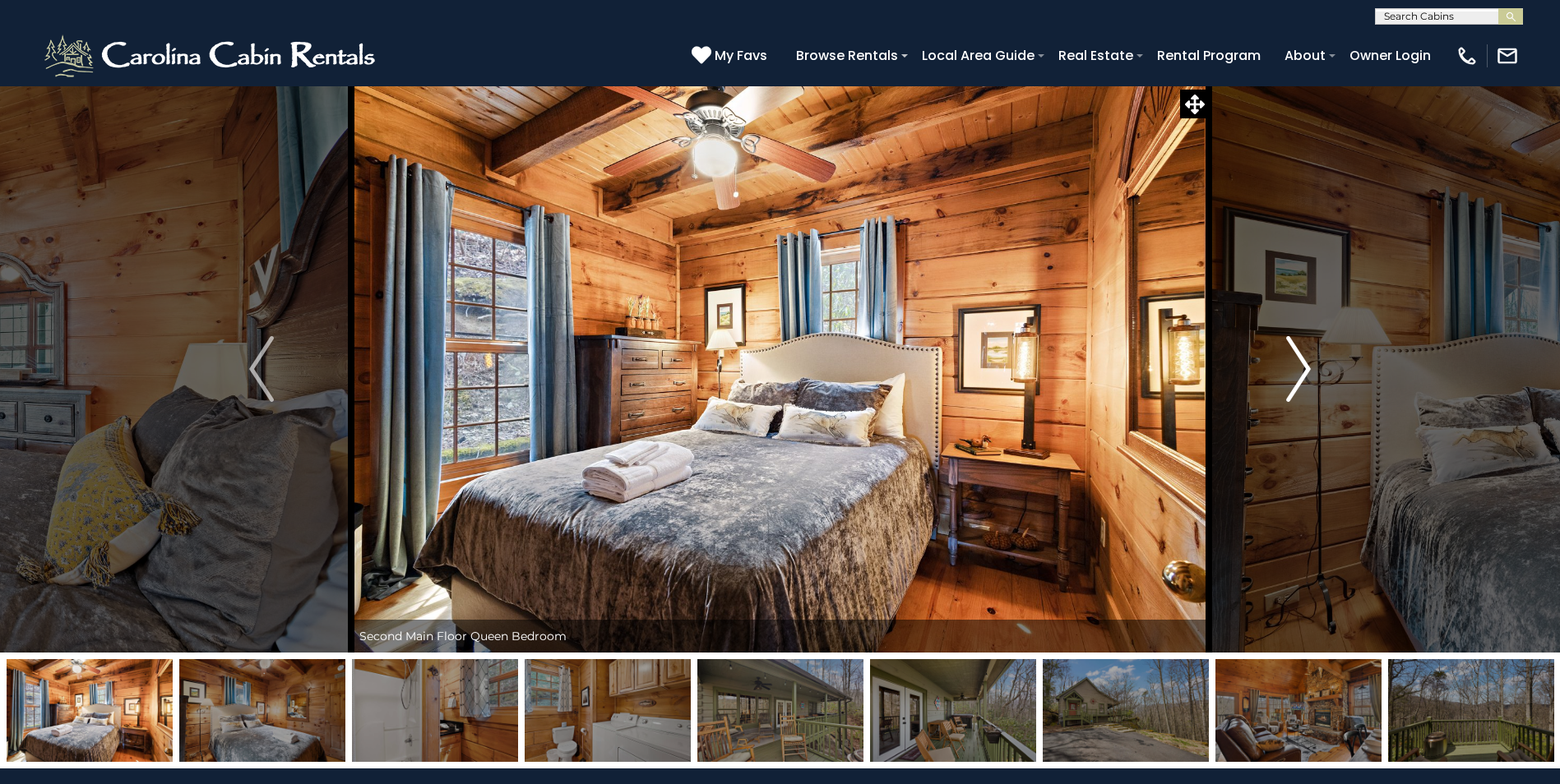
click at [1293, 374] on img "Next" at bounding box center [1298, 369] width 25 height 65
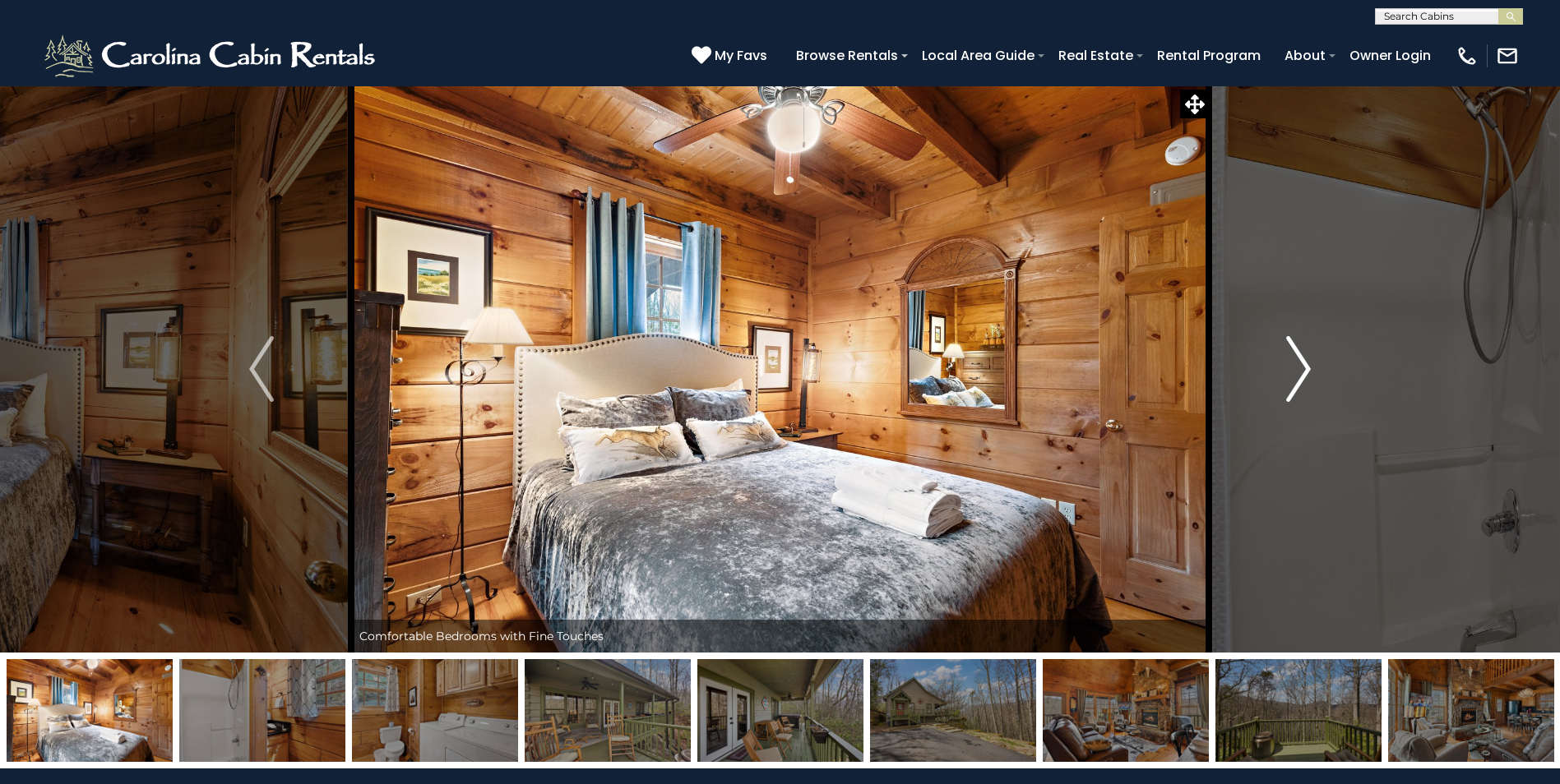
click at [1293, 383] on img "Next" at bounding box center [1298, 369] width 25 height 65
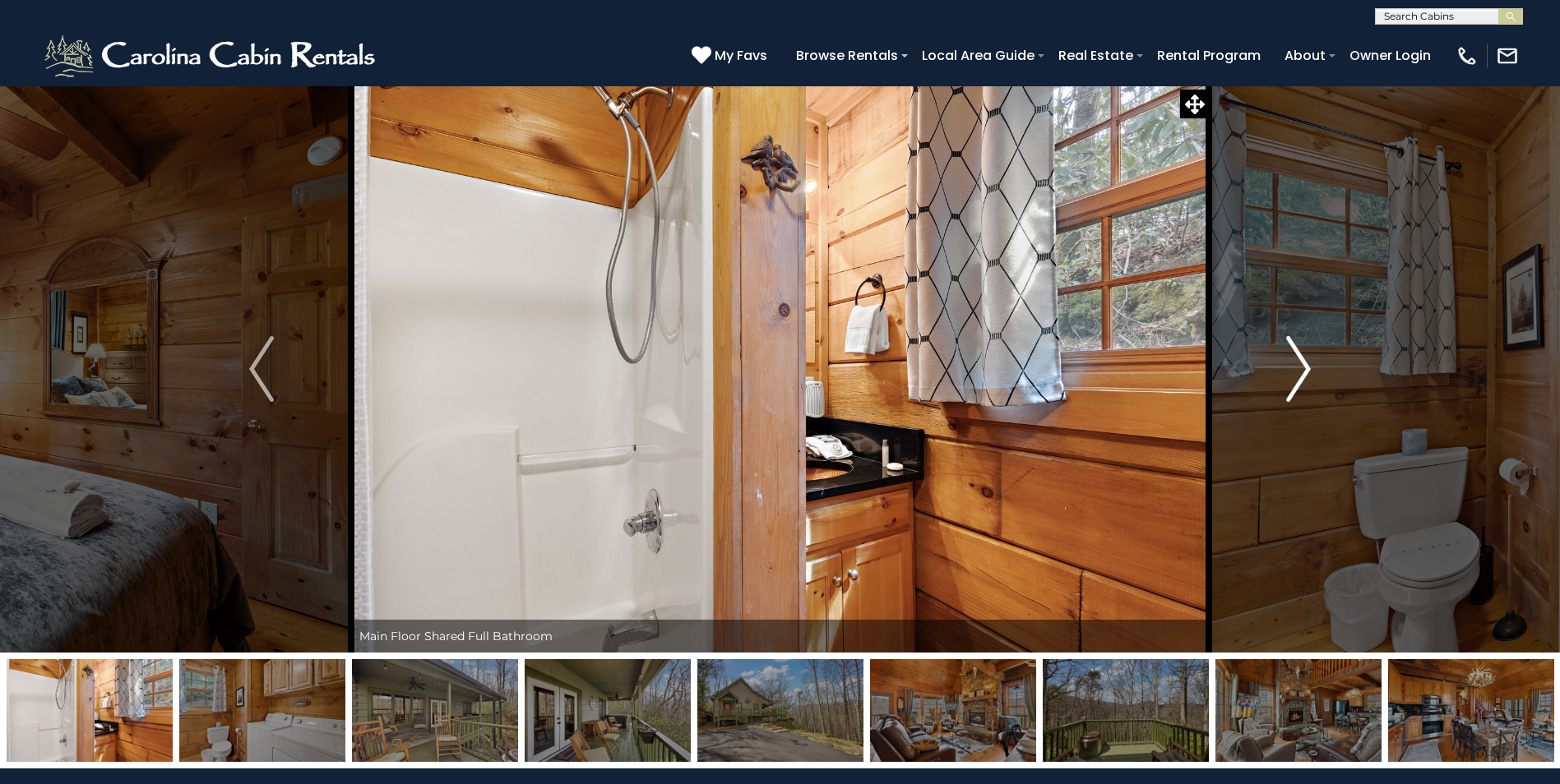
click at [1298, 375] on img "Next" at bounding box center [1298, 369] width 25 height 65
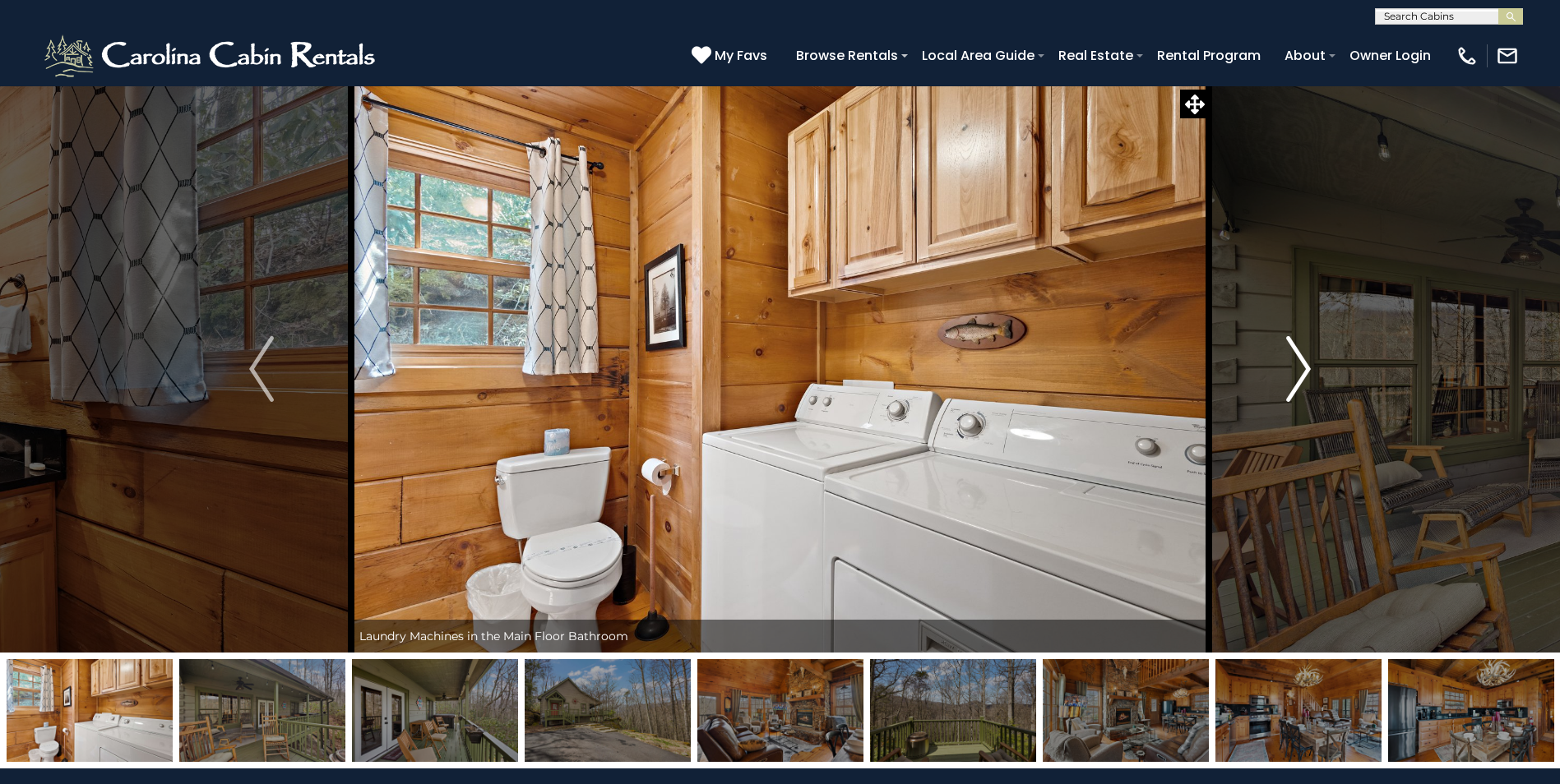
click at [1277, 376] on button "Next" at bounding box center [1298, 369] width 179 height 567
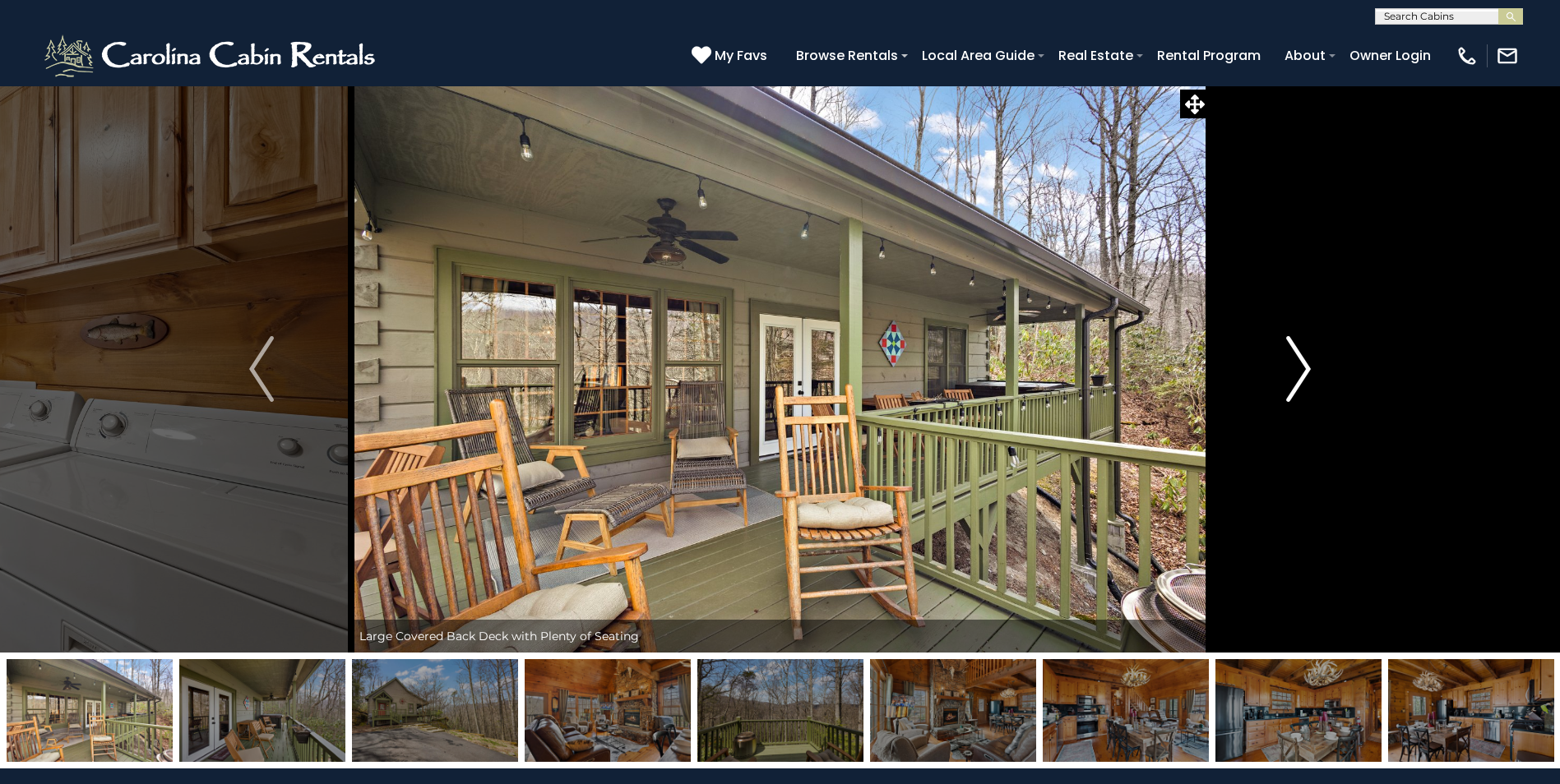
click at [1277, 376] on button "Next" at bounding box center [1298, 369] width 179 height 567
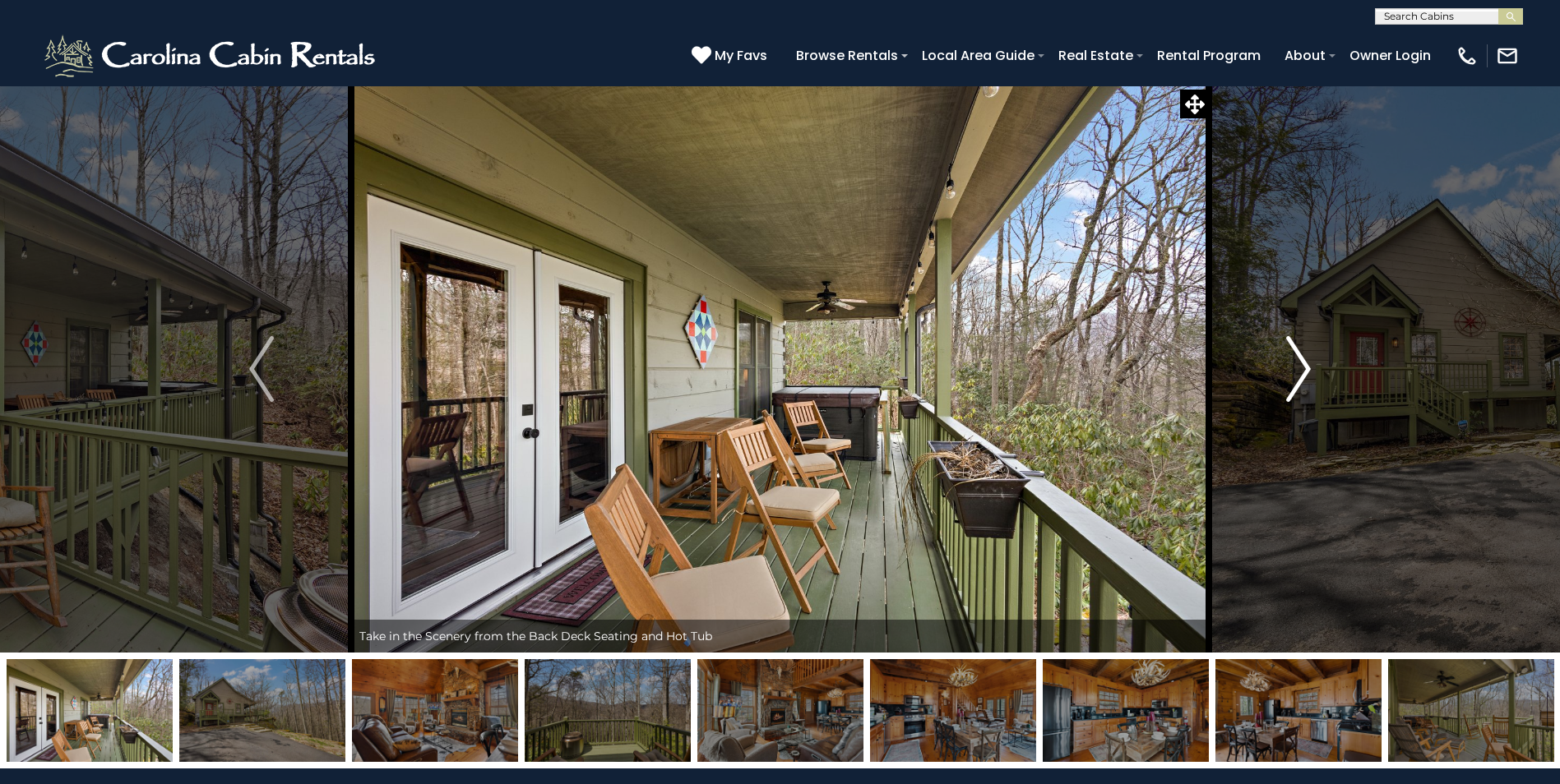
click at [1275, 377] on button "Next" at bounding box center [1298, 369] width 179 height 567
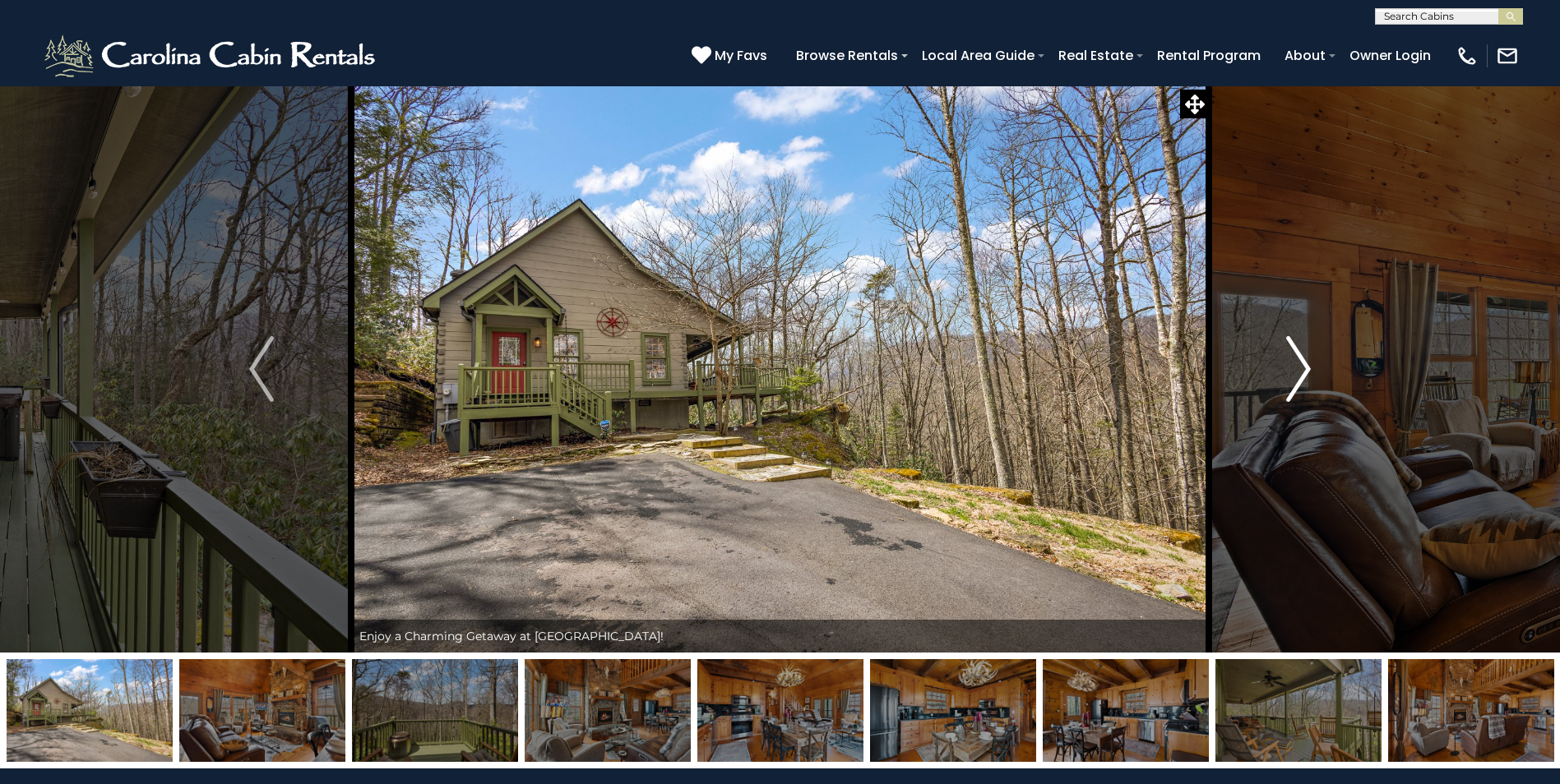
click at [1275, 377] on button "Next" at bounding box center [1298, 369] width 179 height 567
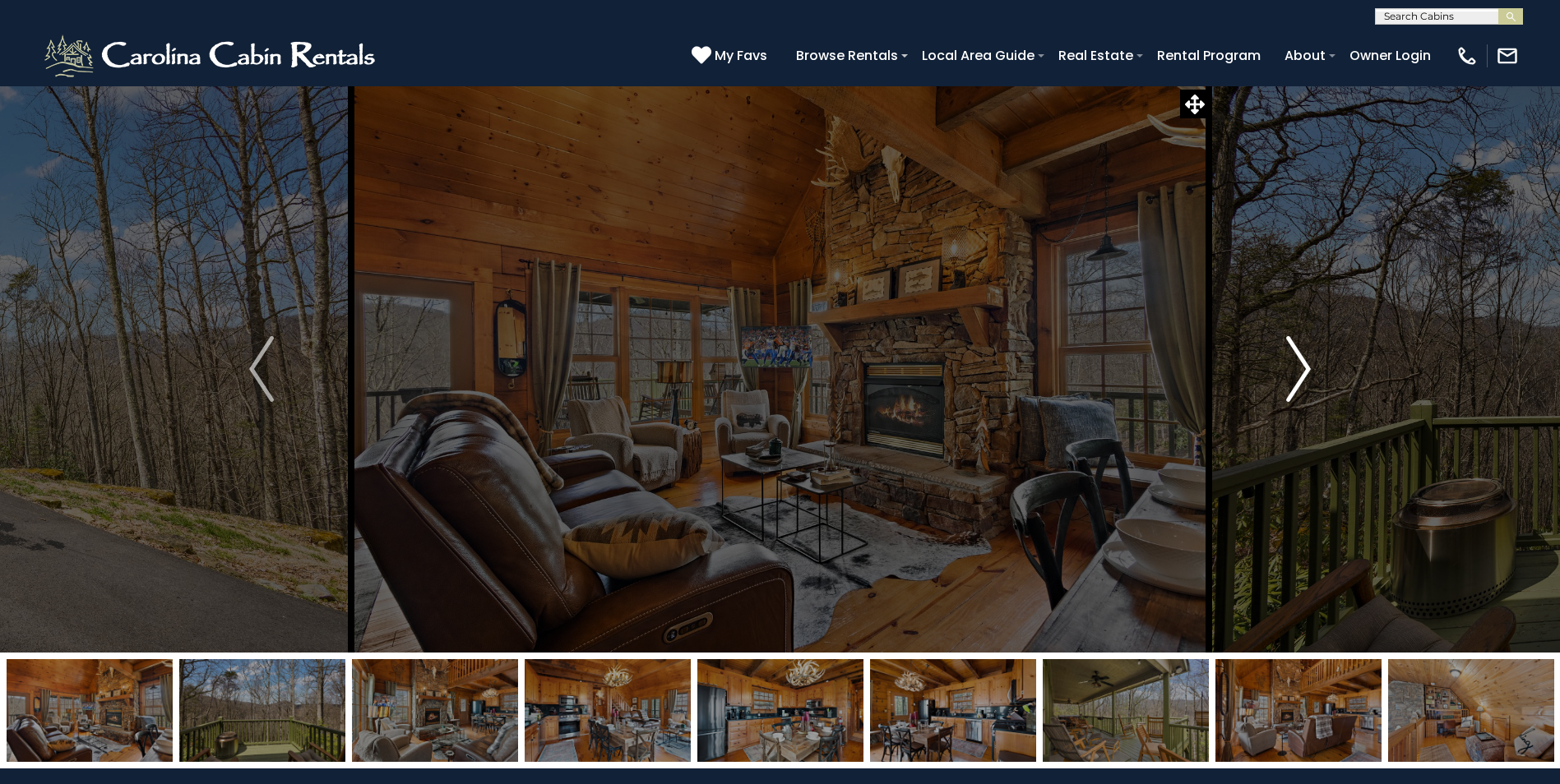
click at [1275, 377] on button "Next" at bounding box center [1298, 369] width 179 height 567
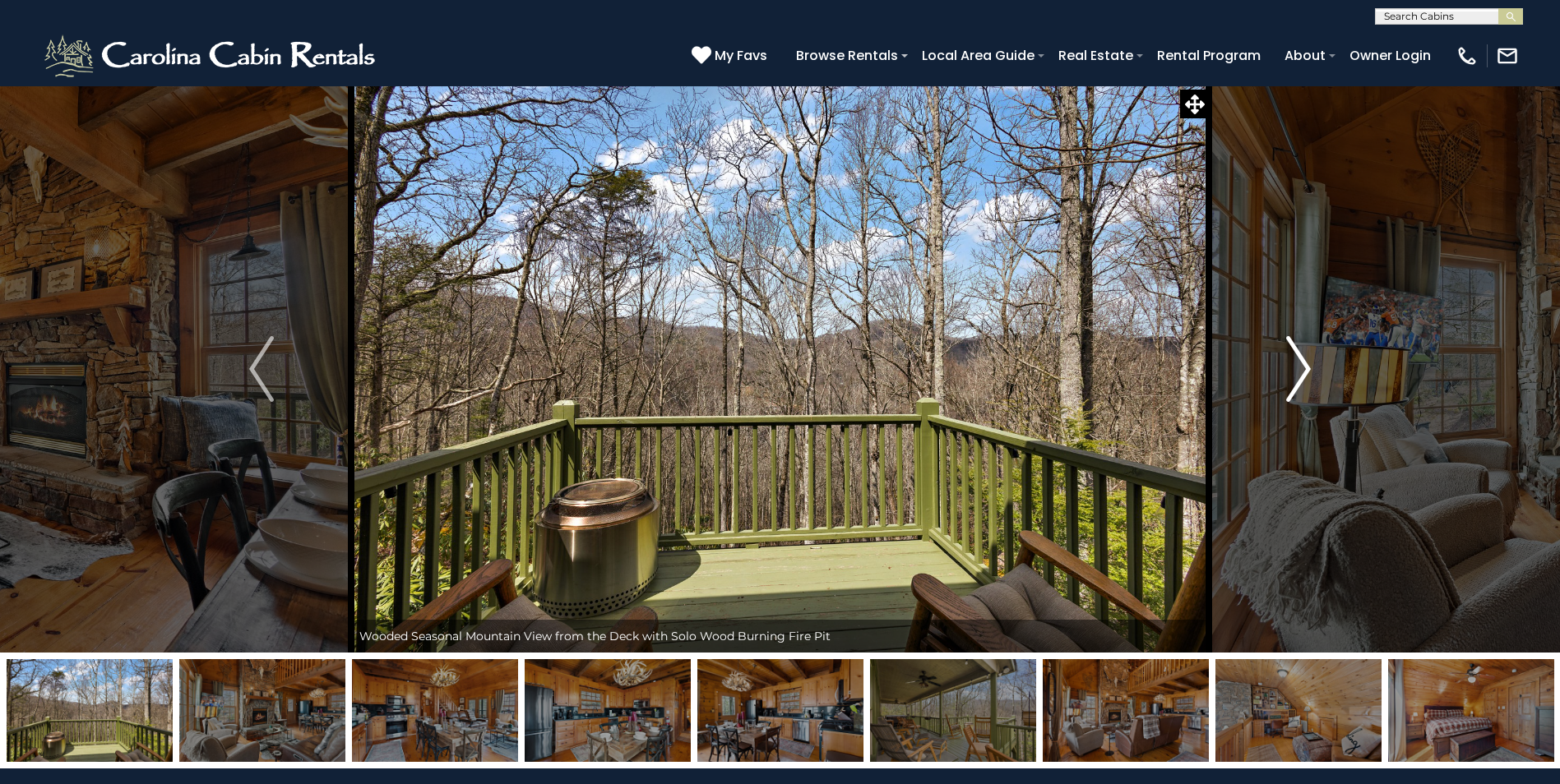
click at [1275, 378] on button "Next" at bounding box center [1298, 369] width 179 height 567
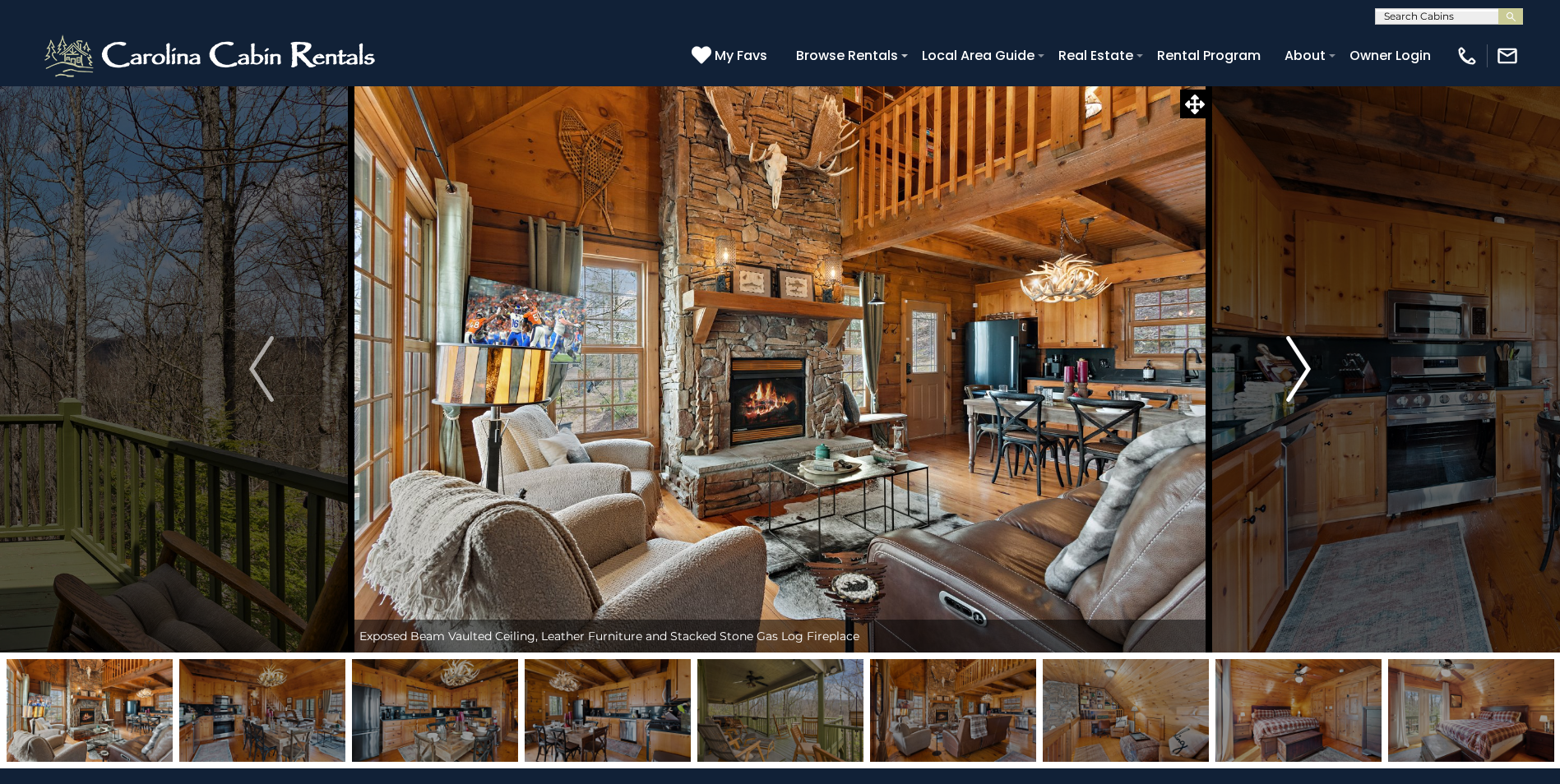
click at [1291, 376] on img "Next" at bounding box center [1298, 369] width 25 height 65
